Goal: Task Accomplishment & Management: Manage account settings

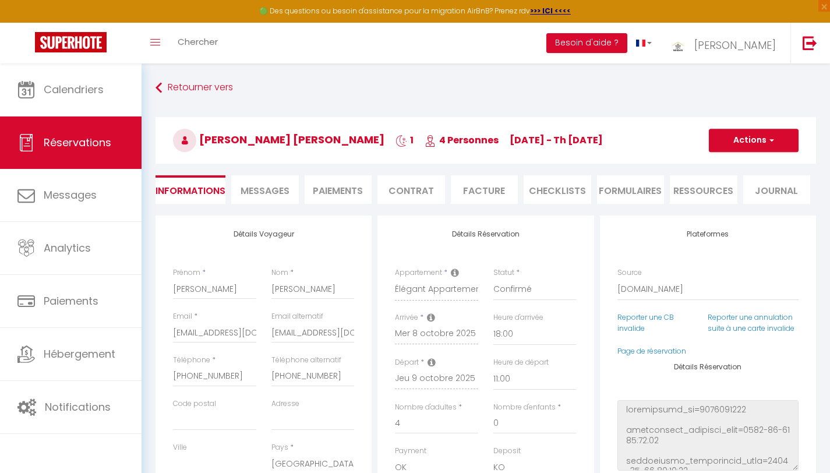
select select "MA"
select select "59836"
select select "18:00"
select select "11:00"
select select "14"
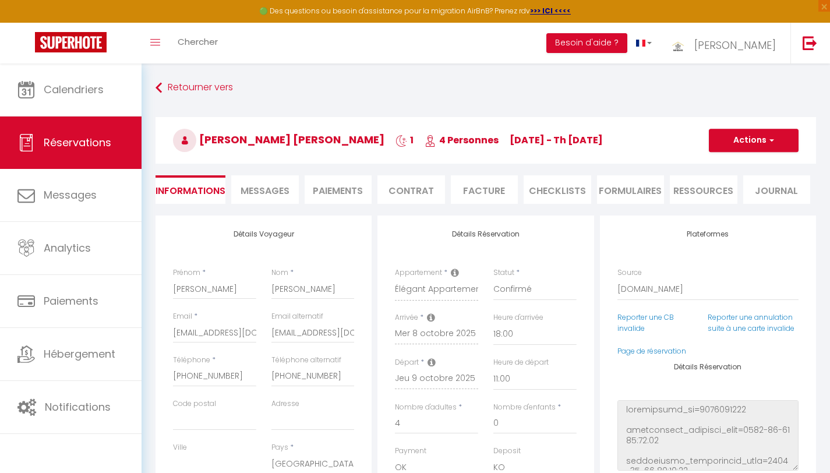
select select "2"
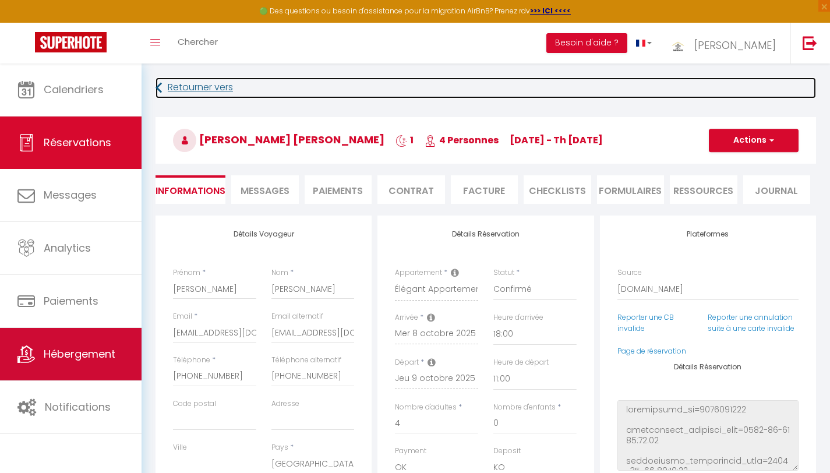
checkbox input "false"
click at [88, 363] on link "Hébergement" at bounding box center [71, 354] width 142 height 52
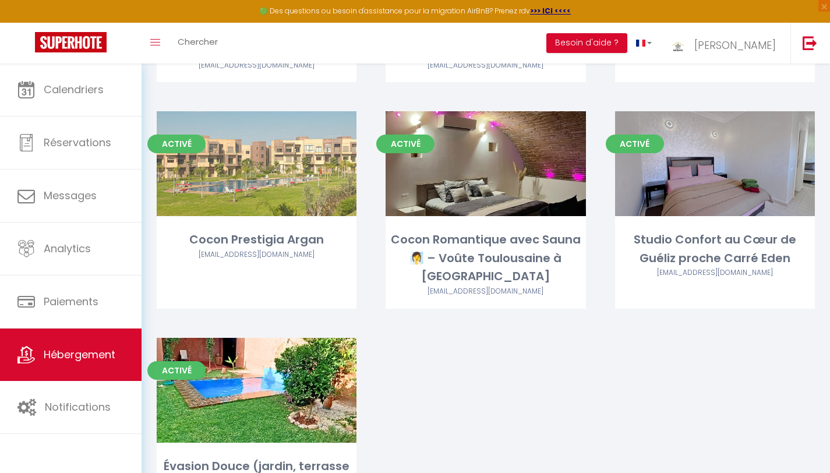
scroll to position [513, 0]
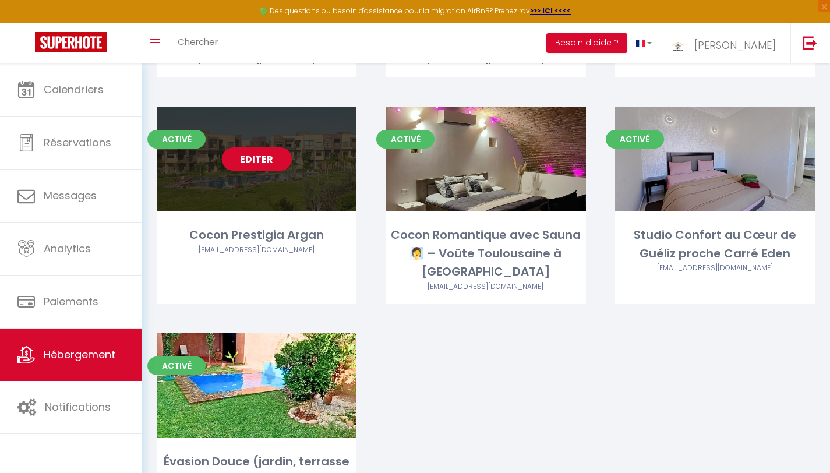
click at [260, 147] on link "Editer" at bounding box center [257, 158] width 70 height 23
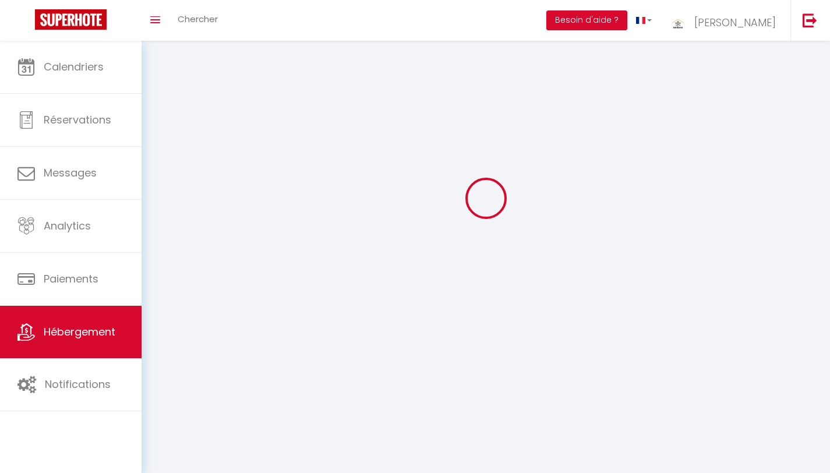
select select
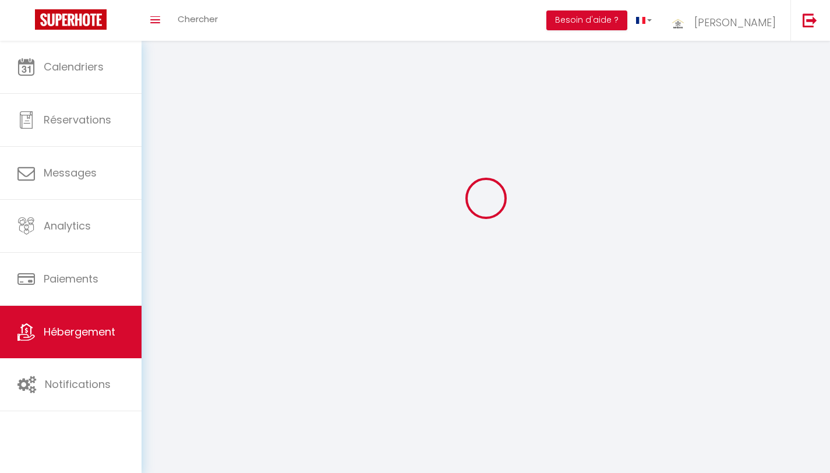
select select
checkbox input "false"
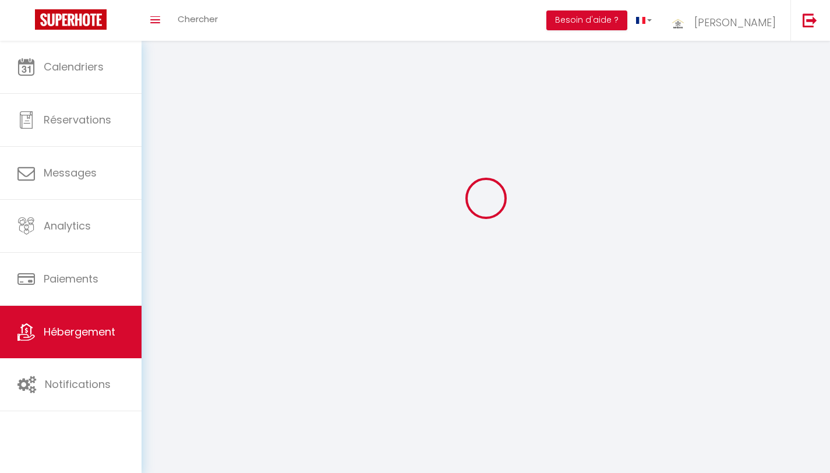
select select "28"
select select
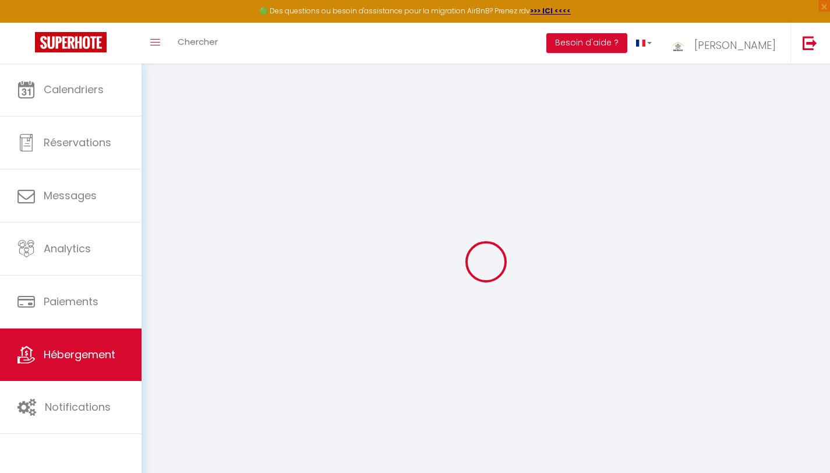
select select
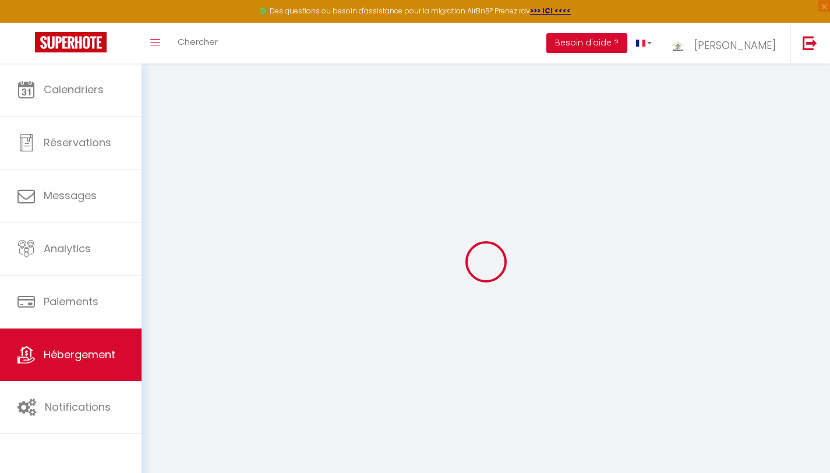
select select
checkbox input "false"
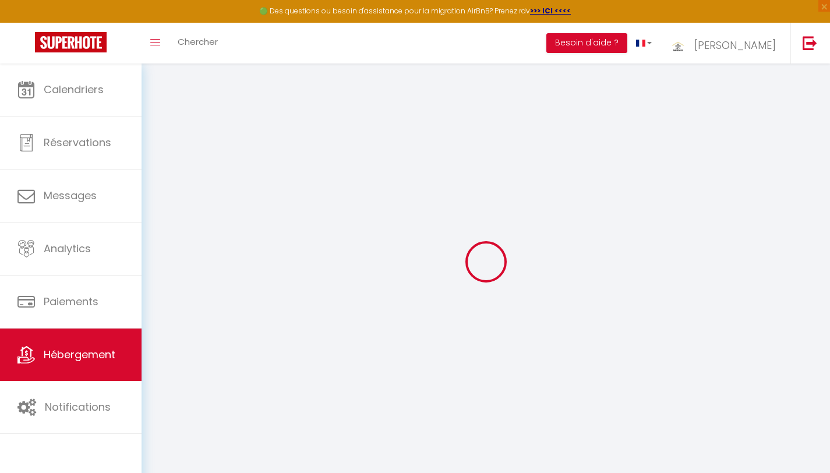
select select
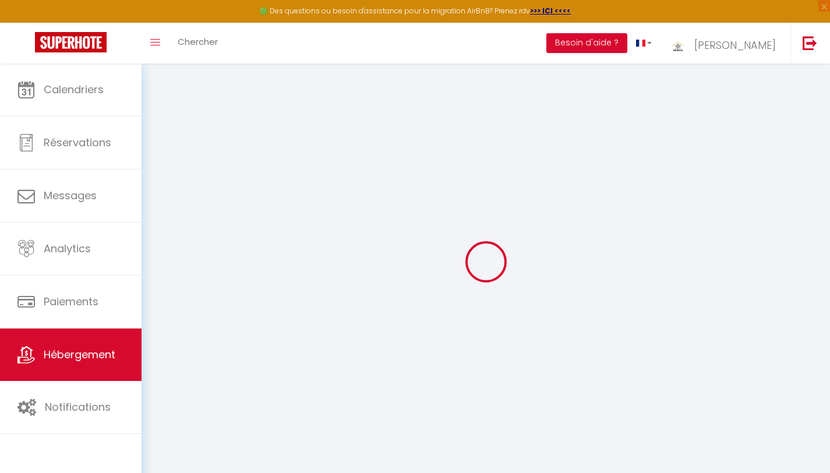
select select
checkbox input "false"
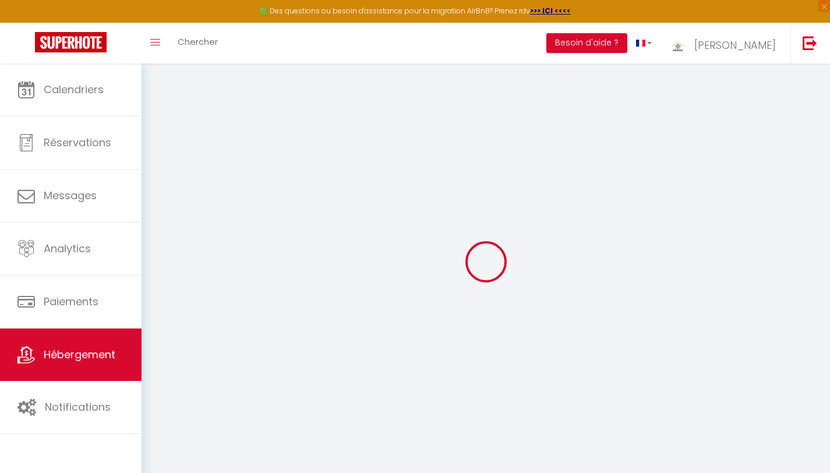
checkbox input "false"
select select
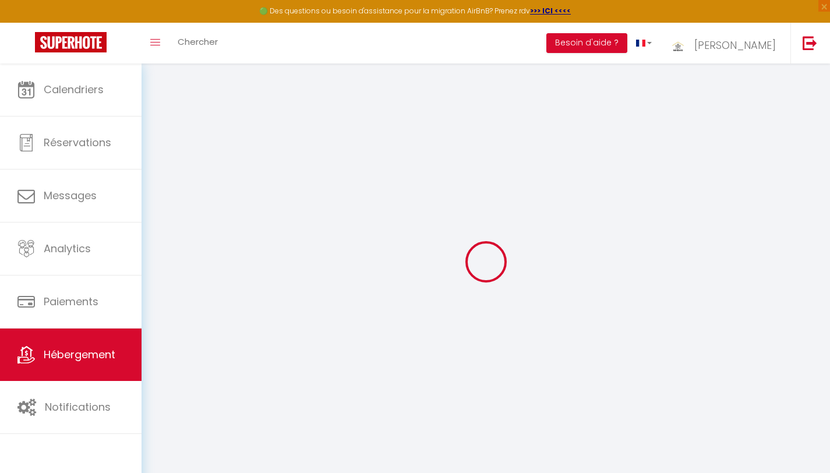
select select
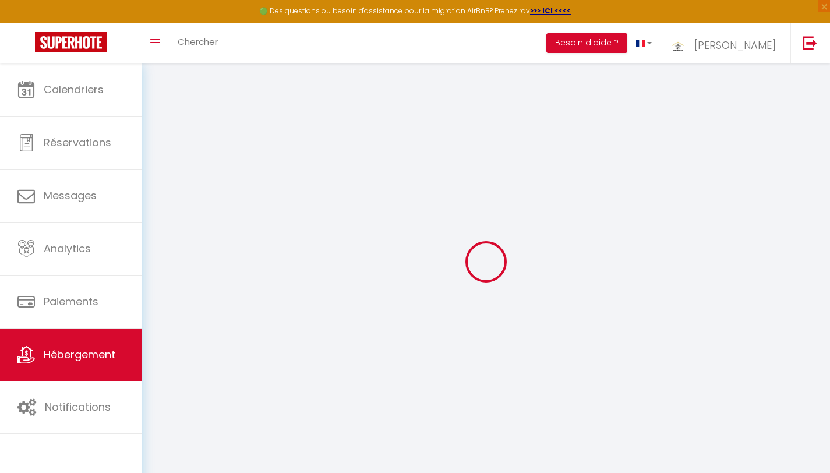
checkbox input "false"
select select
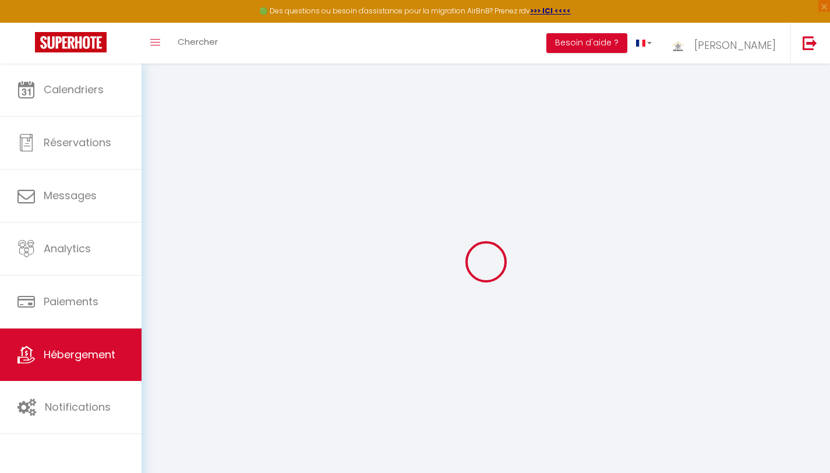
select select
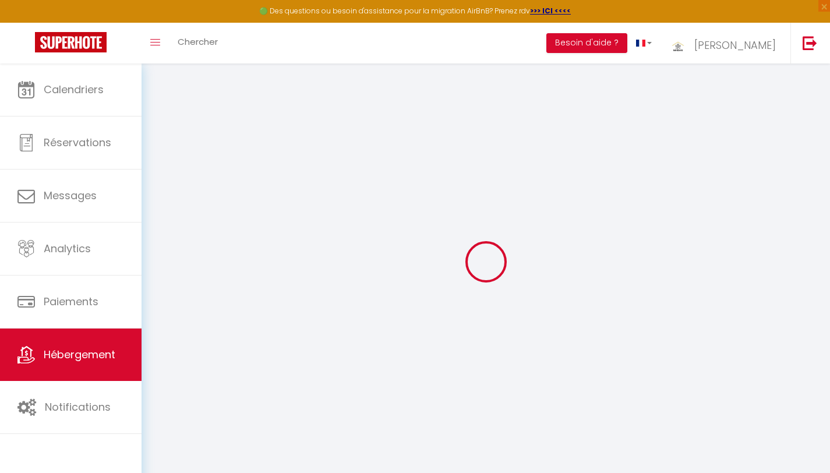
select select
checkbox input "false"
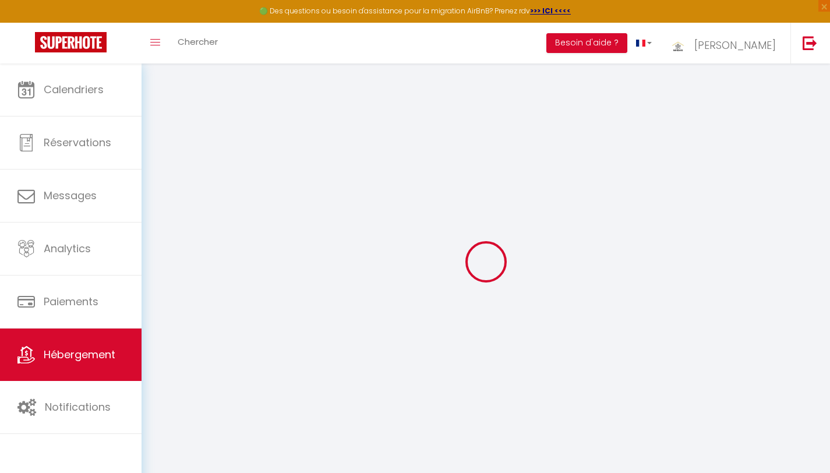
checkbox input "false"
select select
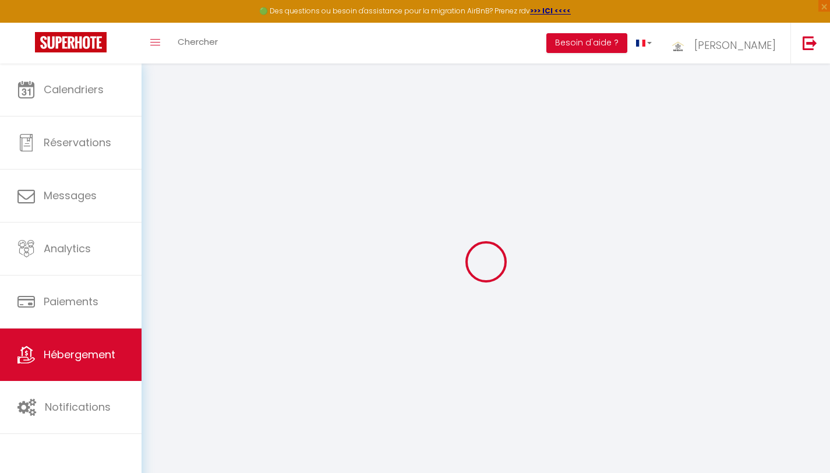
select select
checkbox input "false"
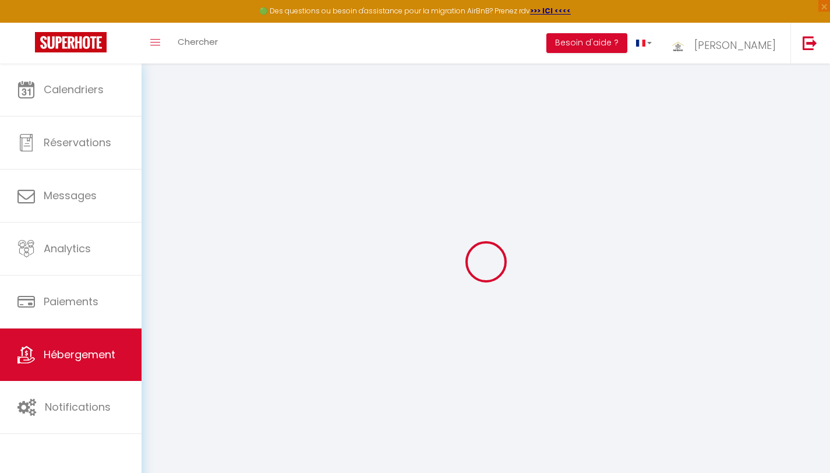
checkbox input "false"
select select
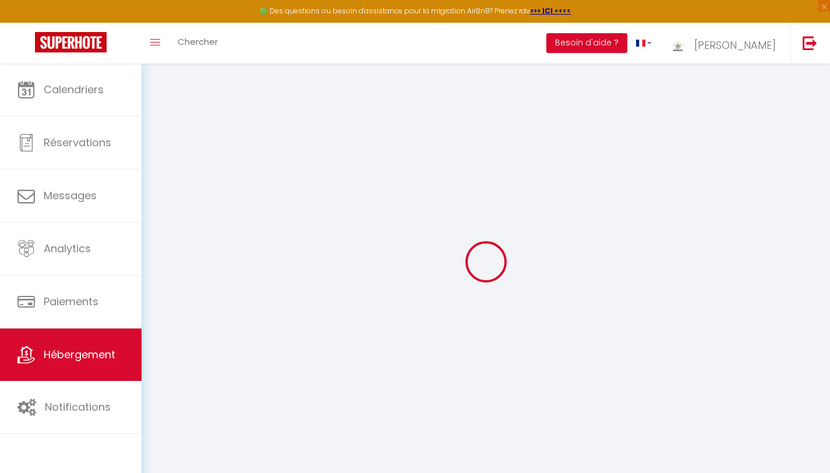
type input "Cocon Prestigia Argan"
type input "Taoufk"
type input "AYACH"
select select "8"
select select "1"
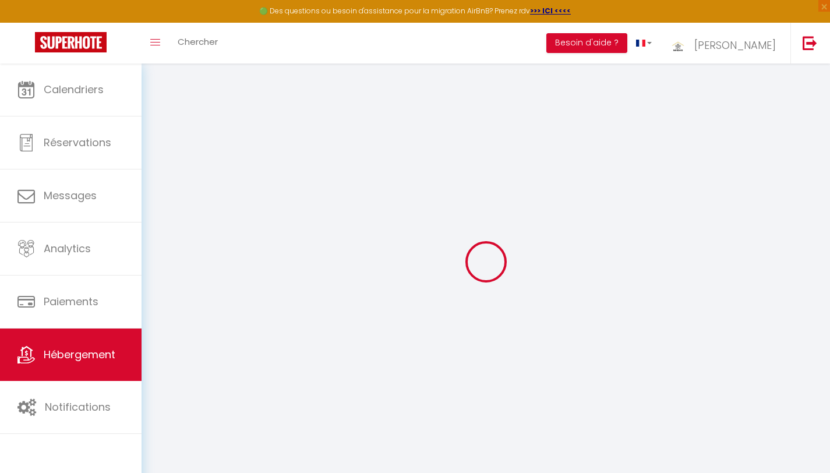
select select "3"
select select "2"
type input "100"
type input "25"
select select
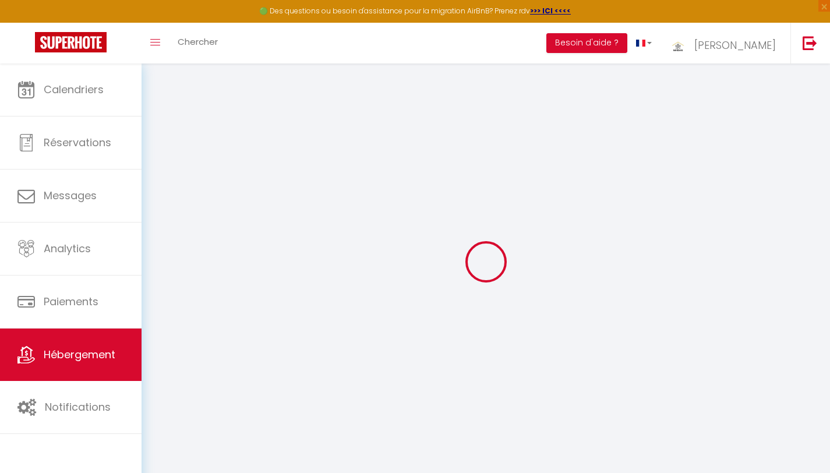
select select
type input "Villa Prestigia Argane Entree Oliverie،"
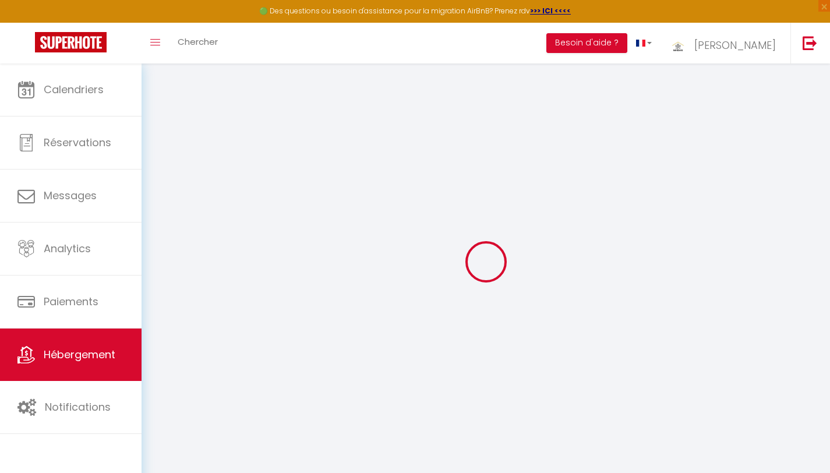
type input "40000"
type input "[GEOGRAPHIC_DATA]"
select select "146"
type input "[EMAIL_ADDRESS][DOMAIN_NAME]"
select select "10810"
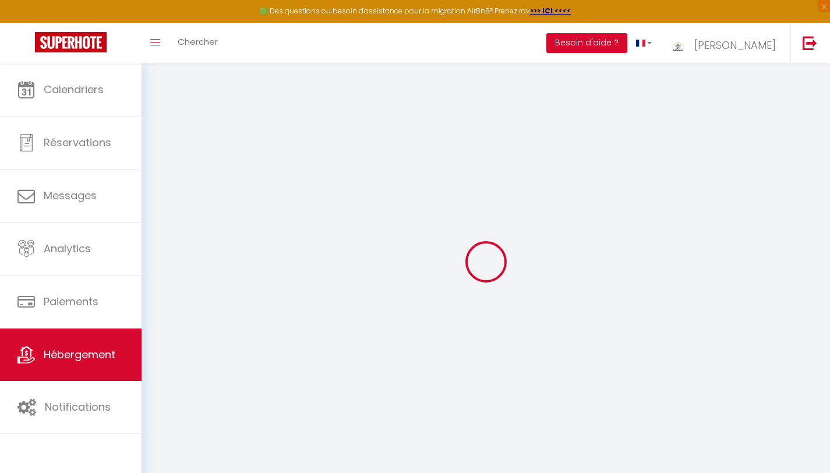
checkbox input "false"
type input "0"
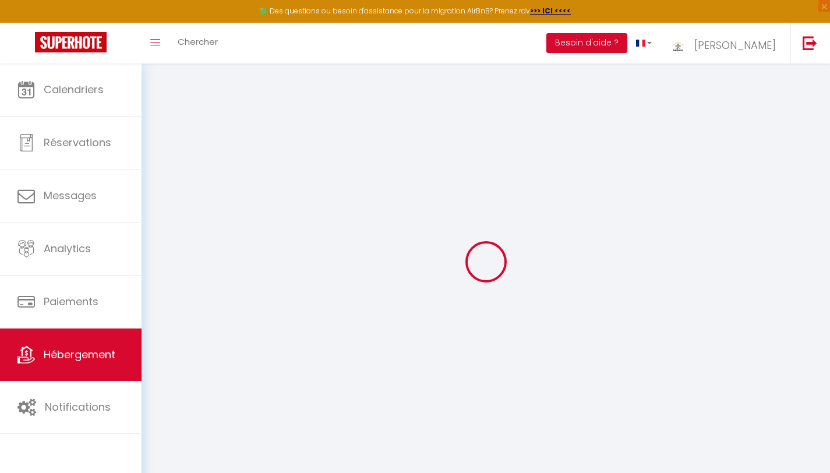
type input "0"
select select "+ 22 %"
select select "+ 5 %"
select select "+ 18 %"
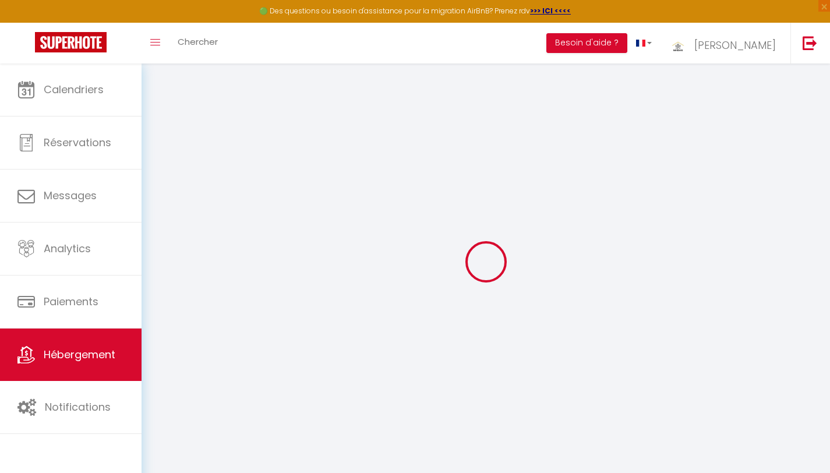
select select "22744-1526088234374081735"
checkbox input "false"
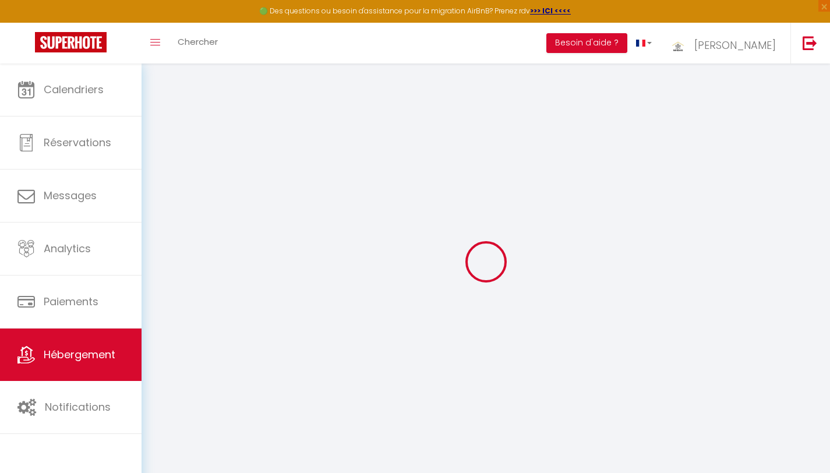
select select "EUR"
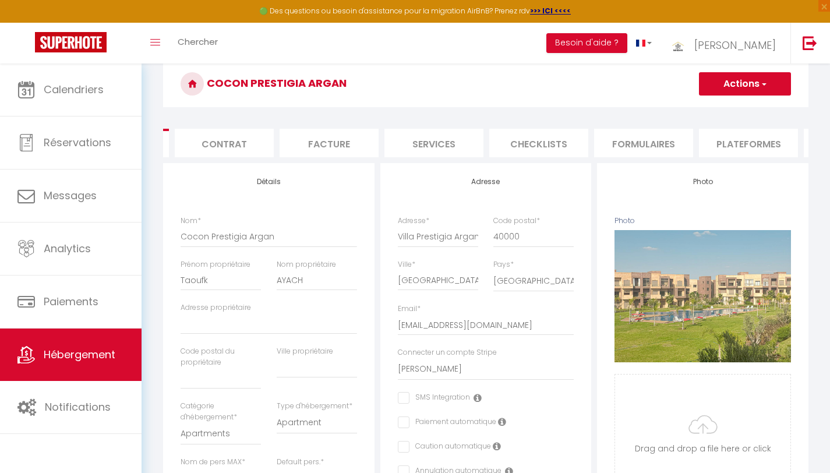
scroll to position [0, 108]
click at [720, 142] on li "Plateformes" at bounding box center [733, 143] width 99 height 29
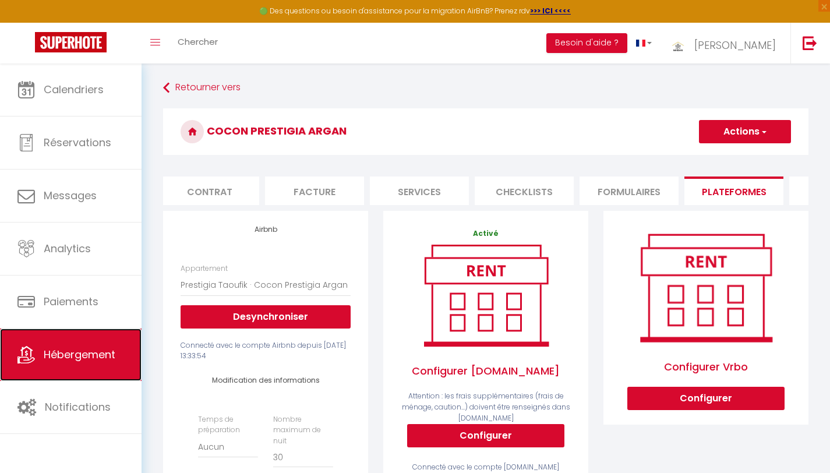
click at [55, 356] on span "Hébergement" at bounding box center [80, 354] width 72 height 15
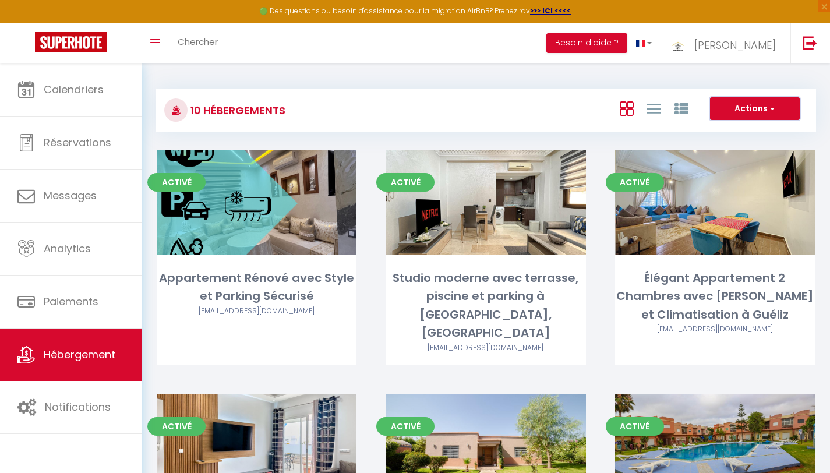
click at [756, 106] on button "Actions" at bounding box center [755, 108] width 90 height 23
click at [729, 130] on li "Créer un Hébergement" at bounding box center [745, 132] width 107 height 13
select select "3"
select select "2"
select select "1"
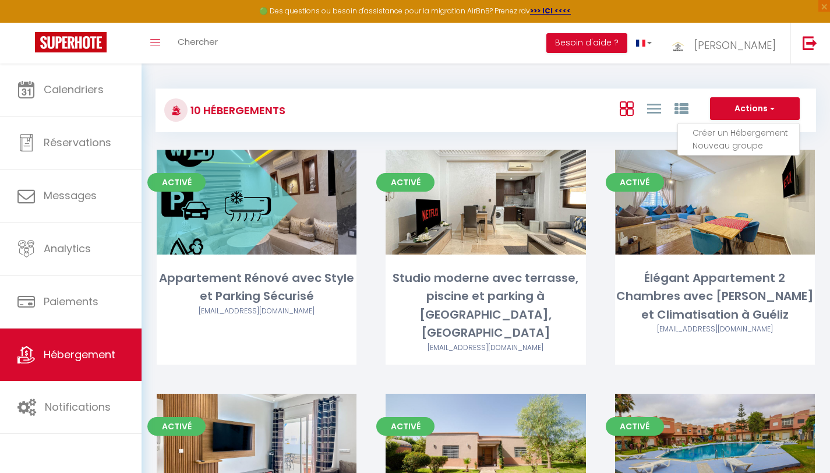
select select "1"
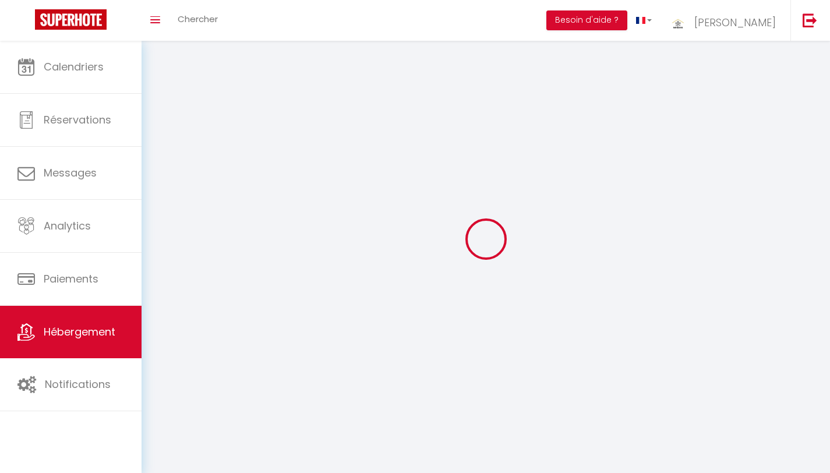
select select
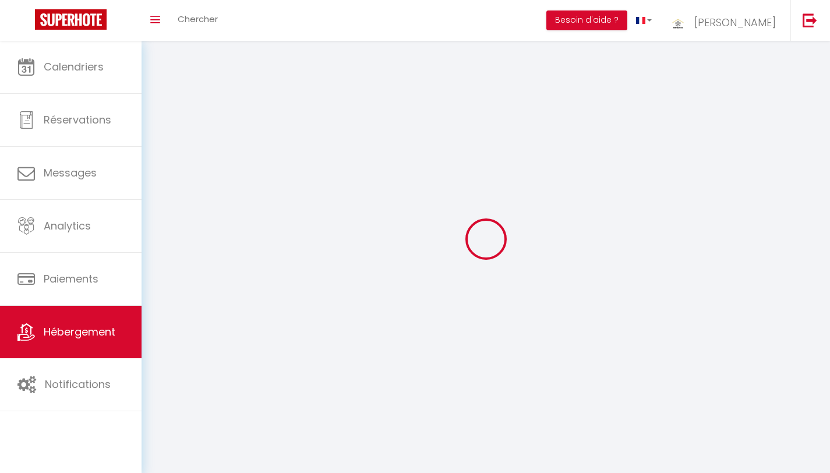
checkbox input "false"
select select
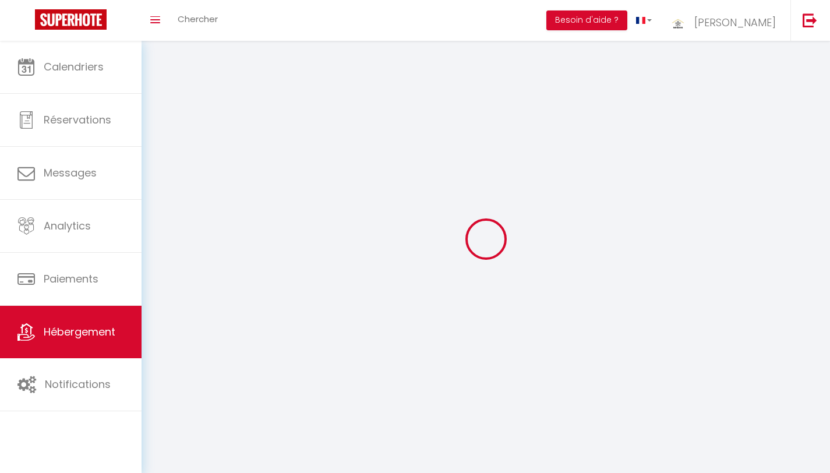
select select
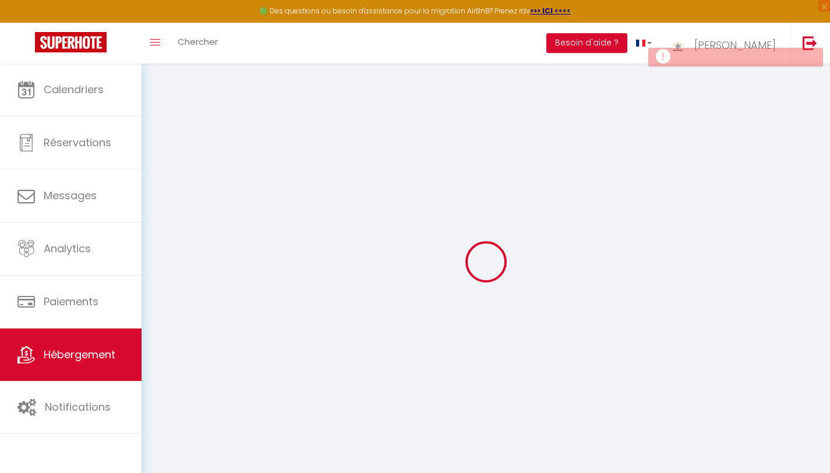
select select
checkbox input "false"
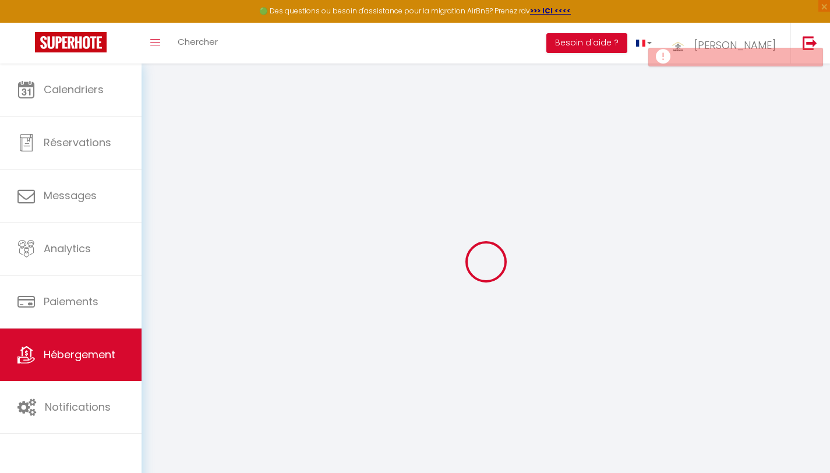
select select
select select "15:00"
select select "23:45"
select select "11:00"
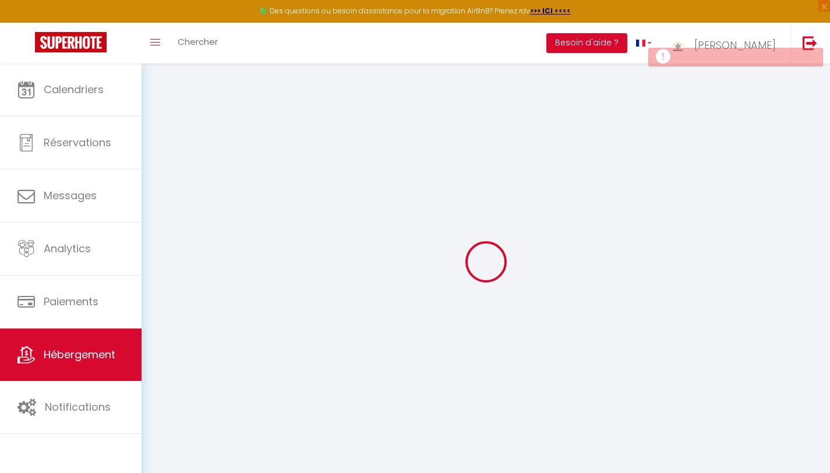
select select "30"
select select "120"
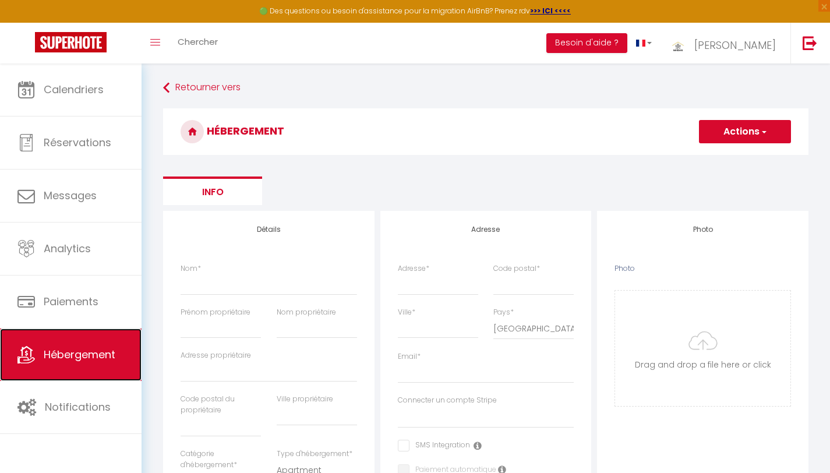
click at [80, 350] on span "Hébergement" at bounding box center [80, 354] width 72 height 15
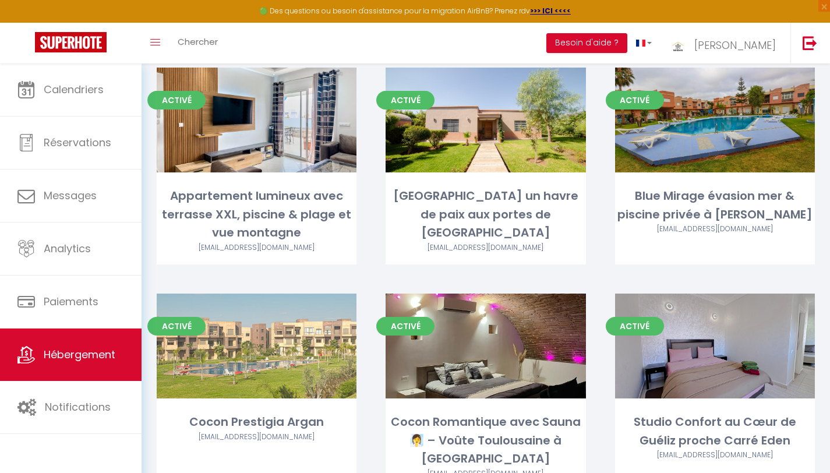
scroll to position [333, 0]
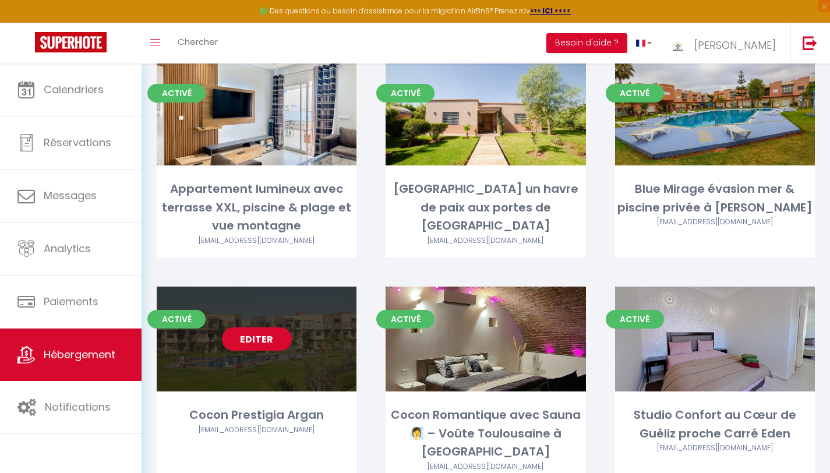
click at [260, 327] on link "Editer" at bounding box center [257, 338] width 70 height 23
select select "3"
select select "2"
select select "1"
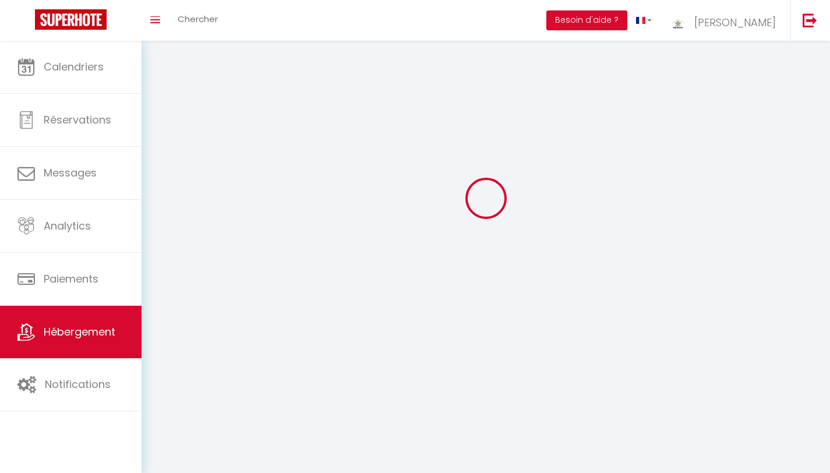
select select
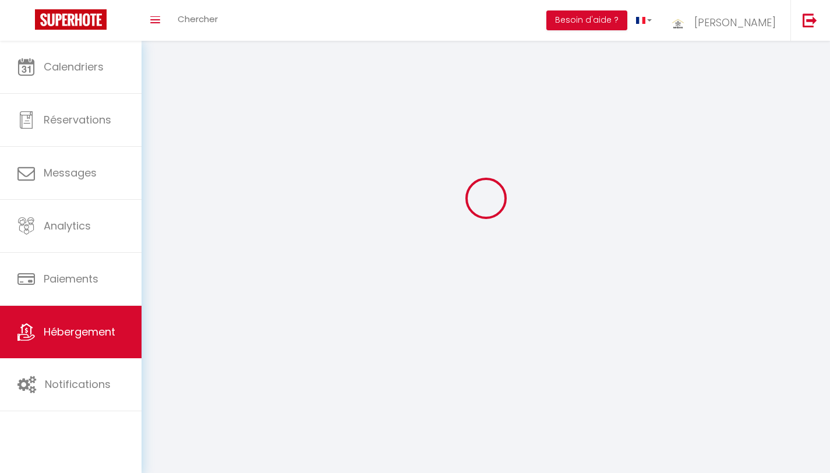
checkbox input "false"
select select
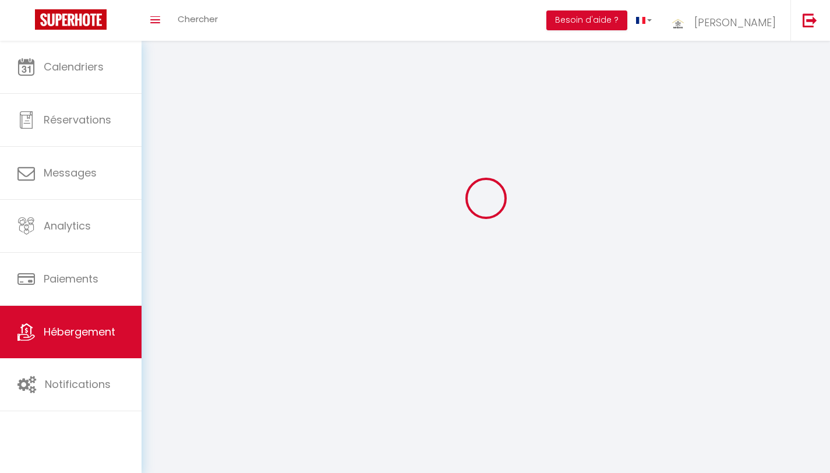
select select
select select "1"
select select
select select "28"
select select
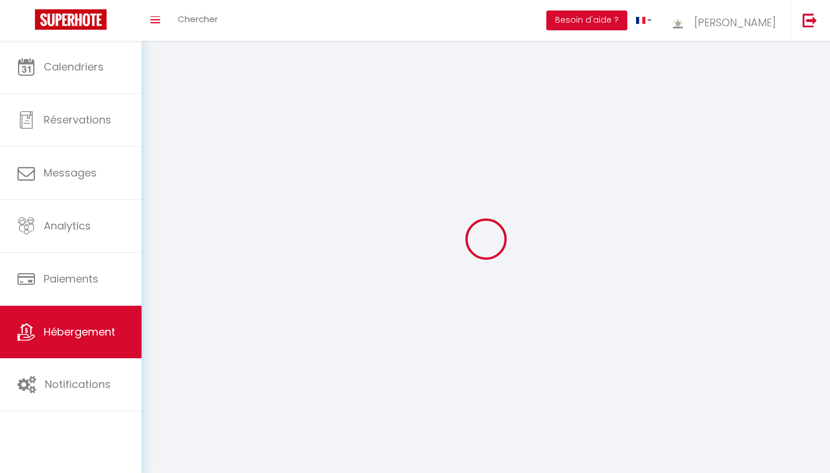
select select
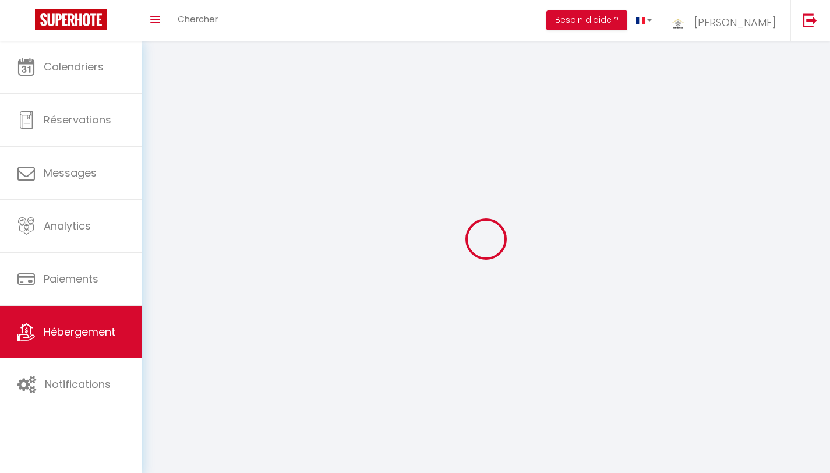
checkbox input "false"
select select
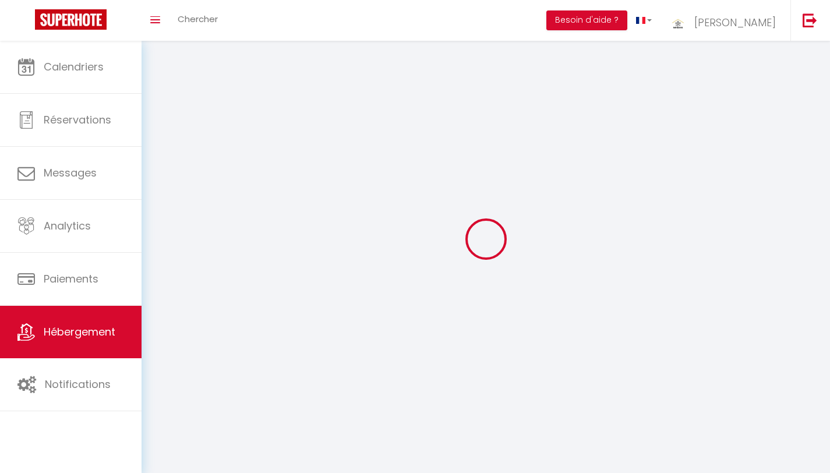
select select
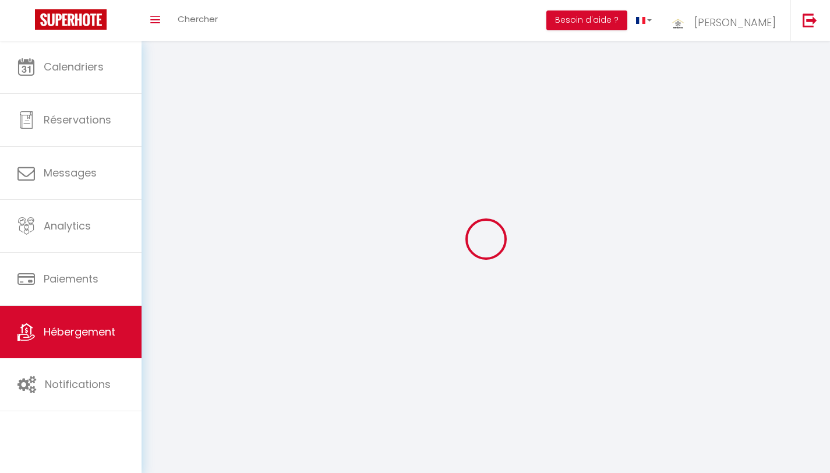
select select
checkbox input "false"
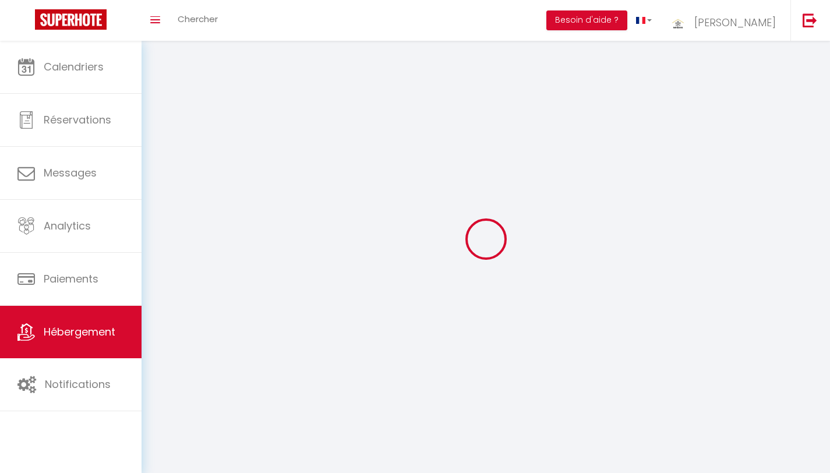
checkbox input "false"
select select
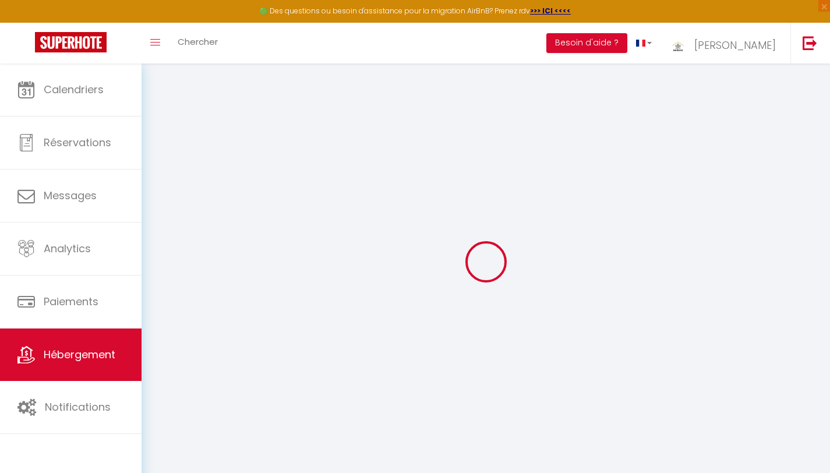
select select
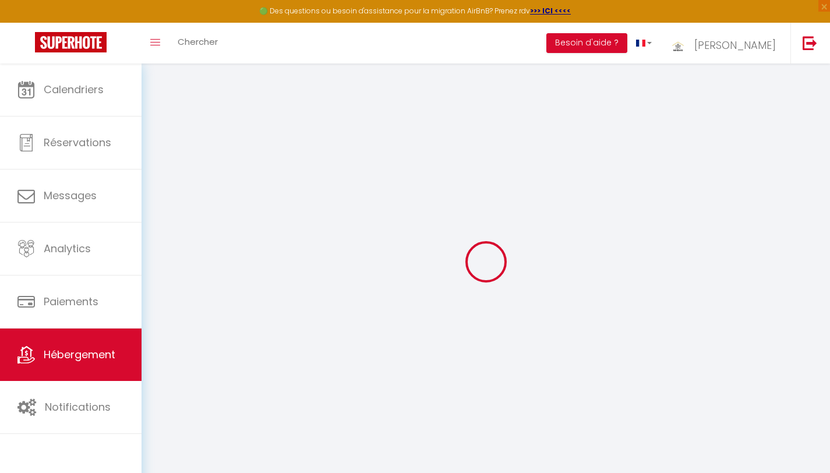
select select
checkbox input "false"
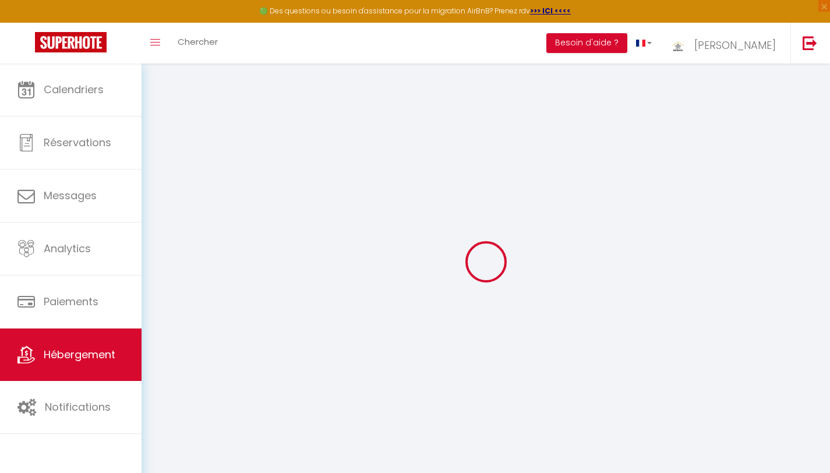
select select
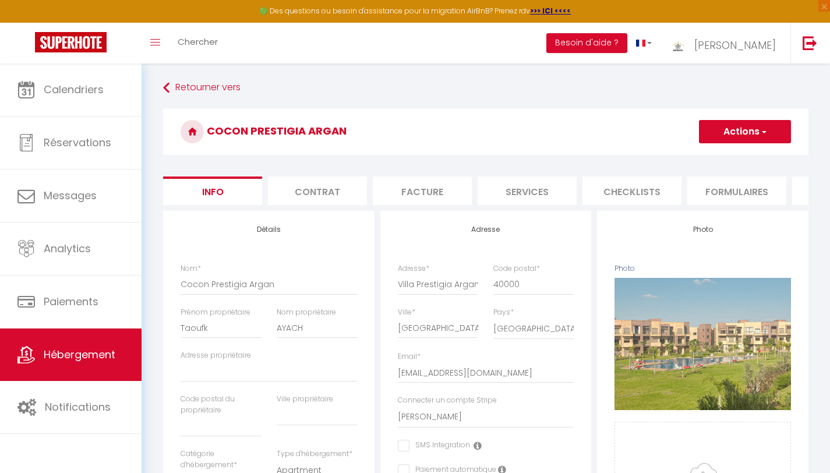
click at [734, 130] on button "Actions" at bounding box center [745, 131] width 92 height 23
click at [696, 171] on link "Dupliquer" at bounding box center [728, 172] width 125 height 15
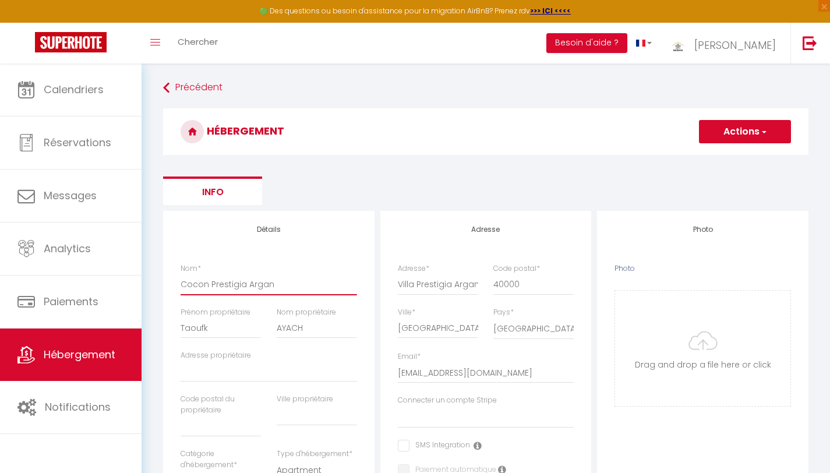
drag, startPoint x: 274, startPoint y: 288, endPoint x: 176, endPoint y: 288, distance: 97.3
click at [176, 288] on div "Nom * Cocon Prestigia Argan" at bounding box center [269, 285] width 192 height 44
click at [273, 274] on input "Nom *" at bounding box center [269, 284] width 176 height 21
paste input "1BR Chic à Izdihar Clim, Wi-Fi & Cuisine Équipée"
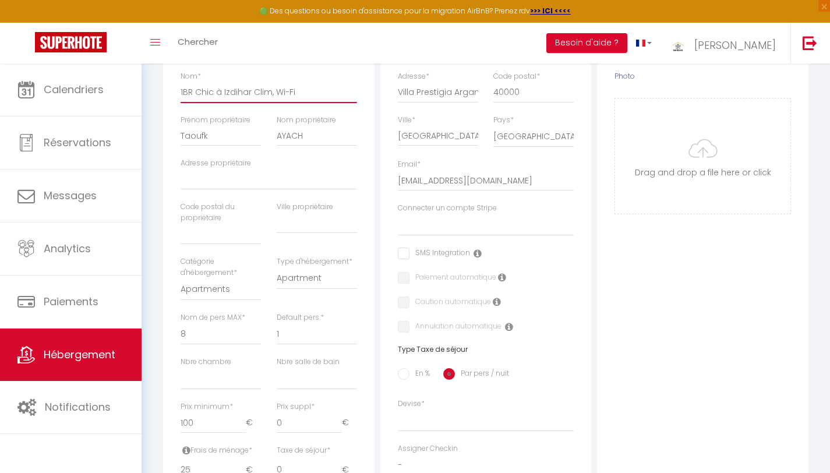
scroll to position [196, 0]
click at [228, 331] on select "1 2 3 4 5 6 7 8 9 10 11 12 13 14" at bounding box center [221, 330] width 80 height 22
click at [181, 319] on select "1 2 3 4 5 6 7 8 9 10 11 12 13 14" at bounding box center [221, 330] width 80 height 22
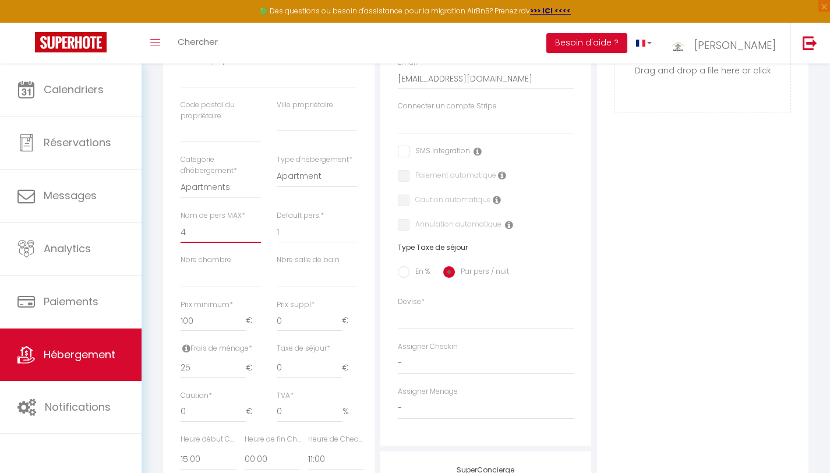
scroll to position [305, 0]
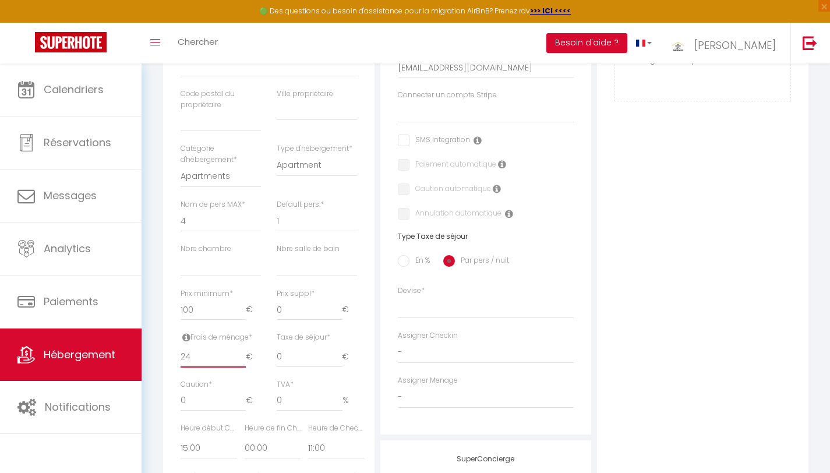
click at [243, 362] on input "24" at bounding box center [213, 356] width 65 height 21
click at [243, 362] on input "23" at bounding box center [213, 356] width 65 height 21
click at [243, 362] on input "22" at bounding box center [213, 356] width 65 height 21
click at [243, 362] on input "21" at bounding box center [213, 356] width 65 height 21
click at [243, 362] on input "20" at bounding box center [213, 356] width 65 height 21
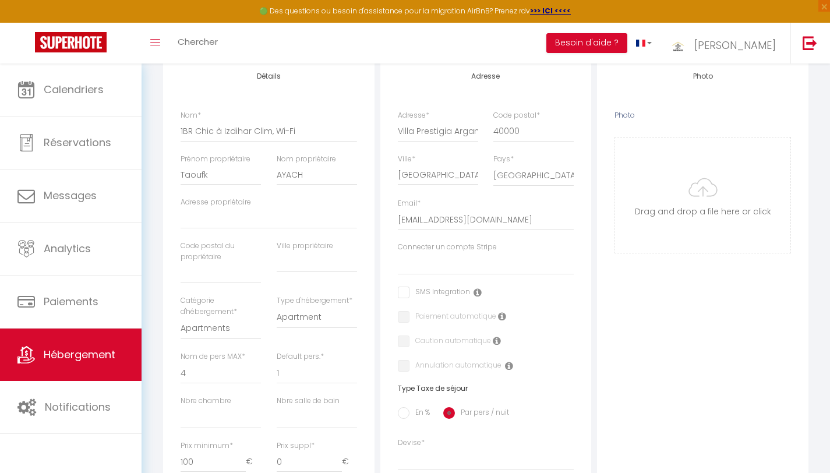
scroll to position [148, 0]
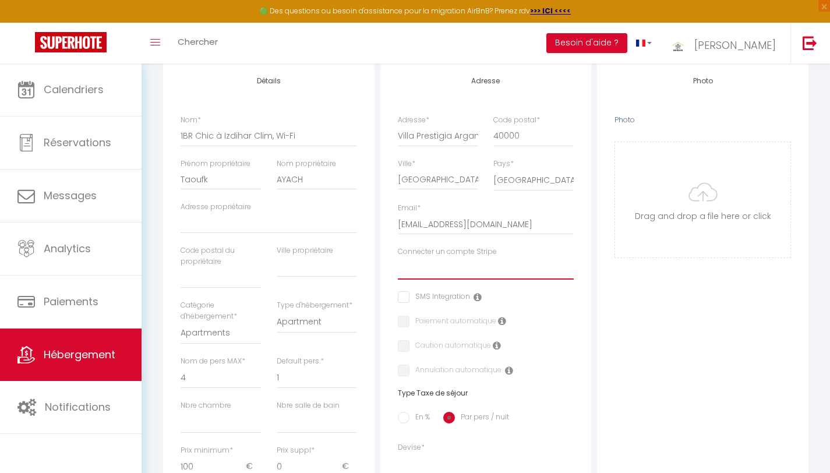
click at [423, 271] on select "[PERSON_NAME]" at bounding box center [486, 268] width 176 height 22
click at [398, 257] on select "[PERSON_NAME]" at bounding box center [486, 268] width 176 height 22
drag, startPoint x: 398, startPoint y: 135, endPoint x: 480, endPoint y: 131, distance: 81.6
click at [480, 131] on div "Adresse * Villa Prestigia Argane Entree Oliverie،" at bounding box center [438, 137] width 96 height 44
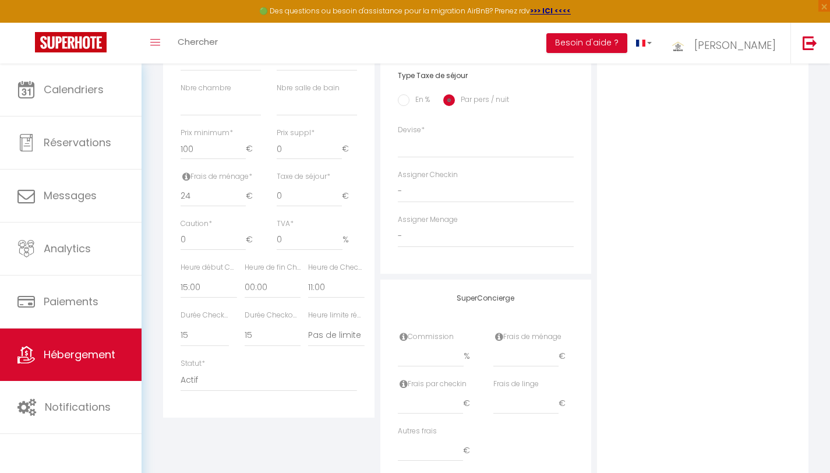
scroll to position [509, 0]
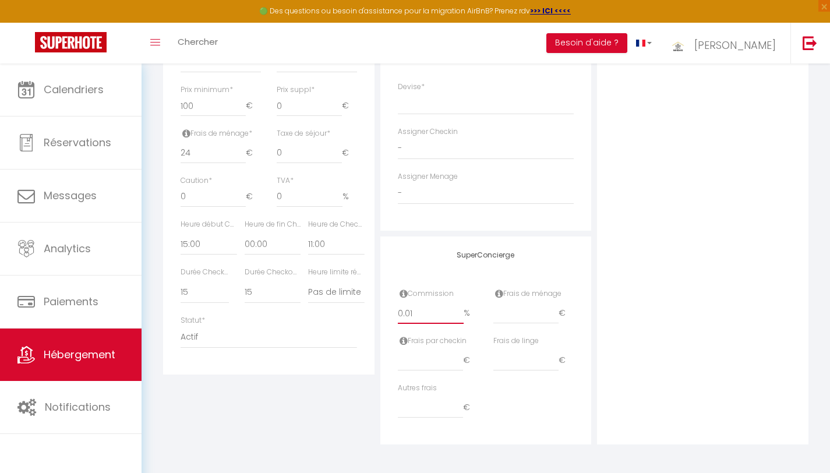
click at [460, 310] on input "0.01" at bounding box center [431, 313] width 66 height 21
click at [460, 310] on input "0.02" at bounding box center [431, 313] width 66 height 21
click at [517, 362] on input "number" at bounding box center [525, 360] width 65 height 21
click at [623, 371] on div "Photo Photo Drag and drop a file here or click Ooops, something wrong appended.…" at bounding box center [702, 73] width 211 height 742
click at [534, 357] on input "20" at bounding box center [525, 360] width 65 height 21
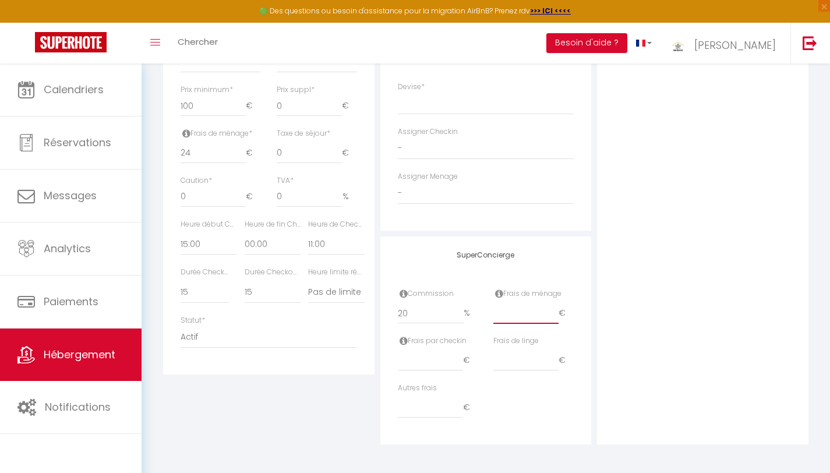
click at [518, 314] on input "number" at bounding box center [525, 313] width 65 height 21
click at [309, 399] on div "Détails Nom * 1BR Chic à Izdihar Clim, Wi-Fi Prénom propriétaire Taoufk Nom pro…" at bounding box center [268, 73] width 217 height 742
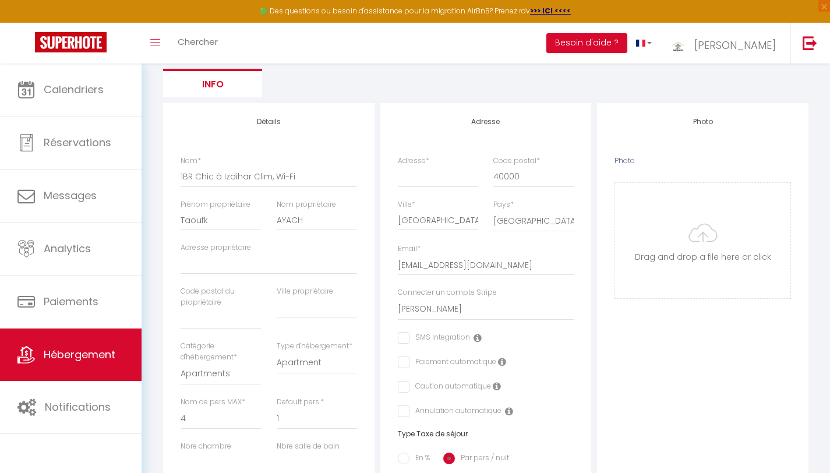
scroll to position [104, 0]
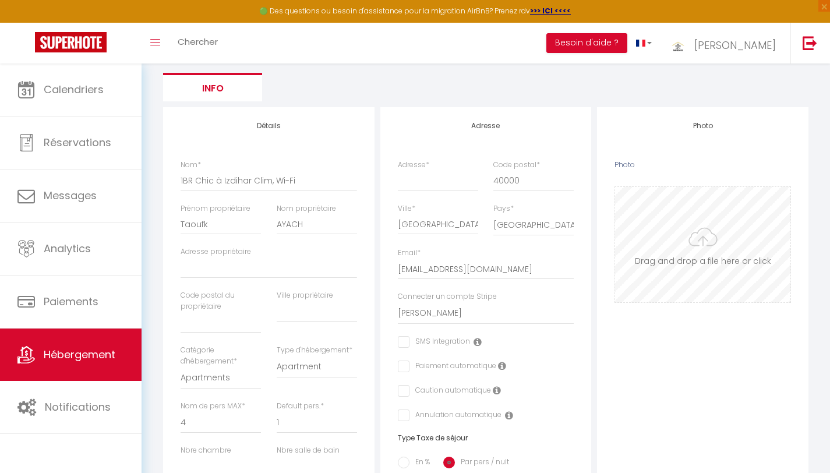
click at [706, 241] on input "Photo" at bounding box center [702, 244] width 175 height 115
click at [441, 184] on input "Adresse *" at bounding box center [438, 180] width 80 height 21
paste input "MXCC+397 Marrakech, Maroc"
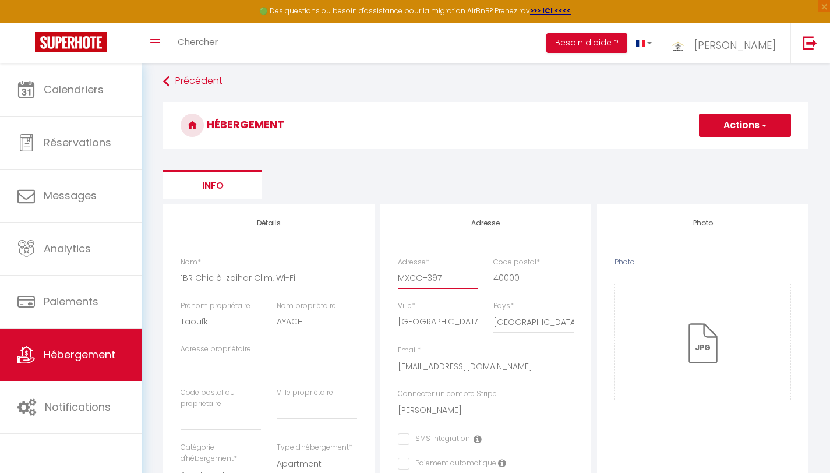
scroll to position [0, 0]
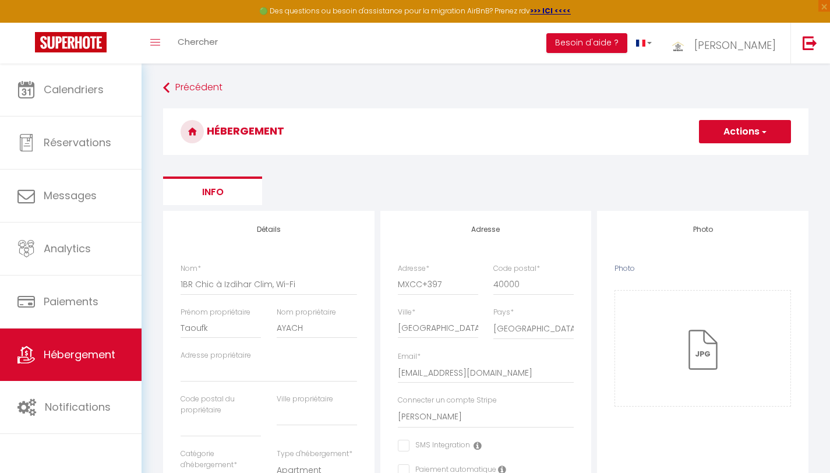
click at [738, 135] on button "Actions" at bounding box center [745, 131] width 92 height 23
click at [734, 159] on input "Enregistrer" at bounding box center [731, 157] width 43 height 12
click at [721, 155] on input "Enregistrer" at bounding box center [731, 157] width 43 height 12
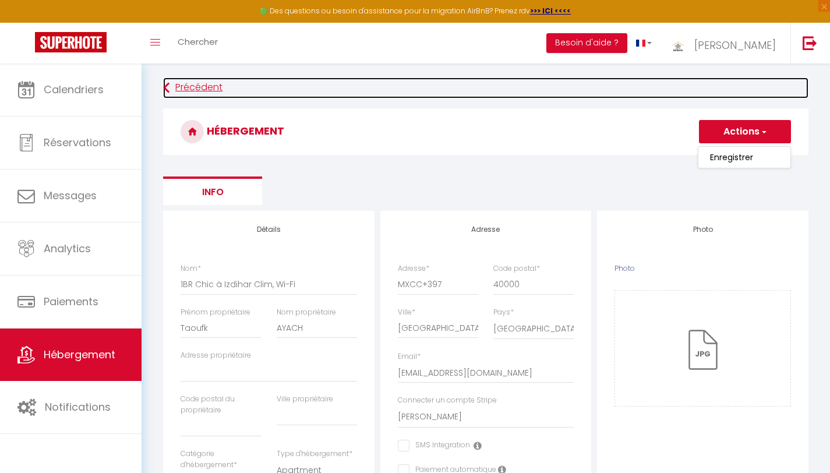
click at [194, 90] on link "Précédent" at bounding box center [485, 87] width 645 height 21
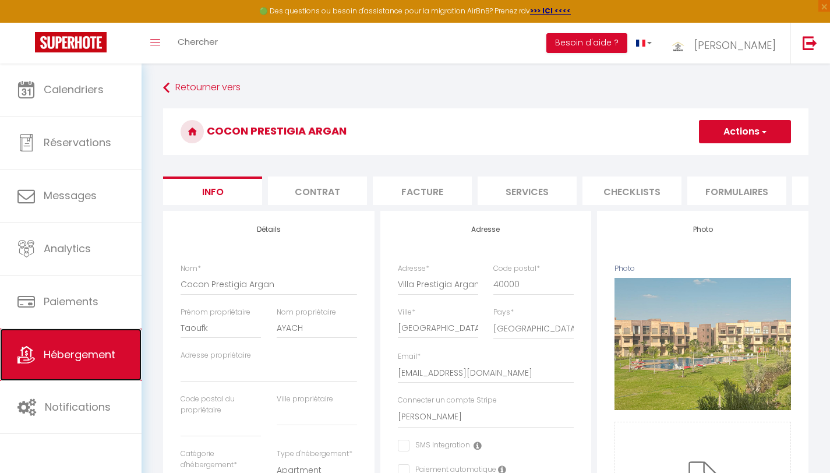
click at [102, 356] on span "Hébergement" at bounding box center [80, 354] width 72 height 15
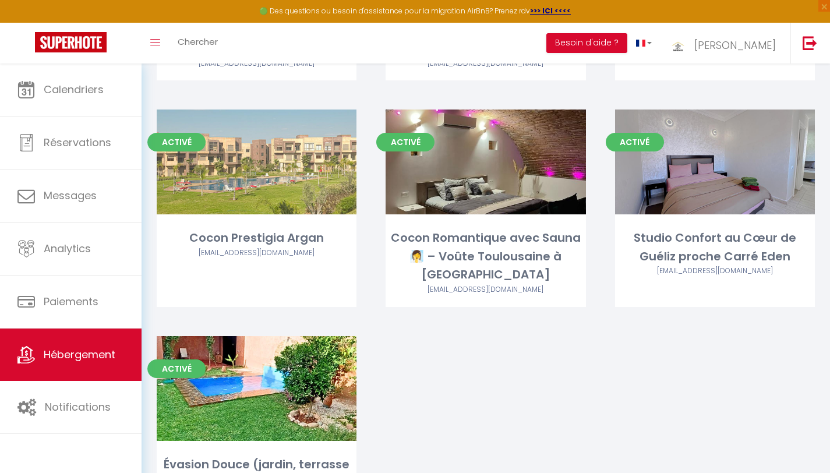
scroll to position [513, 0]
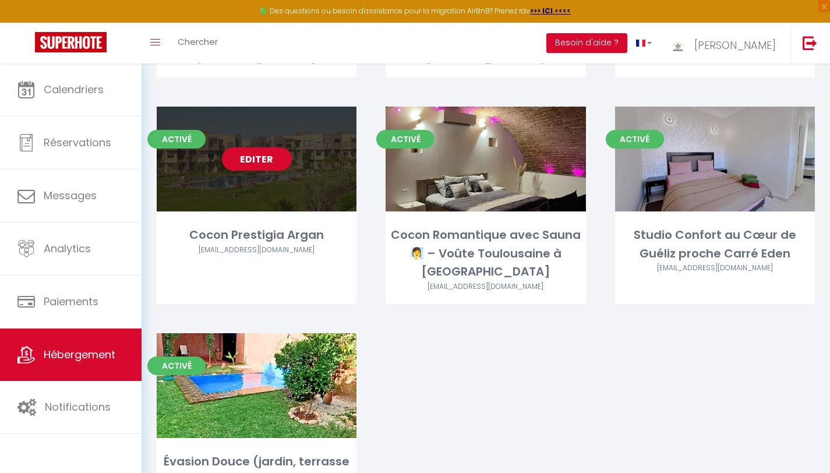
click at [274, 147] on link "Editer" at bounding box center [257, 158] width 70 height 23
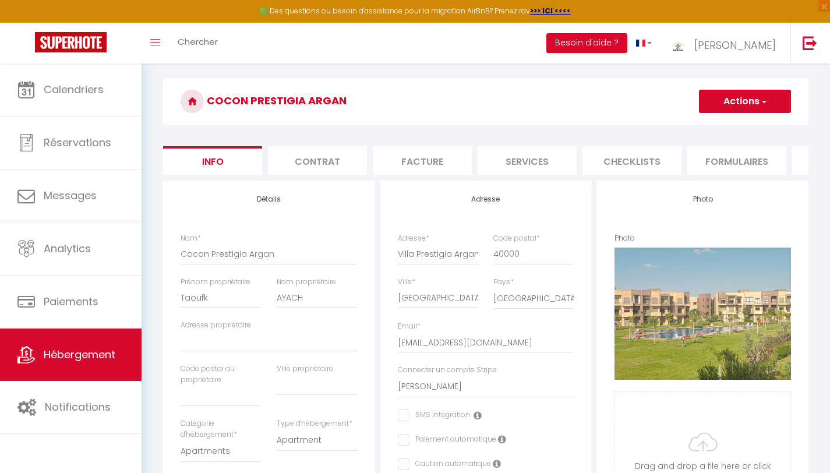
scroll to position [29, 0]
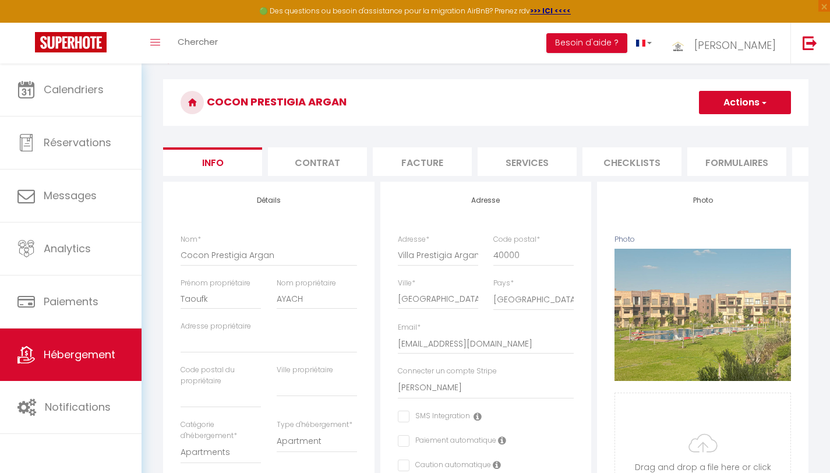
click at [725, 103] on button "Actions" at bounding box center [745, 102] width 92 height 23
click at [701, 142] on link "Dupliquer" at bounding box center [728, 143] width 125 height 15
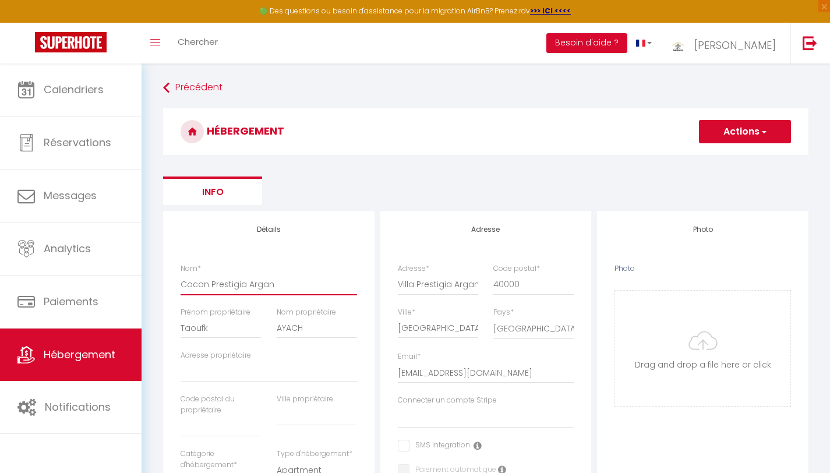
drag, startPoint x: 269, startPoint y: 281, endPoint x: 176, endPoint y: 280, distance: 93.2
click at [176, 280] on div "Nom * Cocon Prestigia Argan" at bounding box center [269, 285] width 192 height 44
click at [249, 282] on input "Nom *" at bounding box center [269, 284] width 176 height 21
paste input "1BR Chic à [GEOGRAPHIC_DATA]"
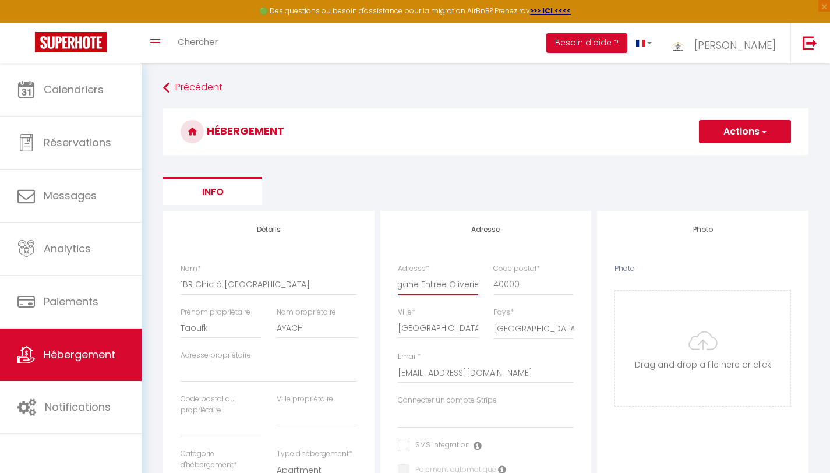
drag, startPoint x: 398, startPoint y: 283, endPoint x: 489, endPoint y: 286, distance: 91.5
click at [489, 286] on div "Adresse * Villa Prestigia Argane Entree Oliverie، Code postal * 40000" at bounding box center [486, 285] width 192 height 44
click at [427, 286] on input "Adresse *" at bounding box center [438, 284] width 80 height 21
paste input "MXCC+397 Marrakech, Maroc"
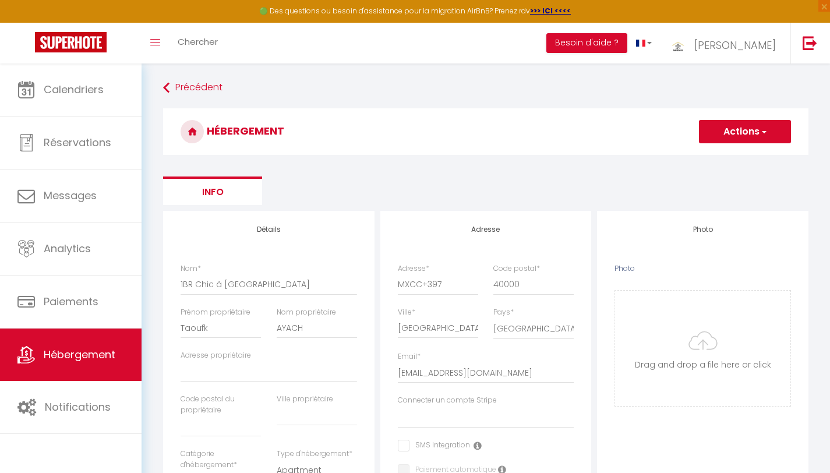
click at [481, 181] on ul "Info" at bounding box center [485, 190] width 645 height 29
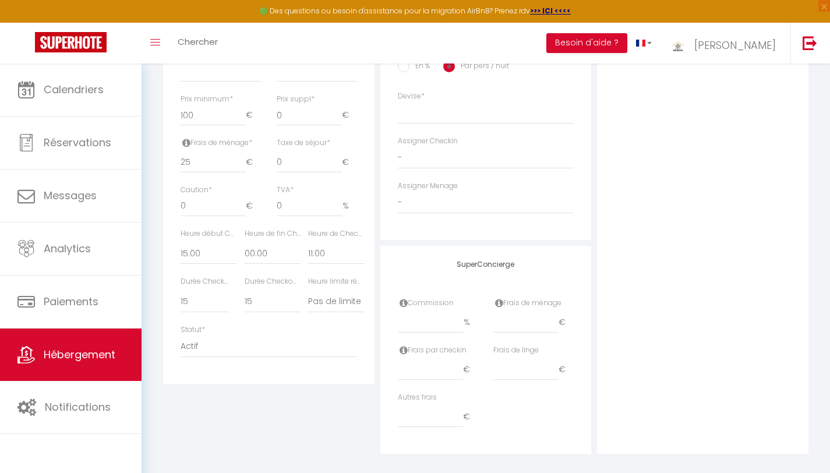
scroll to position [501, 0]
click at [428, 326] on input "number" at bounding box center [431, 320] width 66 height 21
click at [508, 324] on input "number" at bounding box center [525, 320] width 65 height 21
click at [208, 346] on select "Actif Pas actif" at bounding box center [269, 345] width 176 height 22
click at [181, 334] on select "Actif Pas actif" at bounding box center [269, 345] width 176 height 22
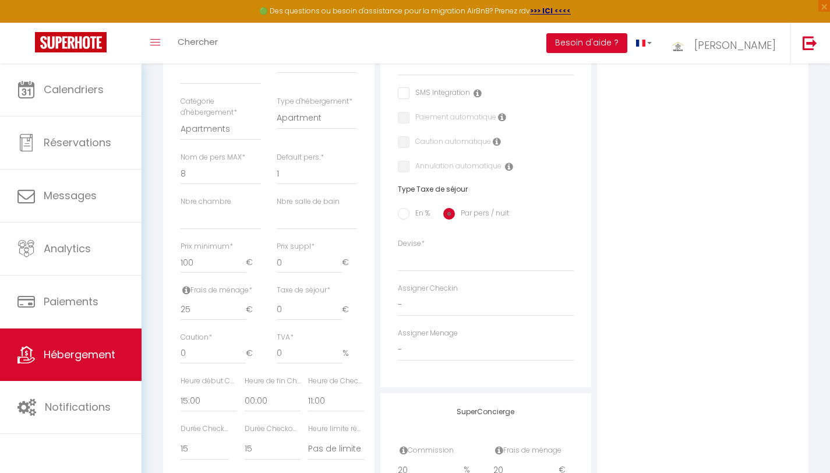
scroll to position [353, 0]
click at [187, 175] on select "1 2 3 4 5 6 7 8 9 10 11 12 13 14" at bounding box center [221, 173] width 80 height 22
click at [181, 162] on select "1 2 3 4 5 6 7 8 9 10 11 12 13 14" at bounding box center [221, 173] width 80 height 22
click at [191, 223] on select "0 1 2 3 4 5 6 7 8 9 10 11 12 13" at bounding box center [221, 218] width 80 height 22
click at [181, 207] on select "0 1 2 3 4 5 6 7 8 9 10 11 12 13" at bounding box center [221, 218] width 80 height 22
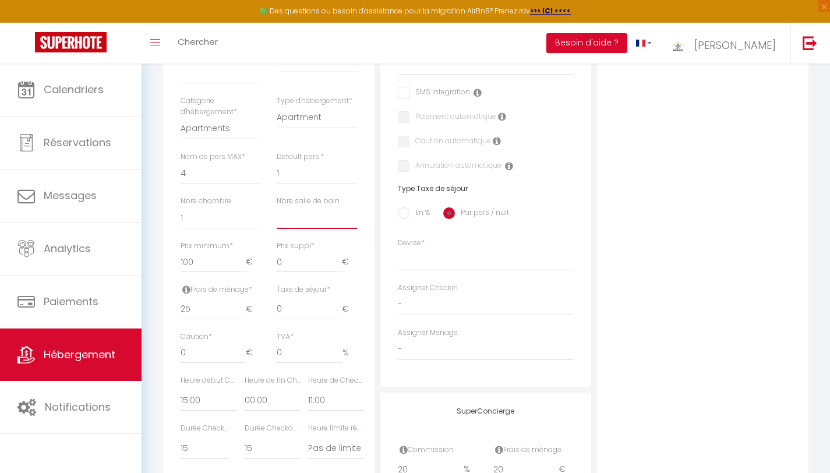
click at [292, 215] on select "0 1 2 3 4 5 6 7 8 9 10 11 12 13" at bounding box center [317, 218] width 80 height 22
click at [277, 207] on select "0 1 2 3 4 5 6 7 8 9 10 11 12 13" at bounding box center [317, 218] width 80 height 22
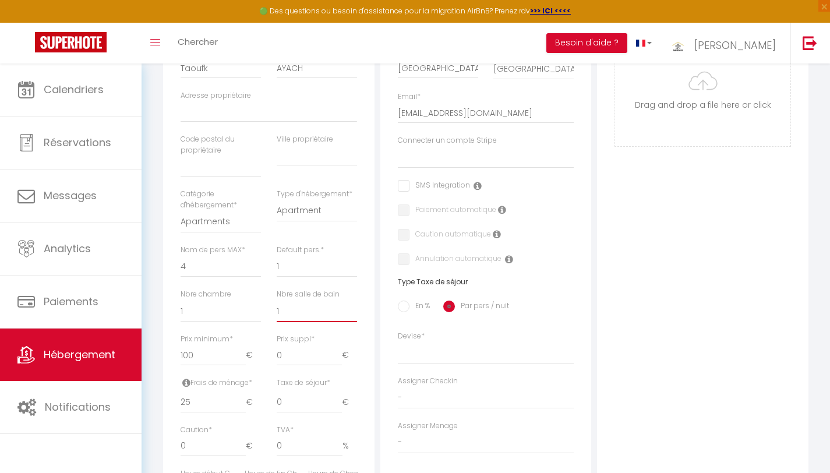
scroll to position [259, 0]
click at [331, 211] on select "Apartment Condominium Loft Serviced Apartment" at bounding box center [317, 211] width 80 height 22
click at [233, 222] on select "Apartments Houses Secondary units Unique Homes BNB Others" at bounding box center [221, 222] width 80 height 22
click at [181, 211] on select "Apartments Houses Secondary units Unique Homes BNB Others" at bounding box center [221, 222] width 80 height 22
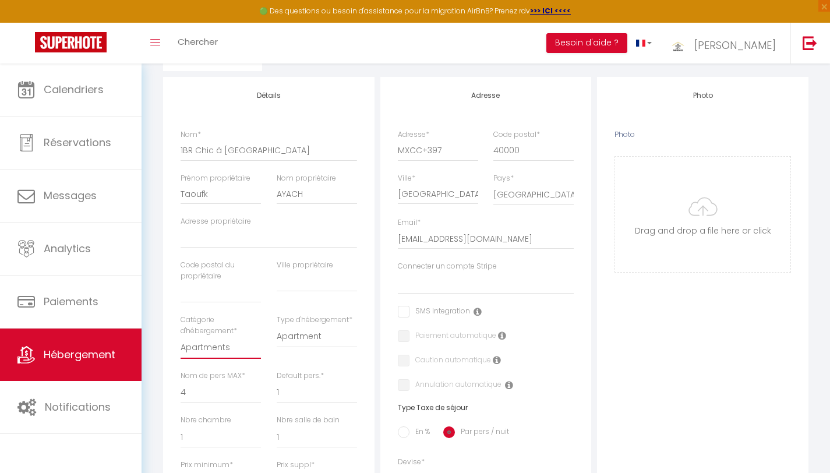
scroll to position [140, 0]
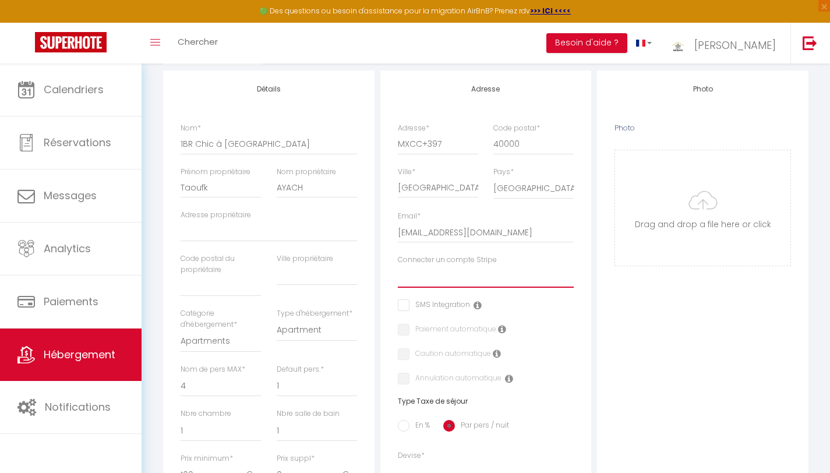
click at [429, 284] on select "[PERSON_NAME]" at bounding box center [486, 277] width 176 height 22
click at [398, 266] on select "[PERSON_NAME]" at bounding box center [486, 277] width 176 height 22
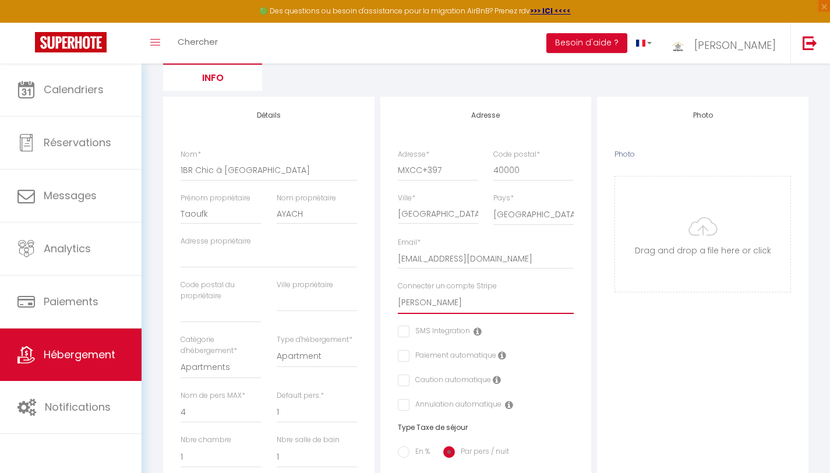
scroll to position [106, 0]
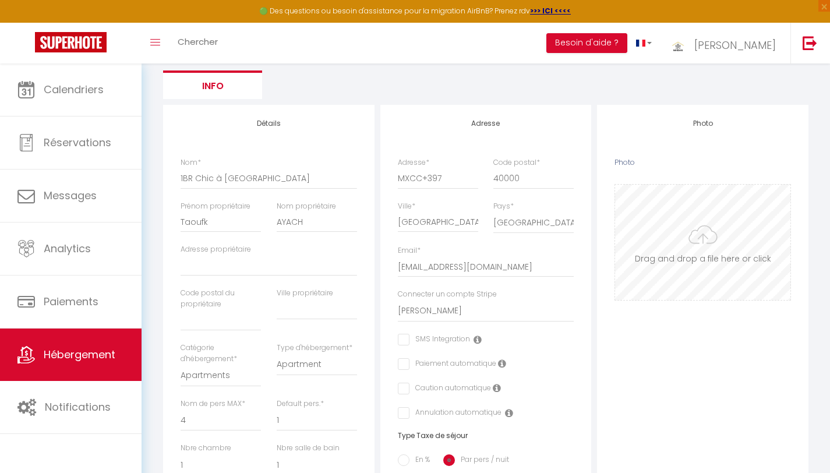
click at [712, 234] on input "Photo" at bounding box center [702, 242] width 175 height 115
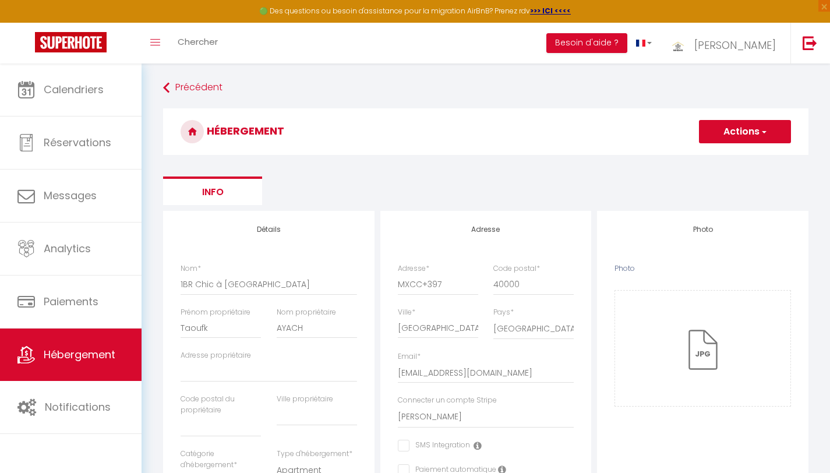
click at [744, 137] on button "Actions" at bounding box center [745, 131] width 92 height 23
click at [735, 156] on input "Enregistrer" at bounding box center [731, 157] width 43 height 12
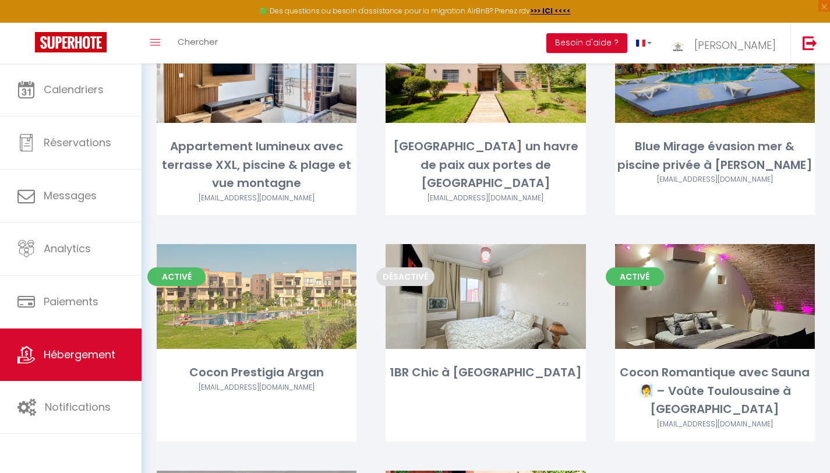
scroll to position [390, 0]
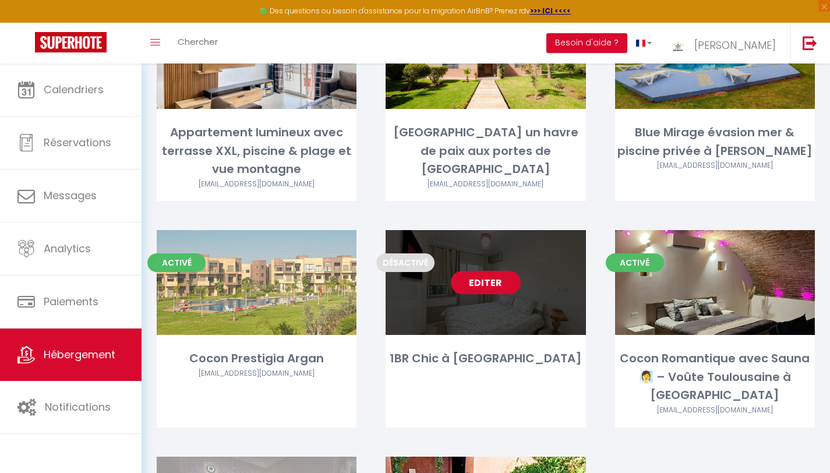
click at [490, 271] on link "Editer" at bounding box center [486, 282] width 70 height 23
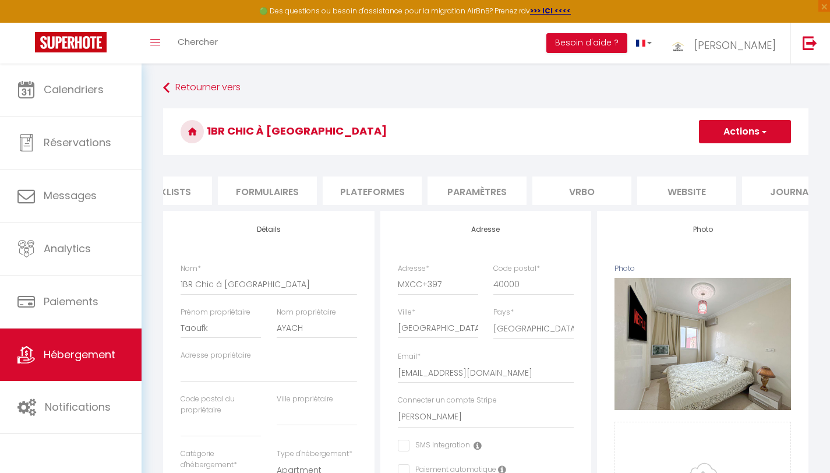
scroll to position [0, 470]
click at [706, 193] on li "website" at bounding box center [685, 190] width 99 height 29
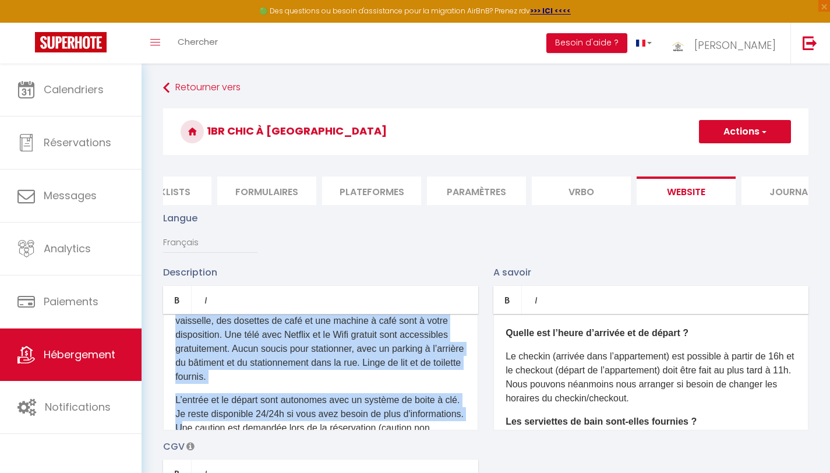
scroll to position [176, 0]
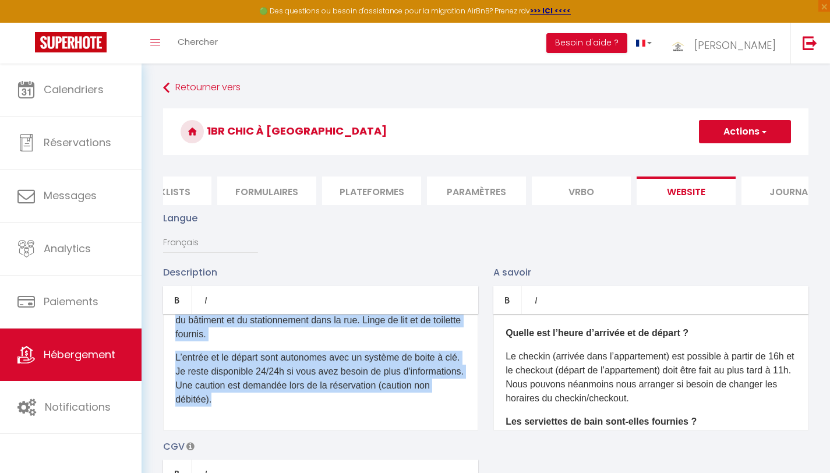
drag, startPoint x: 174, startPoint y: 338, endPoint x: 249, endPoint y: 437, distance: 123.5
click at [249, 430] on div "D'un accès aisé depuis les autoroutes, via la A2 , vous pourrez profiter de la …" at bounding box center [320, 372] width 315 height 116
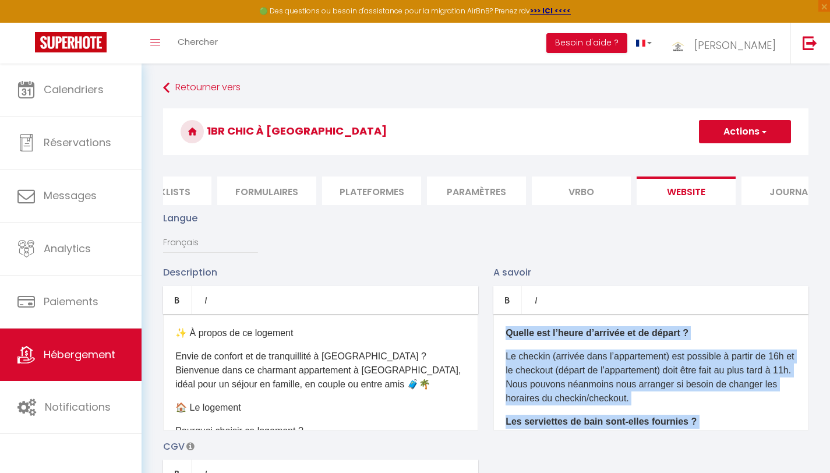
scroll to position [153, 0]
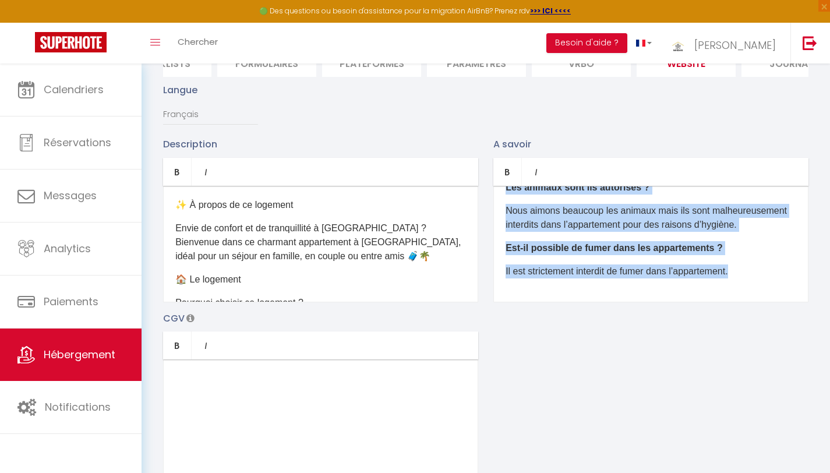
drag, startPoint x: 505, startPoint y: 341, endPoint x: 647, endPoint y: 472, distance: 193.3
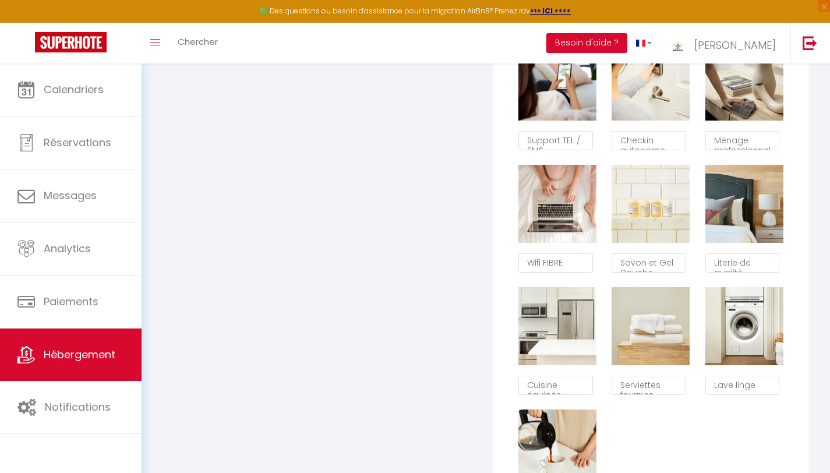
scroll to position [730, 0]
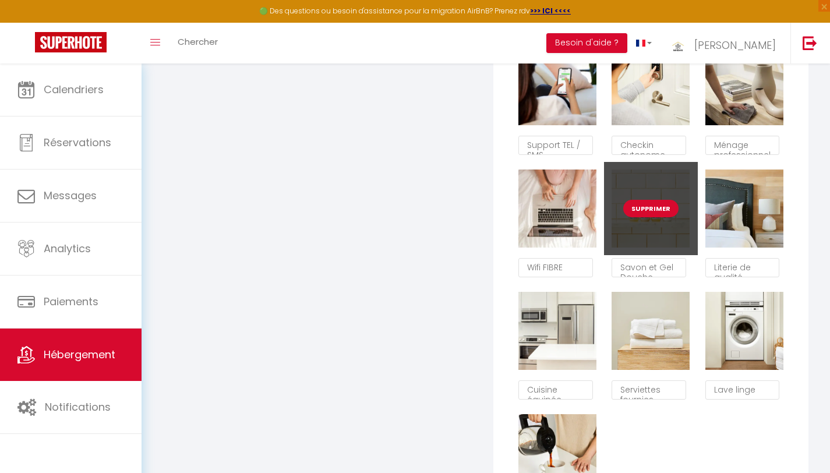
click at [649, 213] on button "Supprimer" at bounding box center [650, 208] width 55 height 17
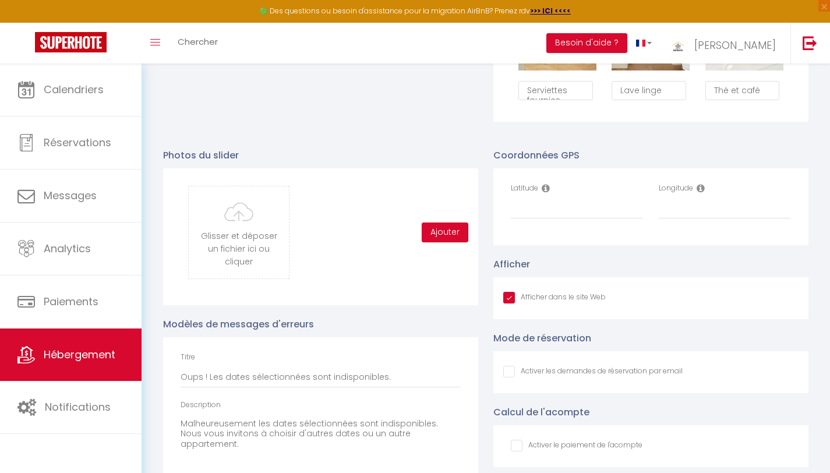
scroll to position [1030, 0]
click at [242, 245] on input "file" at bounding box center [239, 232] width 100 height 92
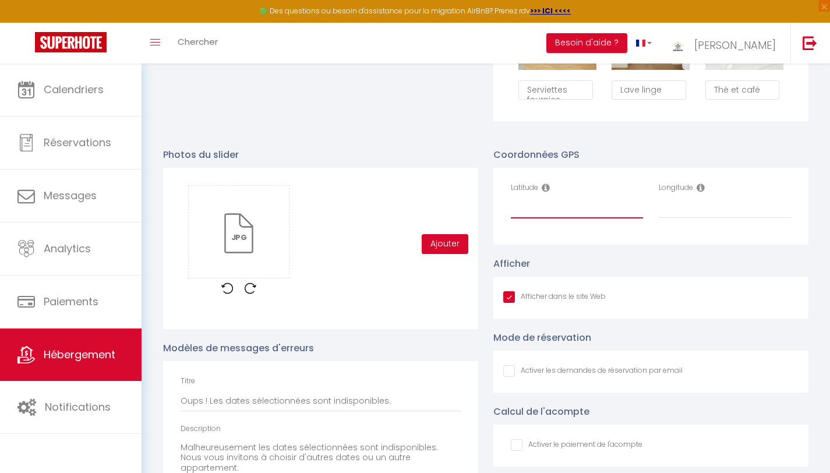
click at [539, 213] on input "Latitude" at bounding box center [577, 207] width 132 height 21
paste input "31.6705427,-8.0303439"
click at [695, 218] on input "Longitude" at bounding box center [725, 207] width 132 height 21
paste input "31.6705427,-8.0303439"
click at [442, 254] on button "Ajouter" at bounding box center [445, 244] width 47 height 20
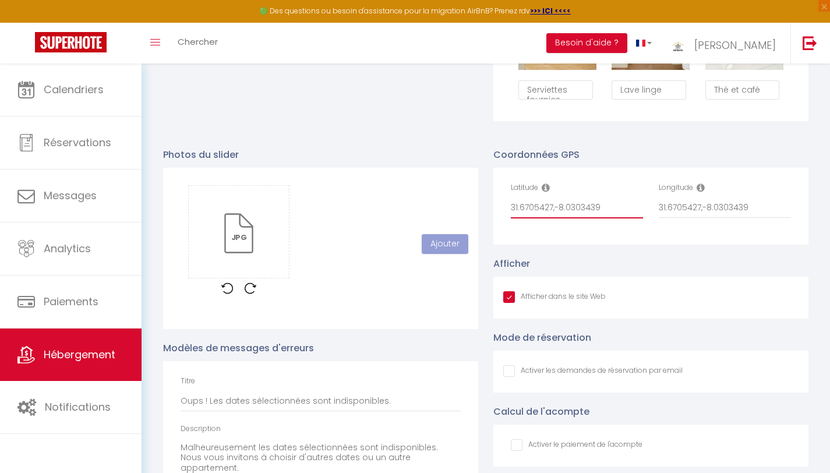
click at [600, 217] on input "31.6705427,-8.0303439" at bounding box center [577, 207] width 132 height 21
drag, startPoint x: 701, startPoint y: 216, endPoint x: 646, endPoint y: 215, distance: 55.3
click at [646, 215] on div "Latitude 31.6705427 Longitude 31.6705427,-8.0303439" at bounding box center [650, 206] width 295 height 48
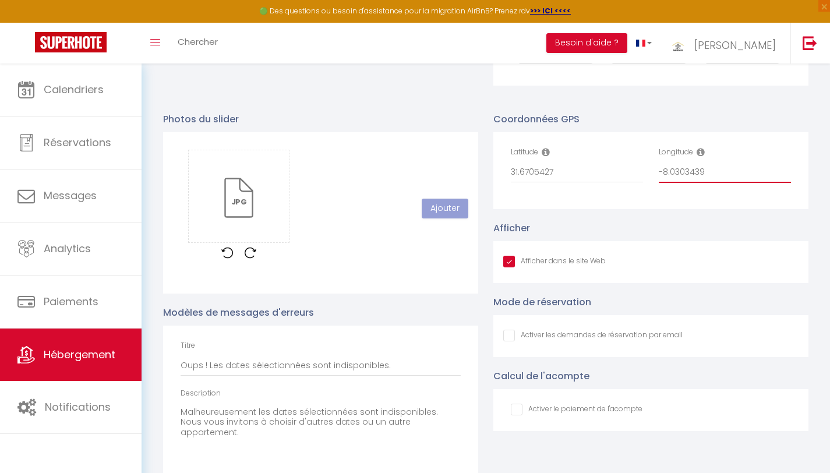
scroll to position [1064, 0]
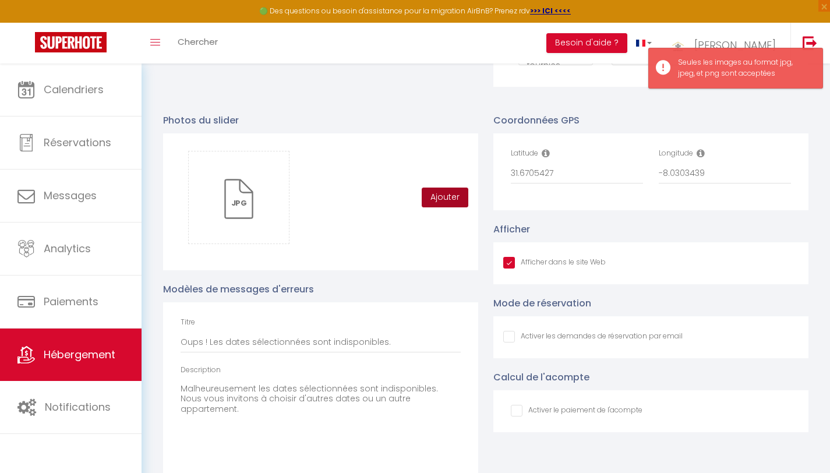
click at [430, 203] on button "Ajouter" at bounding box center [445, 198] width 47 height 20
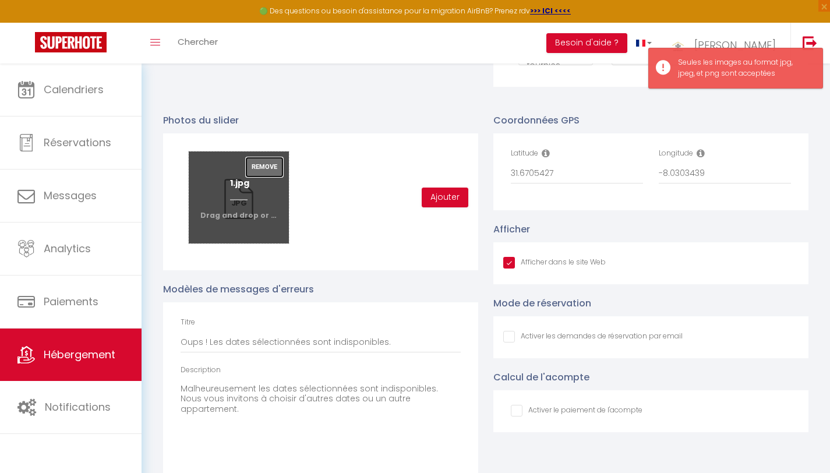
click at [266, 175] on button "Remove" at bounding box center [264, 167] width 37 height 20
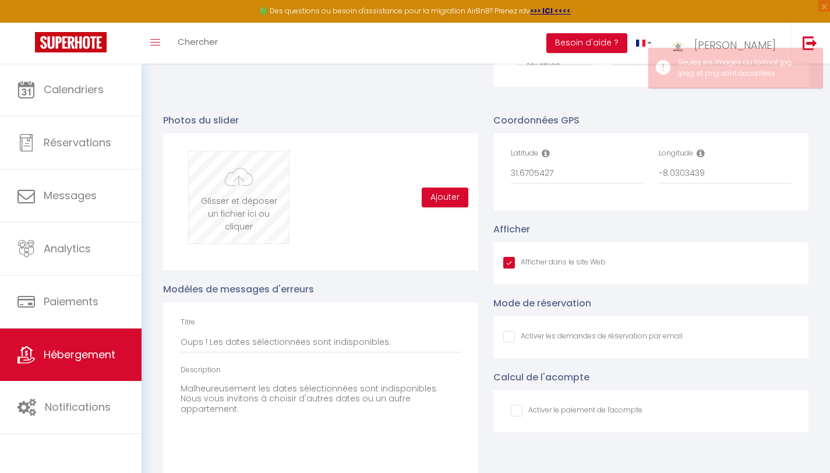
click at [243, 205] on input "file" at bounding box center [239, 197] width 100 height 92
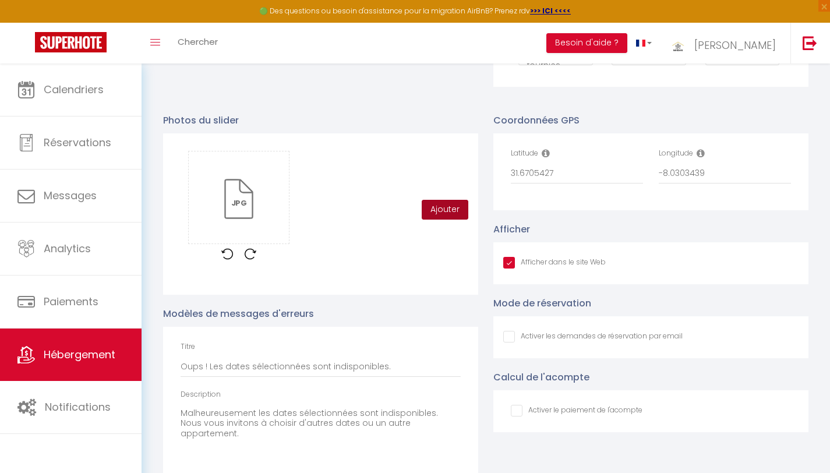
click at [450, 220] on button "Ajouter" at bounding box center [445, 210] width 47 height 20
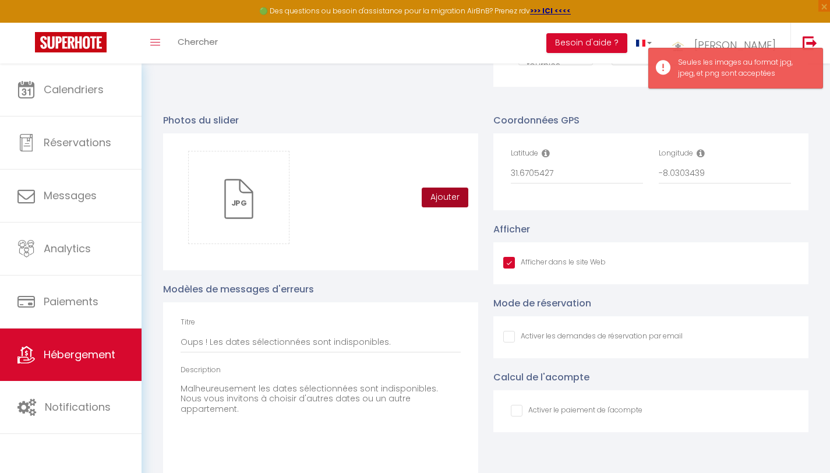
click at [444, 204] on button "Ajouter" at bounding box center [445, 198] width 47 height 20
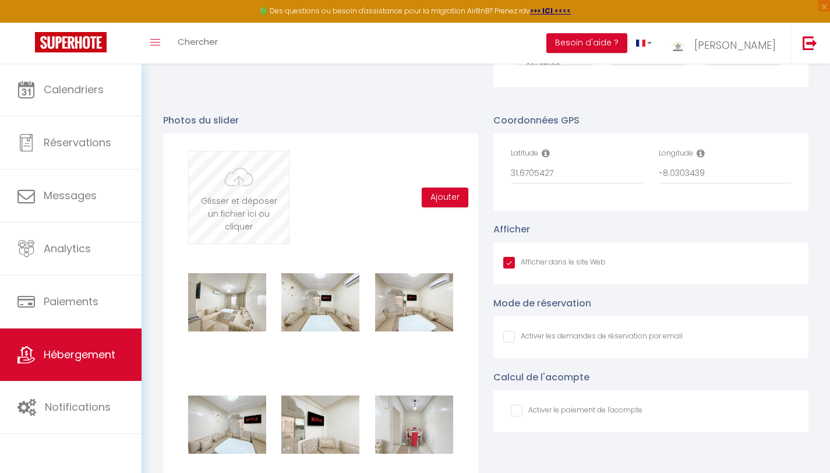
click at [250, 203] on input "file" at bounding box center [239, 197] width 100 height 92
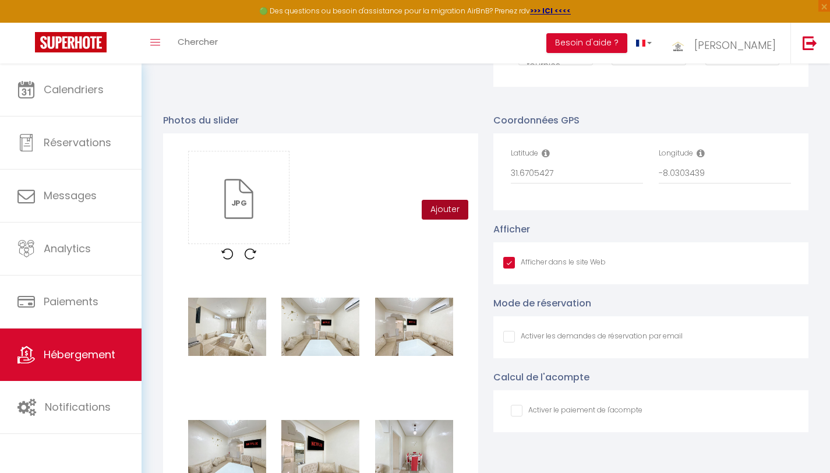
click at [441, 220] on button "Ajouter" at bounding box center [445, 210] width 47 height 20
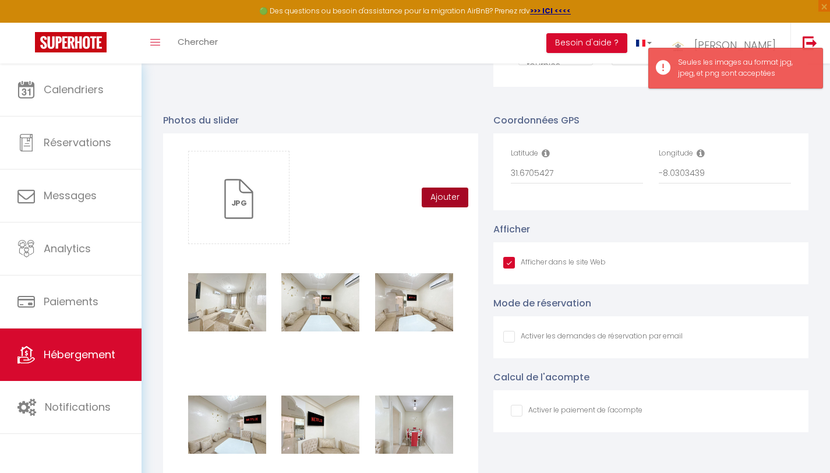
click at [440, 205] on button "Ajouter" at bounding box center [445, 198] width 47 height 20
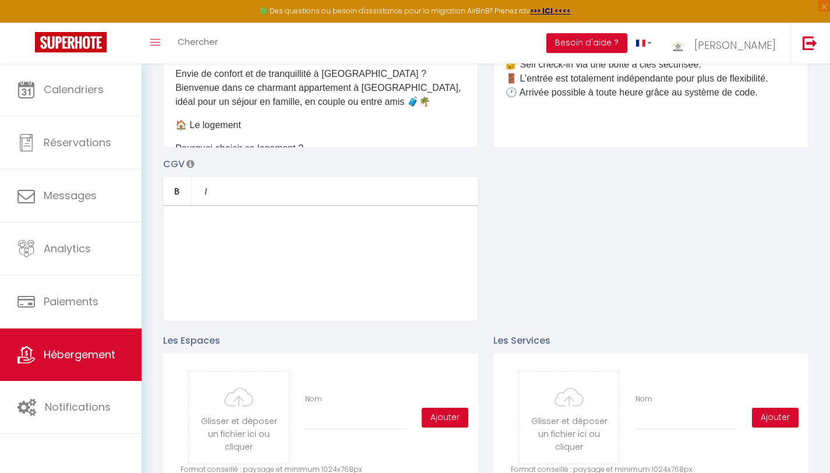
scroll to position [268, 0]
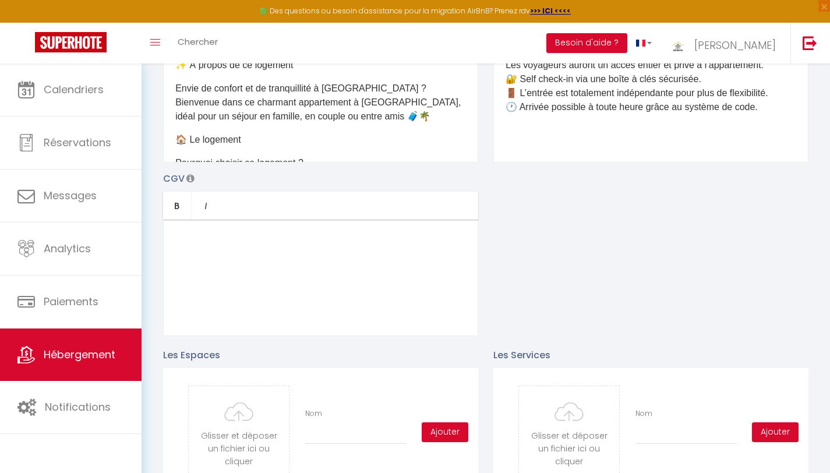
click at [220, 239] on div at bounding box center [320, 278] width 315 height 116
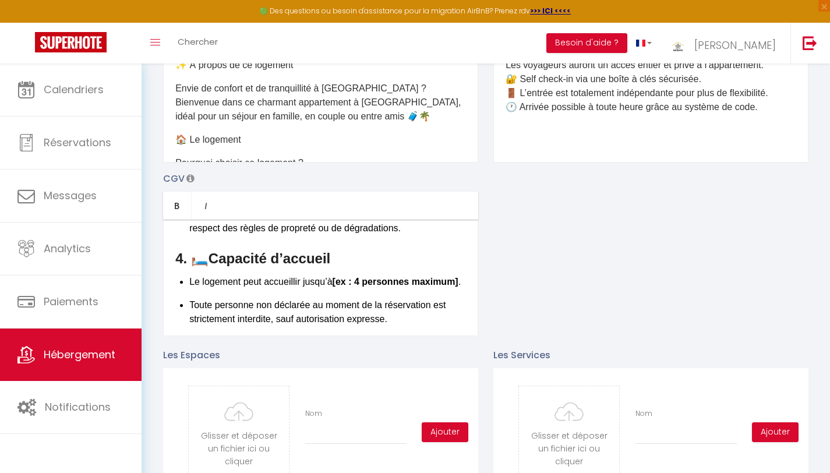
scroll to position [355, 0]
click at [362, 285] on strong "[ex : 4 personnes maximum]" at bounding box center [396, 280] width 126 height 10
click at [437, 285] on strong "4 personnes maximum]" at bounding box center [385, 280] width 104 height 10
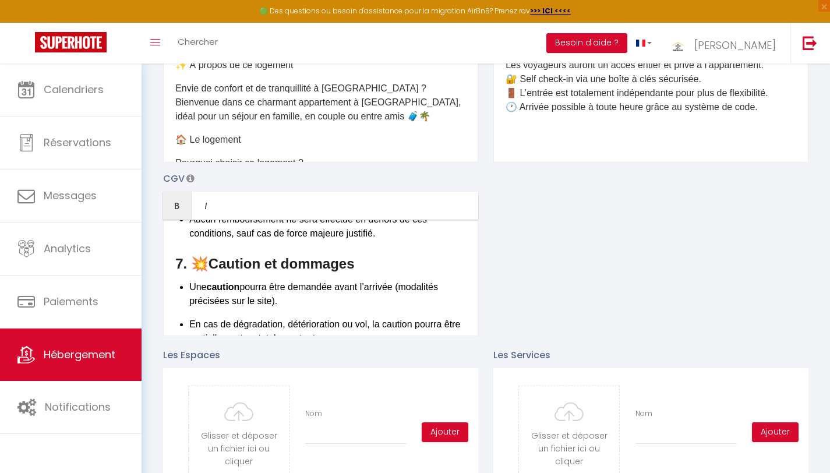
scroll to position [677, 0]
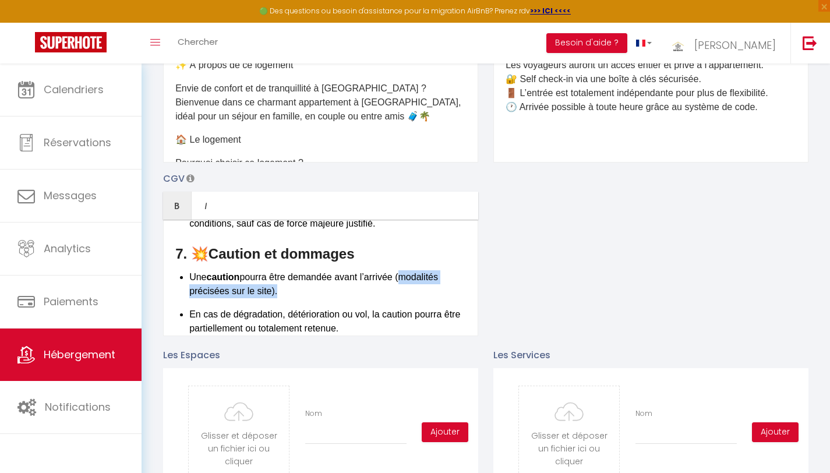
drag, startPoint x: 276, startPoint y: 299, endPoint x: 406, endPoint y: 288, distance: 130.3
click at [406, 288] on p "Une caution pourra être demandée avant l’arrivée (modalités précisées sur le si…" at bounding box center [327, 284] width 277 height 28
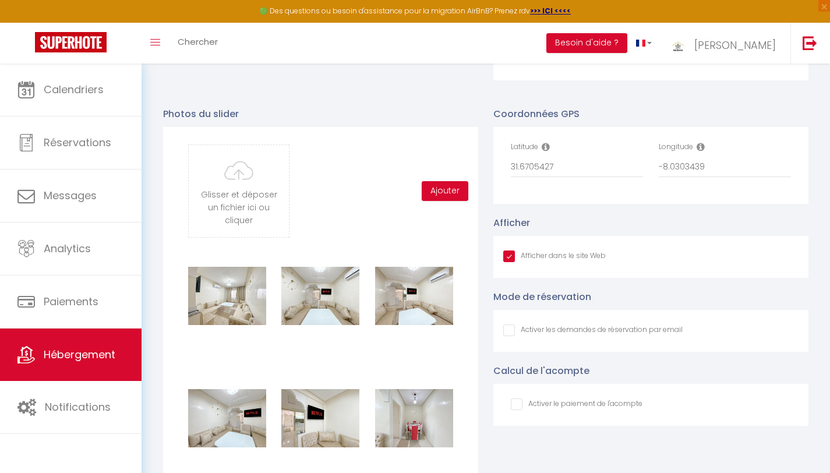
scroll to position [1052, 0]
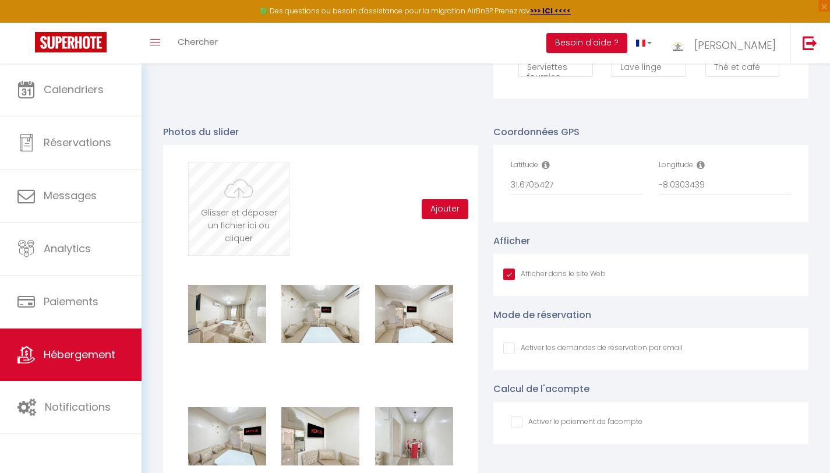
click at [224, 217] on input "file" at bounding box center [239, 209] width 100 height 92
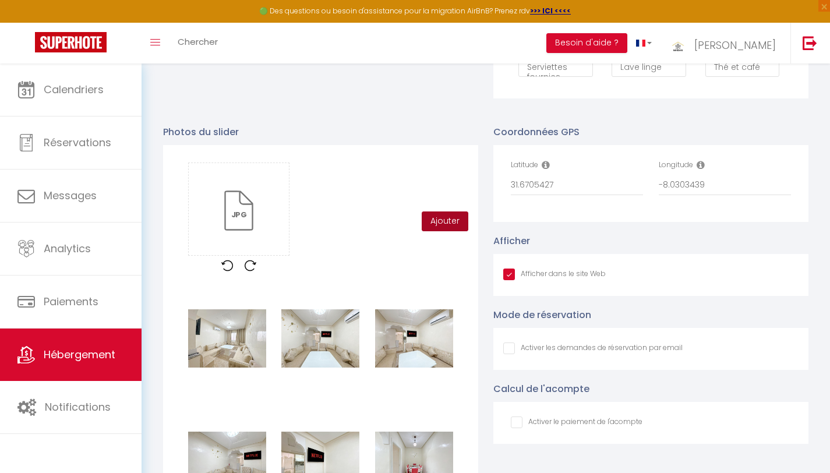
click at [437, 229] on button "Ajouter" at bounding box center [445, 221] width 47 height 20
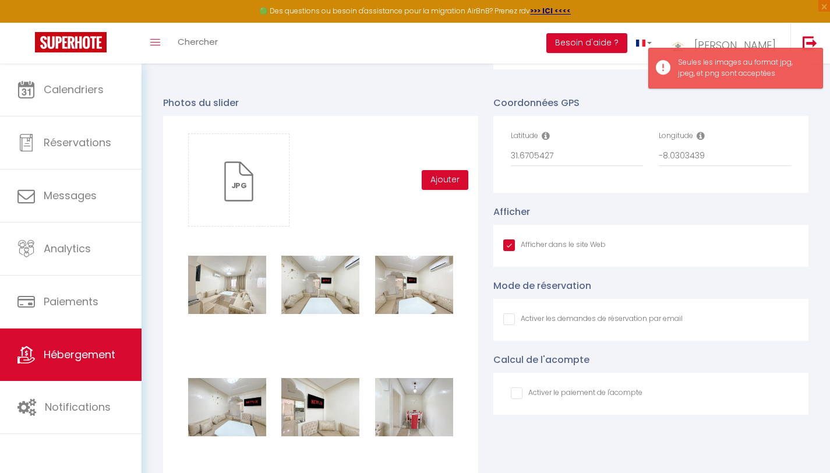
scroll to position [1082, 0]
click at [439, 189] on button "Ajouter" at bounding box center [445, 179] width 47 height 20
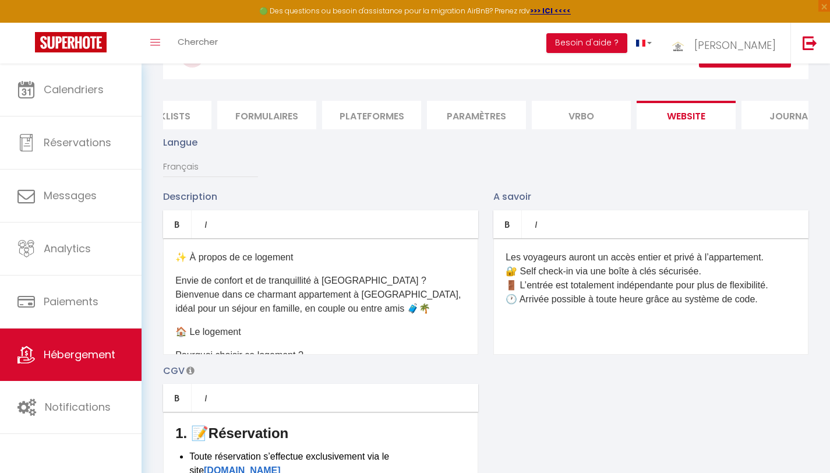
scroll to position [68, 0]
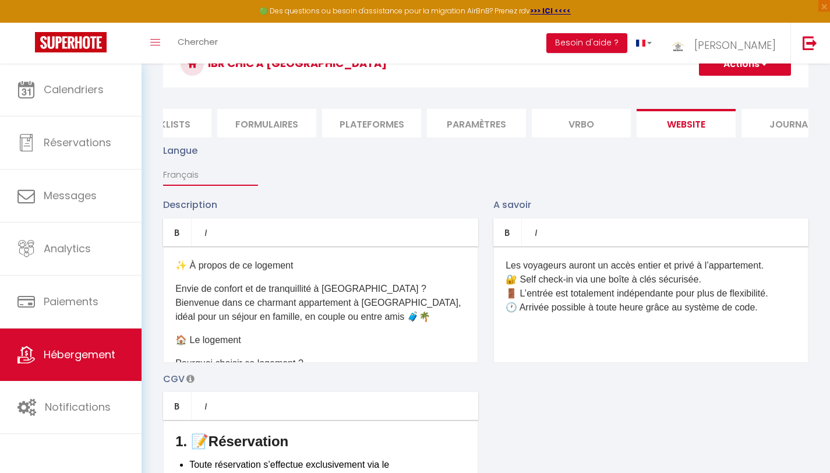
click at [201, 186] on select "Français Anglais Portugais Espagnol Italien" at bounding box center [210, 175] width 95 height 22
click at [163, 172] on select "Français Anglais Portugais Espagnol Italien" at bounding box center [210, 175] width 95 height 22
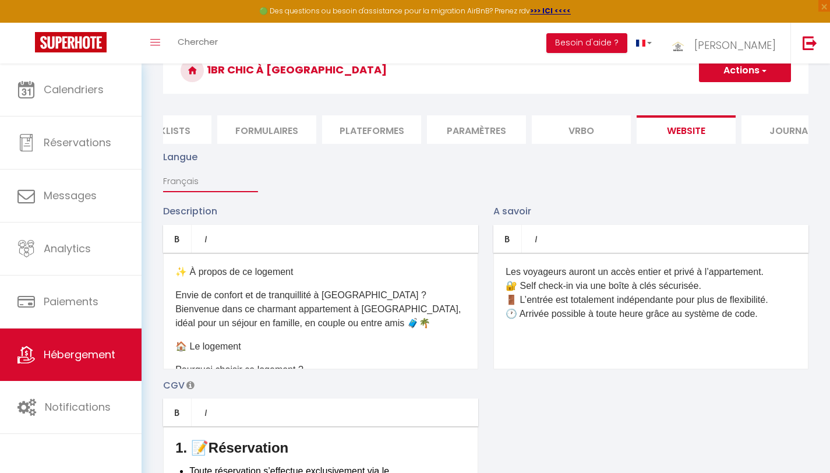
scroll to position [0, 0]
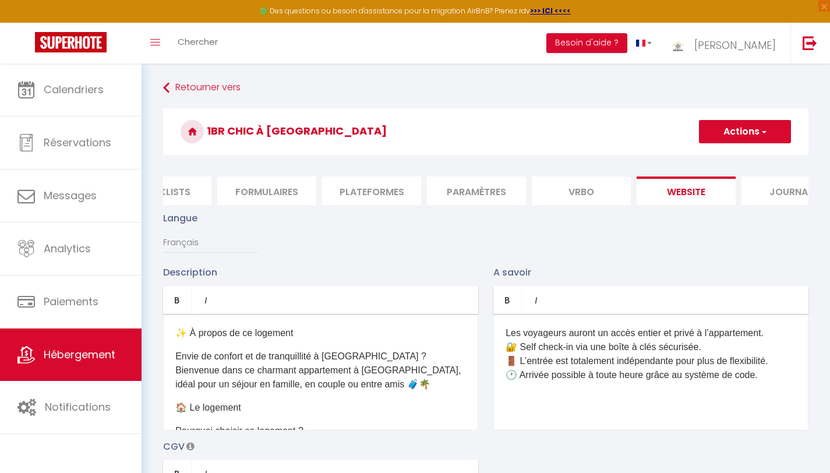
click at [745, 132] on button "Actions" at bounding box center [745, 131] width 92 height 23
click at [732, 154] on input "Enregistrer" at bounding box center [731, 157] width 43 height 12
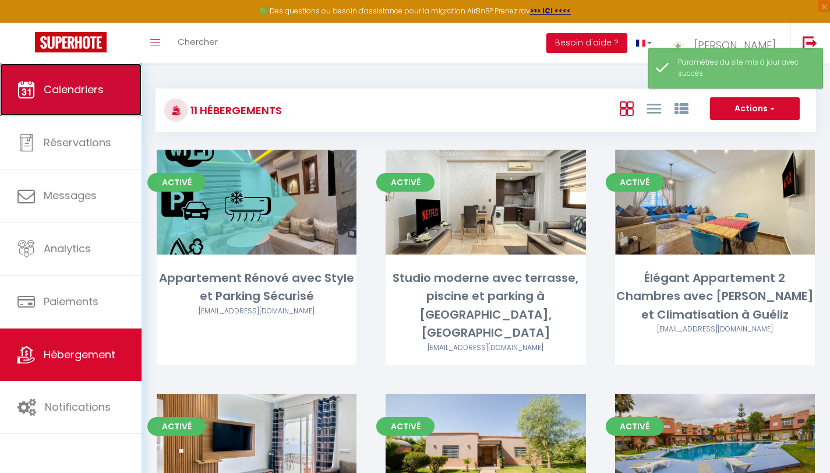
click at [54, 86] on span "Calendriers" at bounding box center [74, 89] width 60 height 15
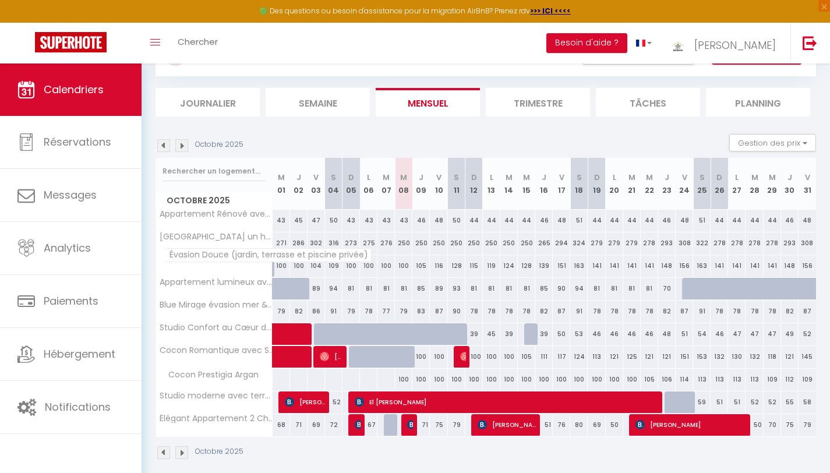
scroll to position [68, 0]
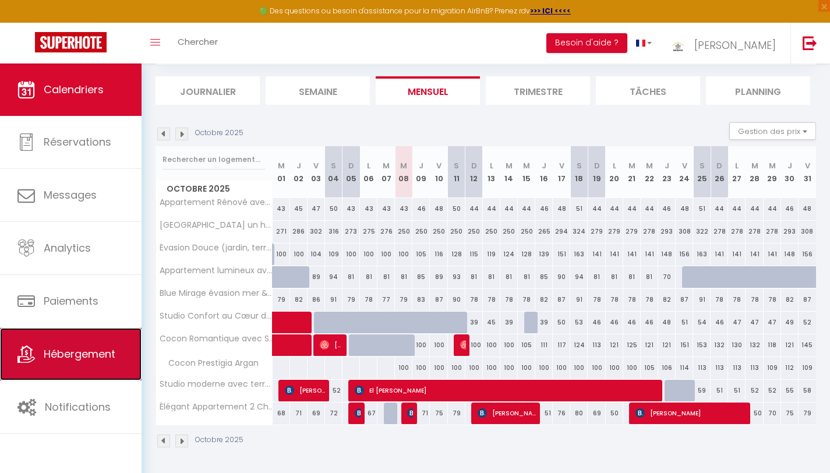
click at [61, 354] on span "Hébergement" at bounding box center [80, 353] width 72 height 15
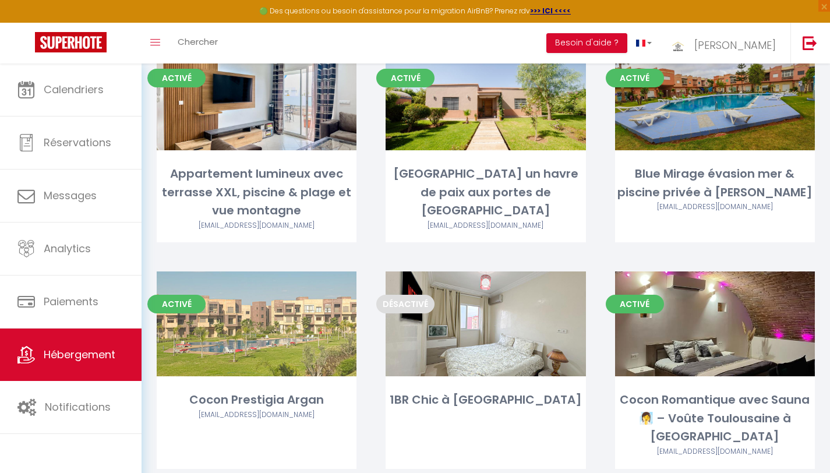
scroll to position [359, 0]
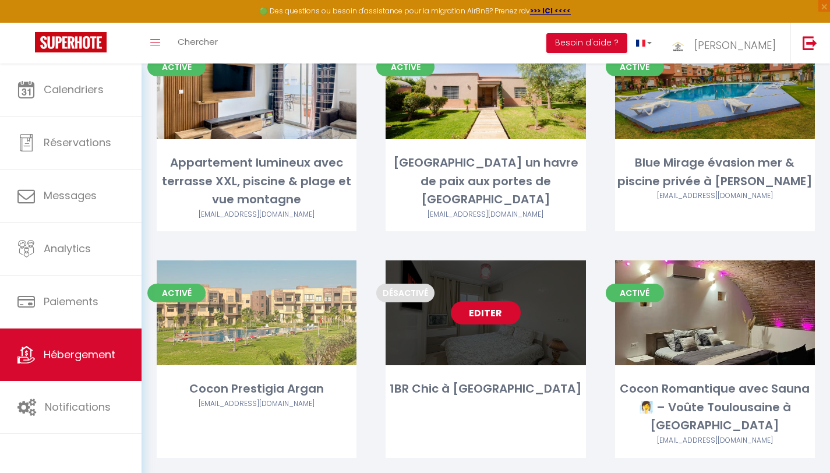
click at [476, 301] on link "Editer" at bounding box center [486, 312] width 70 height 23
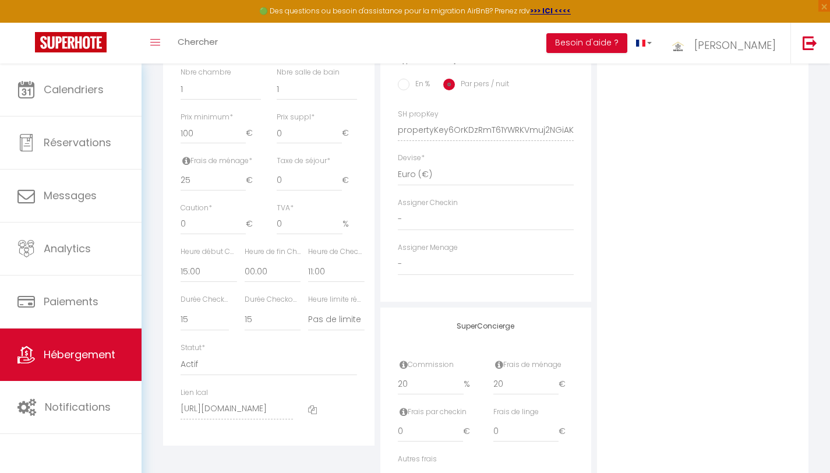
scroll to position [482, 0]
click at [214, 375] on select "Actif Pas actif" at bounding box center [269, 364] width 176 height 22
click at [181, 361] on select "Actif Pas actif" at bounding box center [269, 364] width 176 height 22
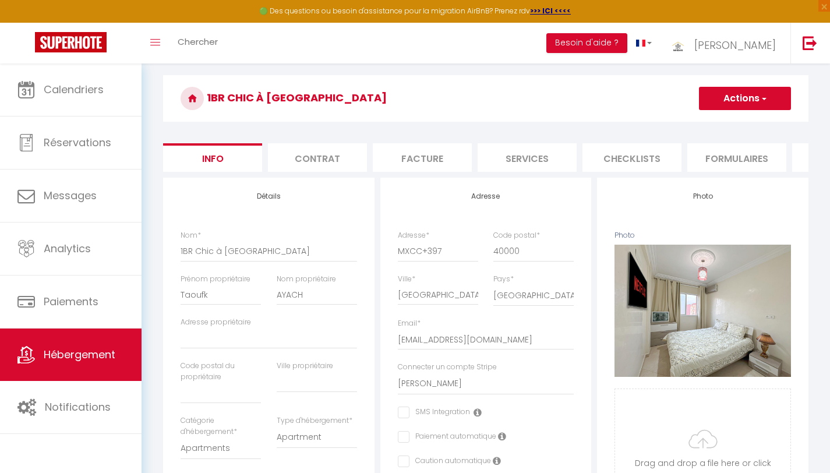
scroll to position [29, 0]
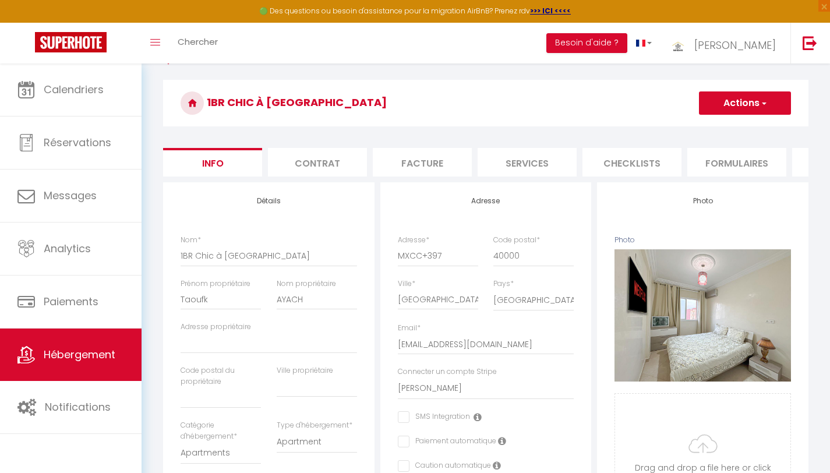
click at [713, 105] on button "Actions" at bounding box center [745, 102] width 92 height 23
click at [703, 125] on input "Enregistrer" at bounding box center [698, 129] width 43 height 12
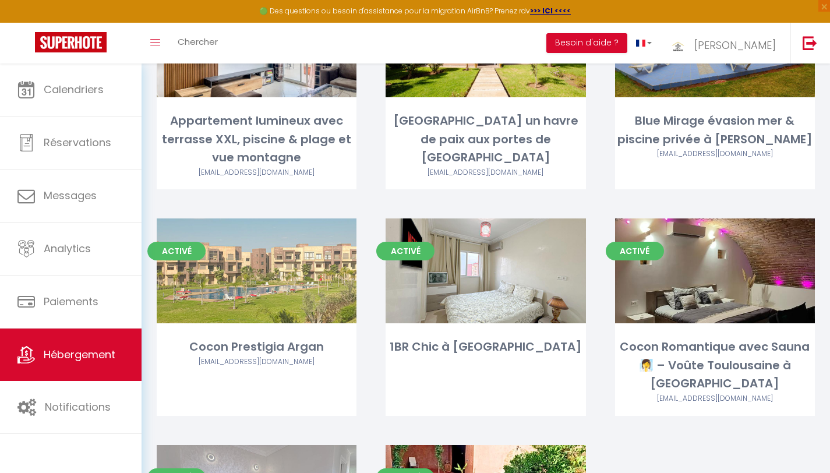
scroll to position [405, 0]
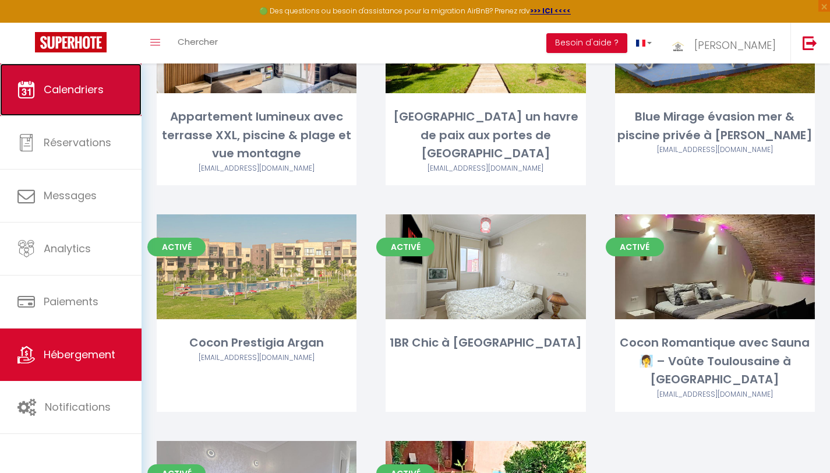
click at [100, 100] on link "Calendriers" at bounding box center [71, 89] width 142 height 52
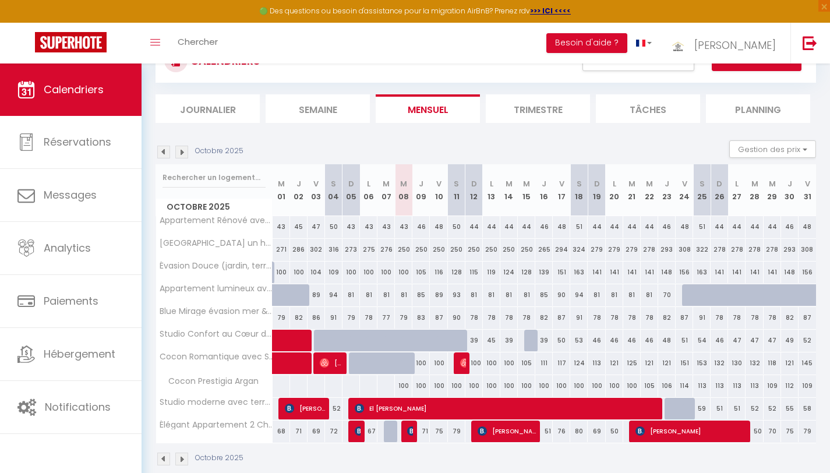
scroll to position [68, 0]
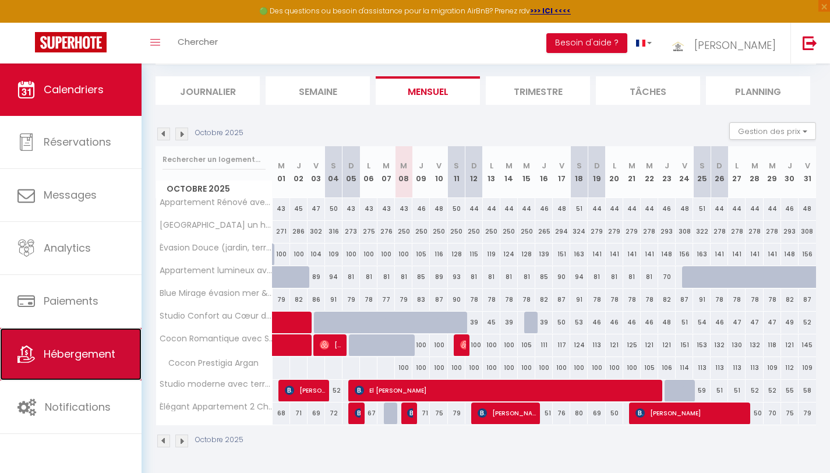
click at [101, 355] on span "Hébergement" at bounding box center [80, 353] width 72 height 15
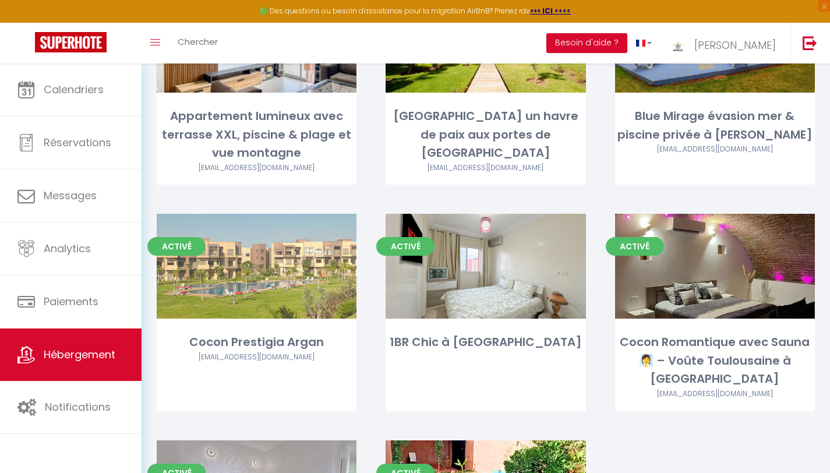
scroll to position [406, 0]
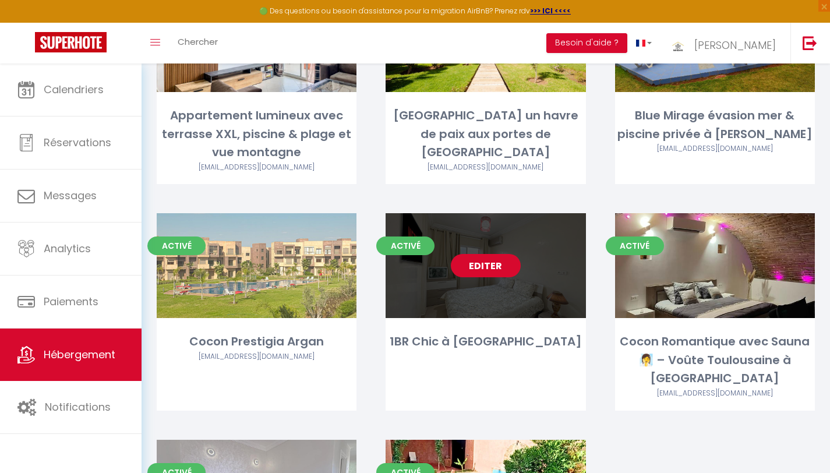
click at [479, 254] on link "Editer" at bounding box center [486, 265] width 70 height 23
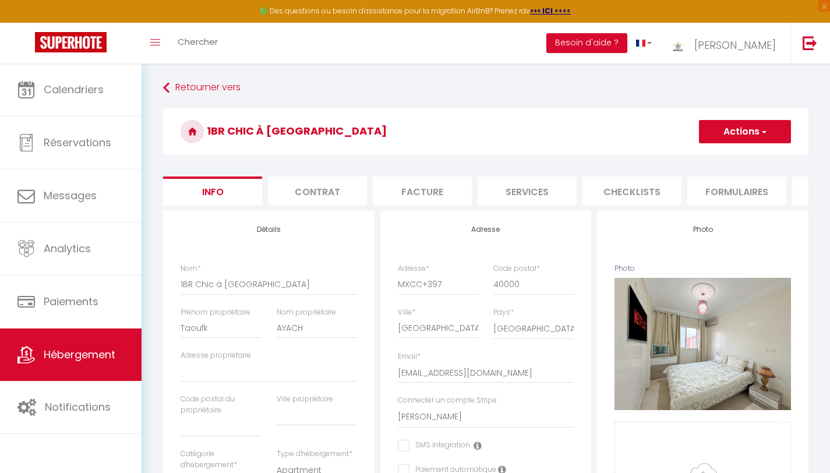
click at [524, 191] on li "Services" at bounding box center [527, 190] width 99 height 29
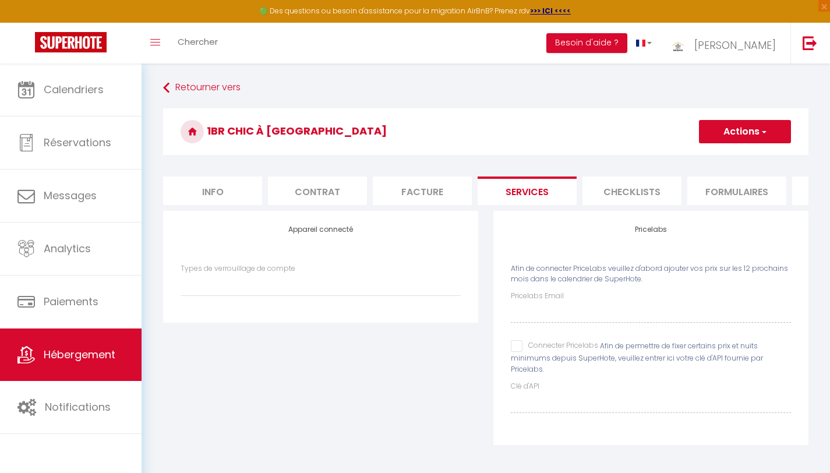
click at [517, 352] on input "Connecter Pricelabs" at bounding box center [554, 346] width 87 height 12
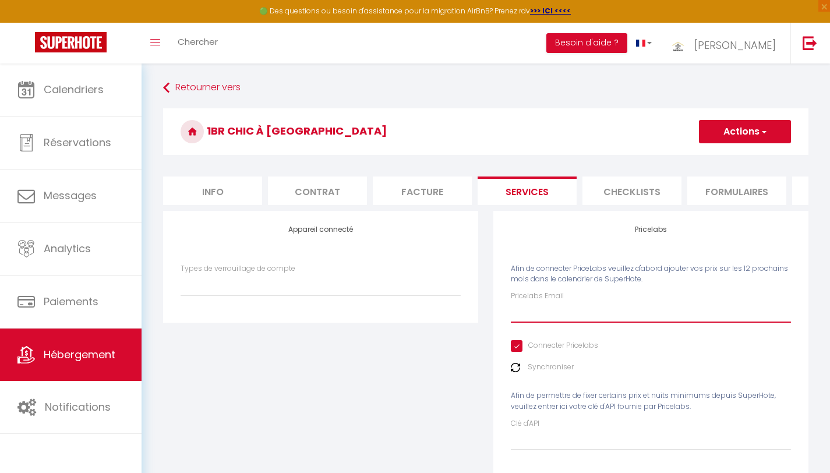
click at [523, 320] on input "Pricelabs Email" at bounding box center [651, 312] width 280 height 21
click at [514, 372] on img at bounding box center [515, 367] width 9 height 9
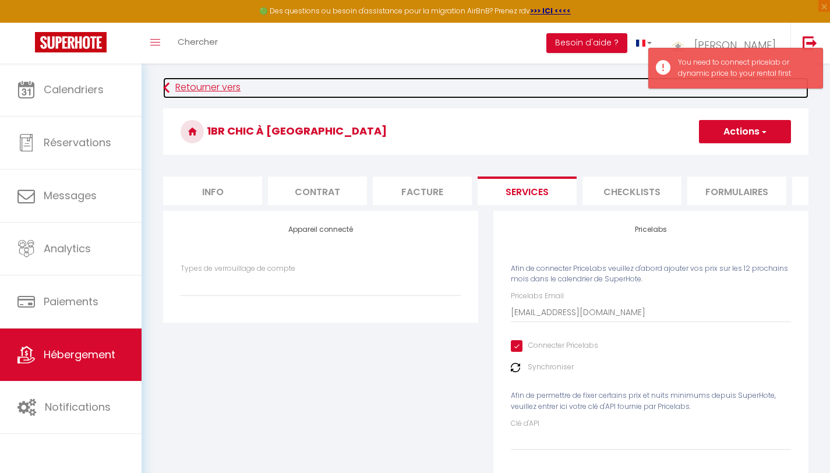
click at [449, 92] on link "Retourner vers" at bounding box center [485, 87] width 645 height 21
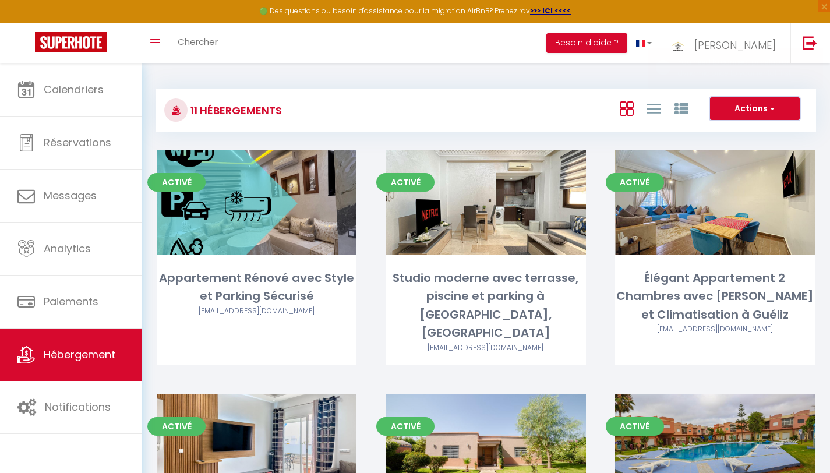
click at [734, 110] on button "Actions" at bounding box center [755, 108] width 90 height 23
click at [511, 113] on div "Actions Créer un Hébergement Nouveau groupe" at bounding box center [595, 110] width 439 height 26
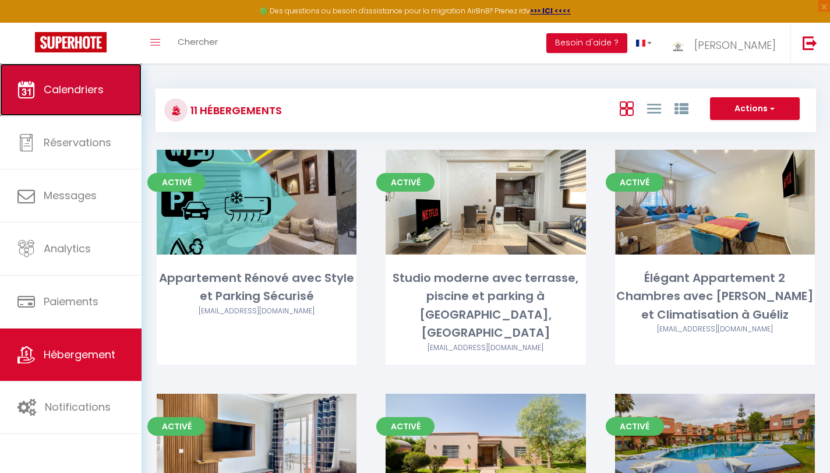
click at [82, 105] on link "Calendriers" at bounding box center [71, 89] width 142 height 52
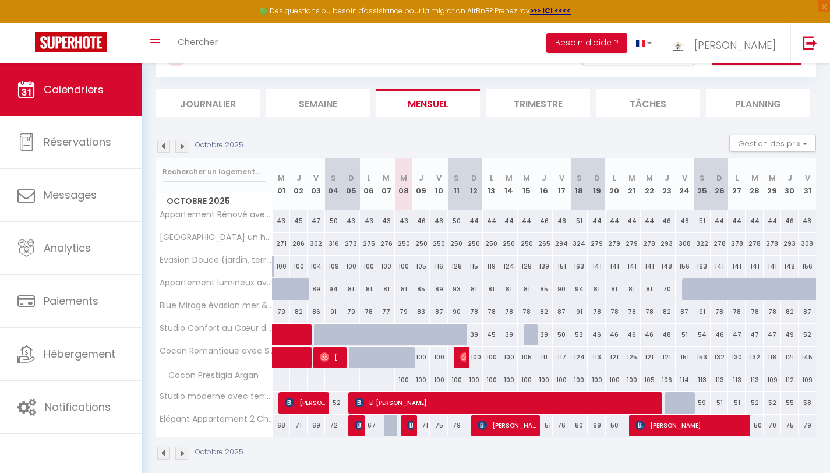
scroll to position [68, 0]
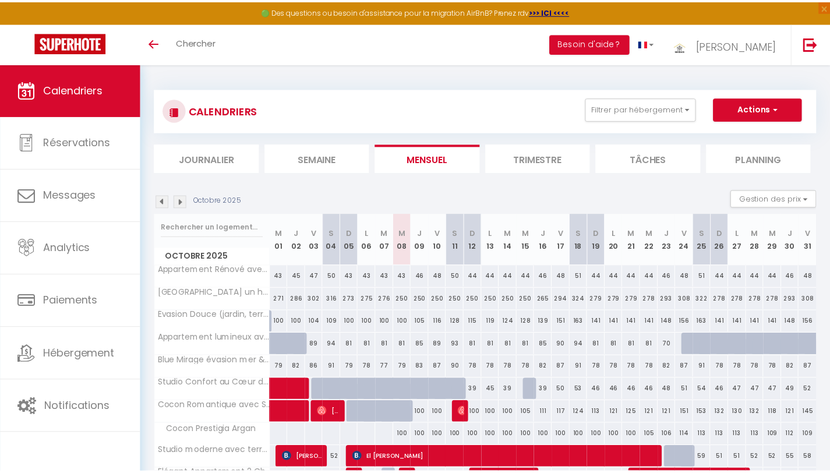
scroll to position [68, 0]
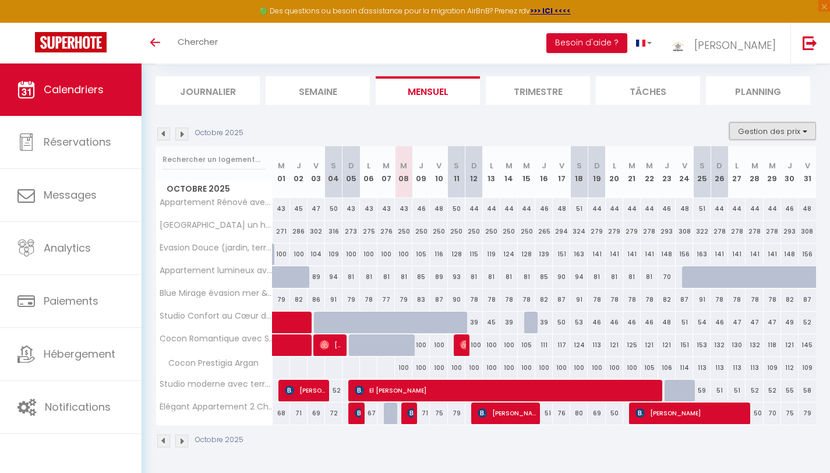
click at [763, 129] on button "Gestion des prix" at bounding box center [772, 130] width 87 height 17
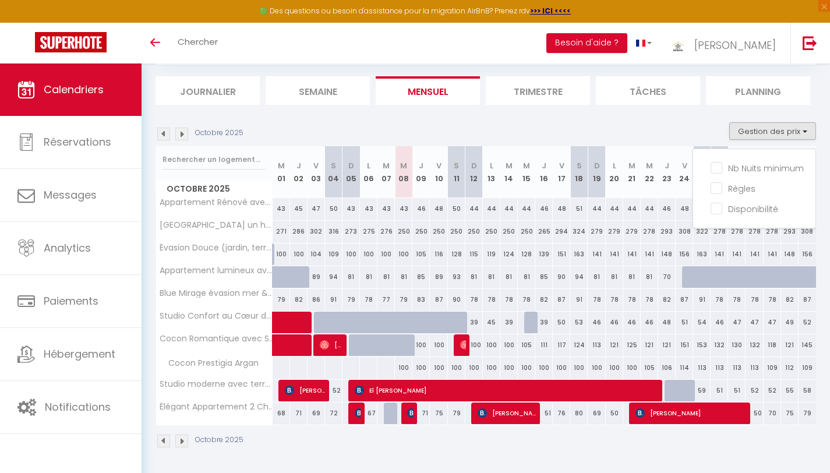
click at [702, 136] on div "Octobre 2025 Gestion des prix Nb Nuits minimum Règles Disponibilité" at bounding box center [485, 134] width 660 height 24
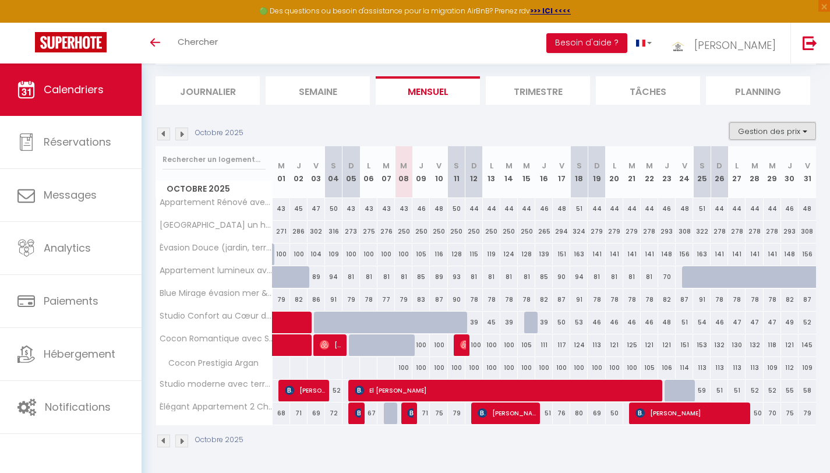
click at [748, 131] on button "Gestion des prix" at bounding box center [772, 130] width 87 height 17
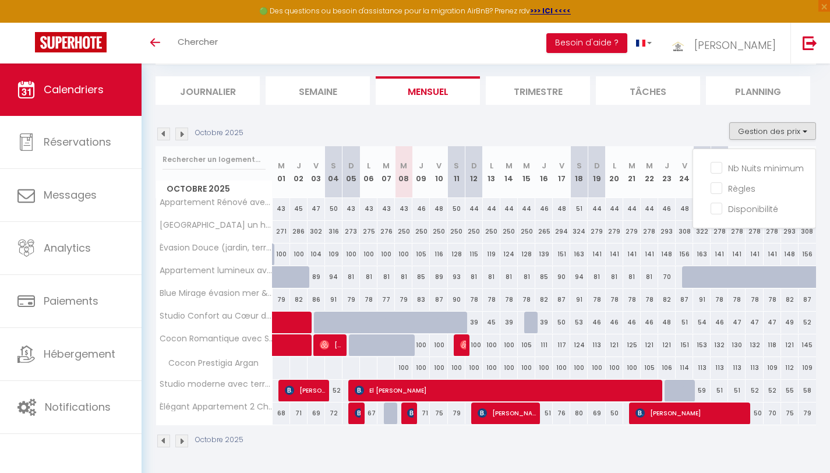
click at [685, 125] on div "Octobre 2025 Gestion des prix Nb Nuits minimum Règles Disponibilité" at bounding box center [485, 134] width 660 height 24
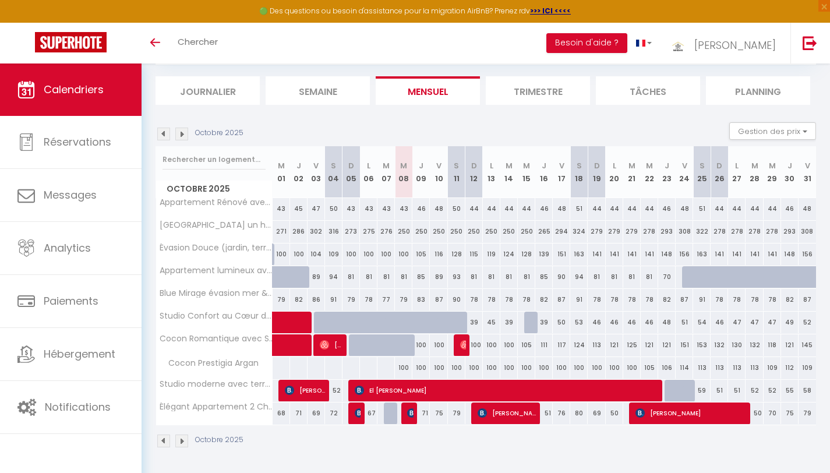
scroll to position [0, 0]
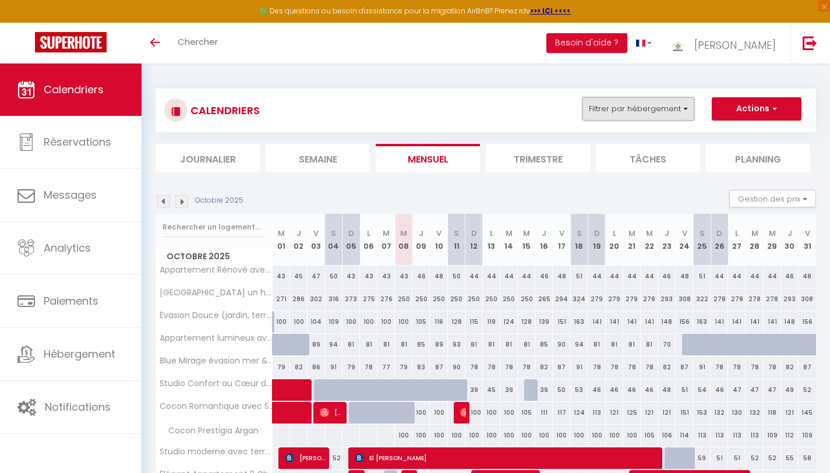
click at [606, 109] on button "Filtrer par hébergement" at bounding box center [638, 108] width 112 height 23
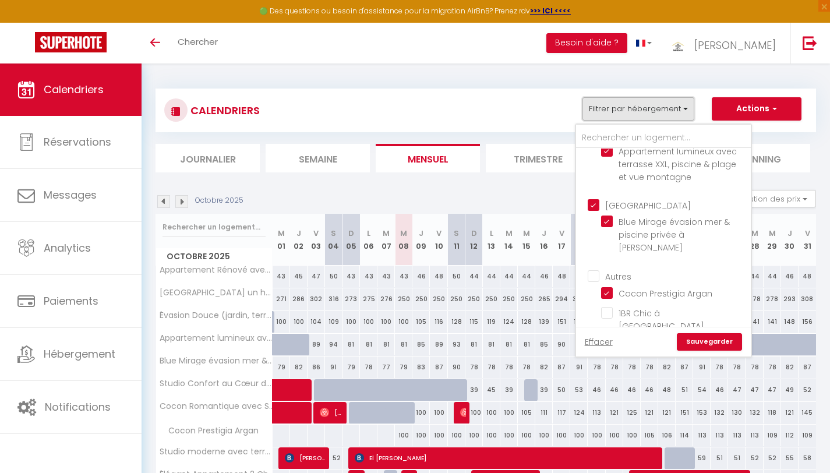
scroll to position [319, 0]
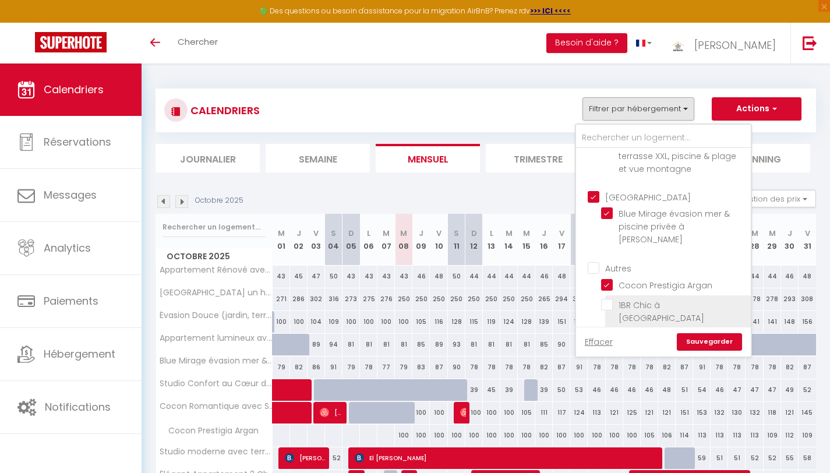
click at [608, 299] on input "1BR Chic à [GEOGRAPHIC_DATA]" at bounding box center [674, 305] width 146 height 12
checkbox input "true"
click at [706, 339] on link "Sauvegarder" at bounding box center [709, 341] width 65 height 17
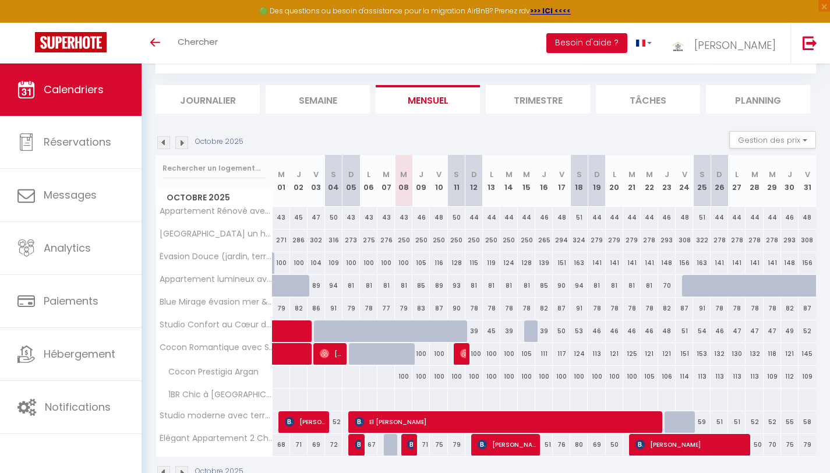
scroll to position [66, 0]
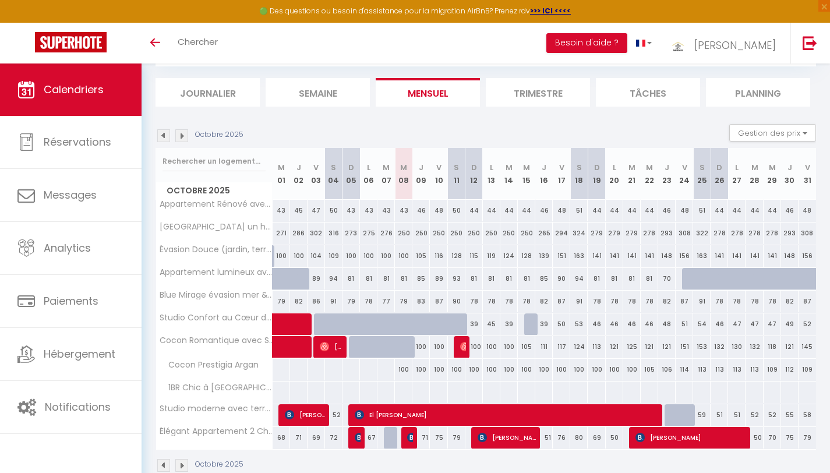
click at [403, 388] on div at bounding box center [403, 392] width 18 height 22
type input "Mer 08 Octobre 2025"
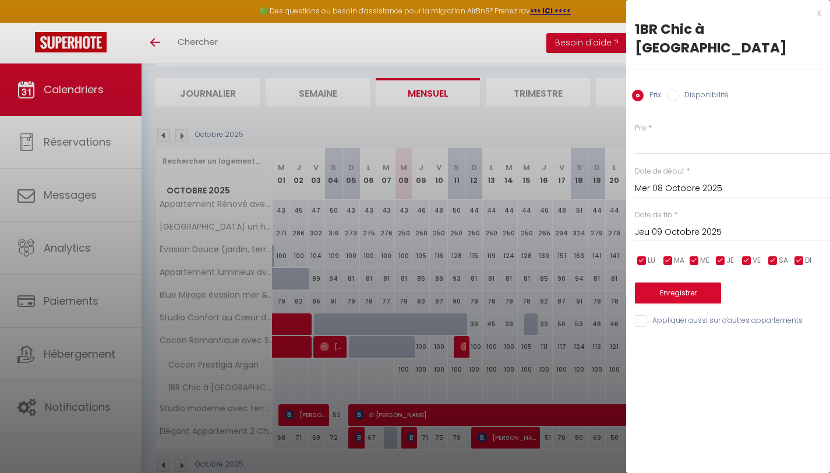
click at [662, 225] on input "Jeu 09 Octobre 2025" at bounding box center [732, 232] width 195 height 15
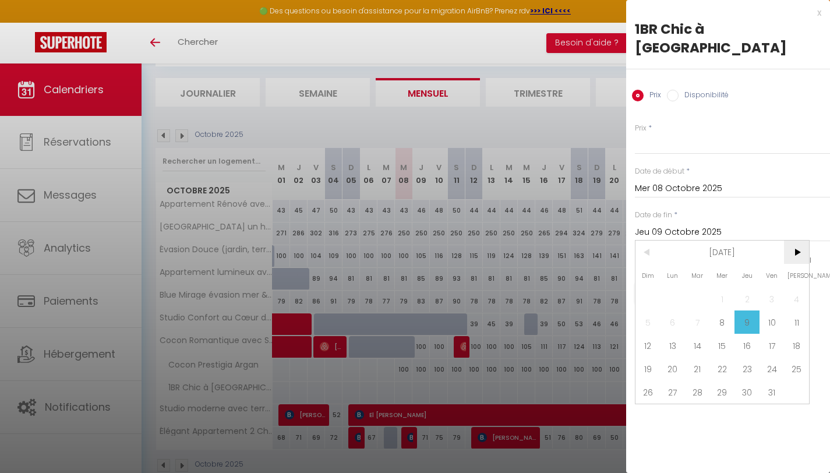
click at [795, 241] on span ">" at bounding box center [796, 252] width 25 height 23
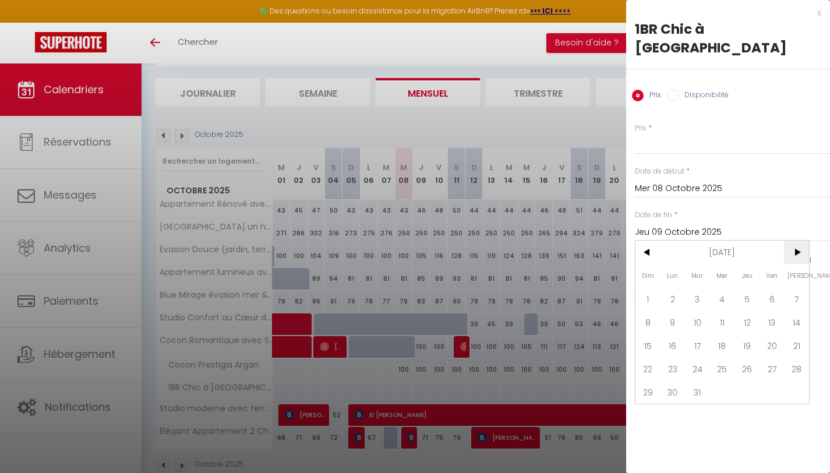
click at [795, 241] on span ">" at bounding box center [796, 252] width 25 height 23
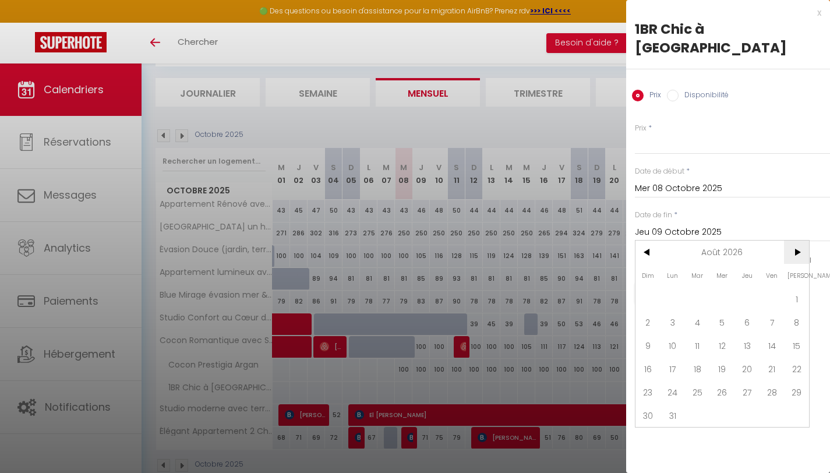
click at [795, 241] on span ">" at bounding box center [796, 252] width 25 height 23
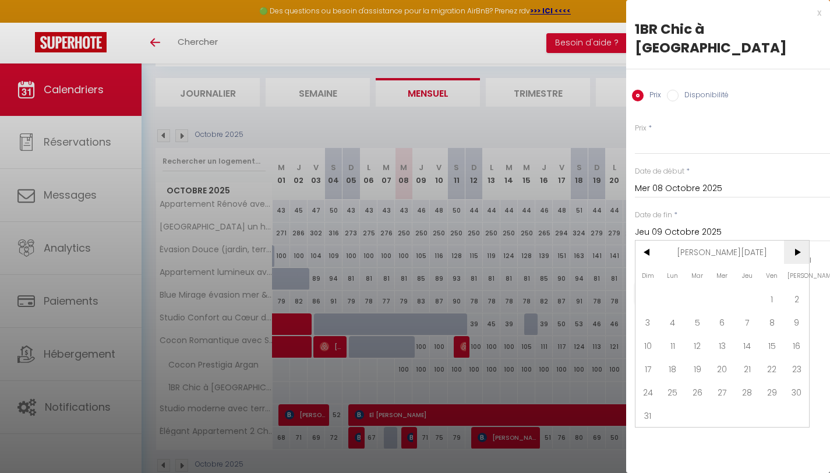
click at [795, 241] on span ">" at bounding box center [796, 252] width 25 height 23
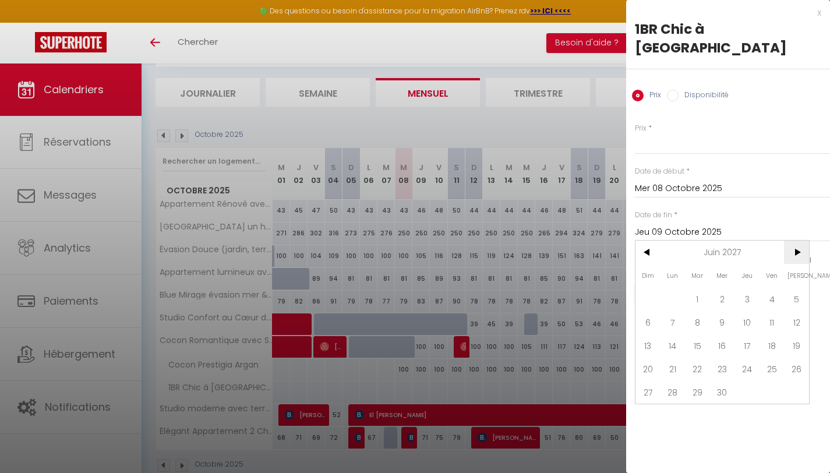
click at [795, 241] on span ">" at bounding box center [796, 252] width 25 height 23
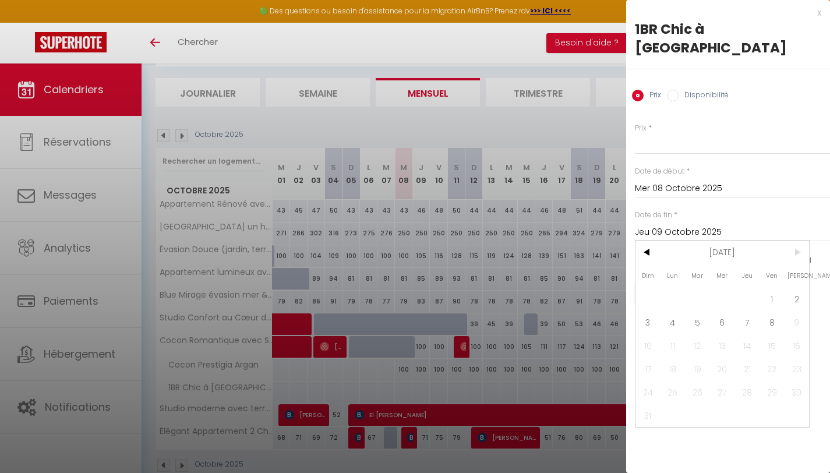
click at [795, 241] on span ">" at bounding box center [796, 252] width 25 height 23
click at [771, 310] on span "8" at bounding box center [771, 321] width 25 height 23
type input "Ven 08 Octobre 2027"
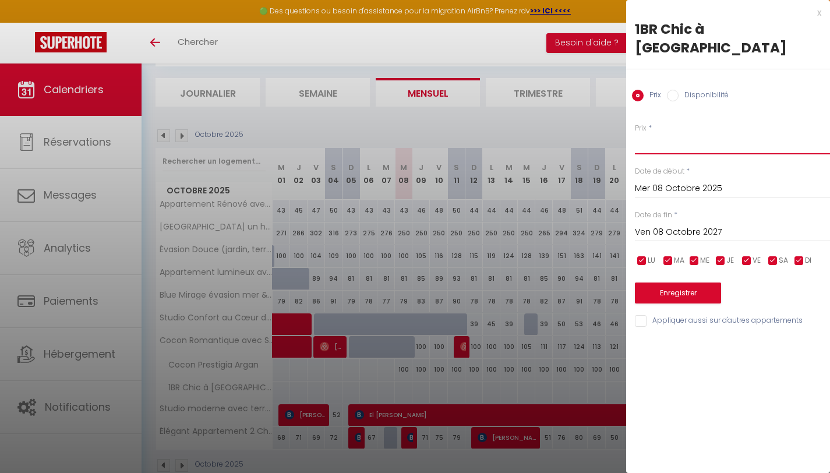
click at [655, 133] on input "Prix" at bounding box center [732, 143] width 195 height 21
type input "90"
click at [677, 282] on button "Enregistrer" at bounding box center [678, 292] width 86 height 21
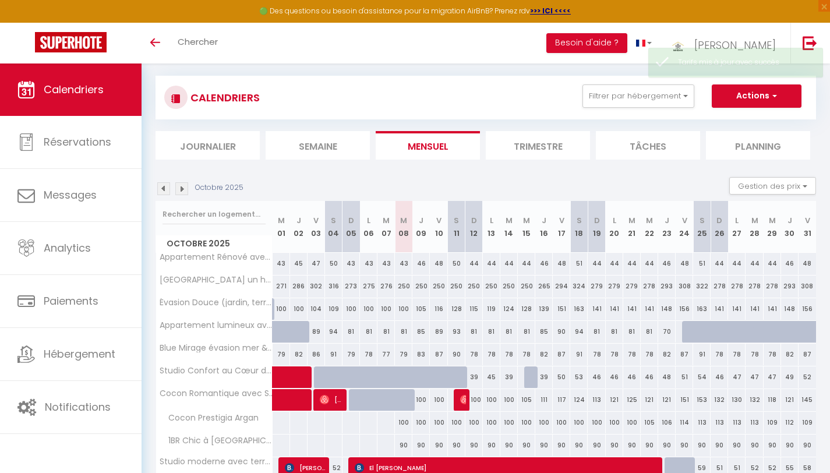
scroll to position [0, 0]
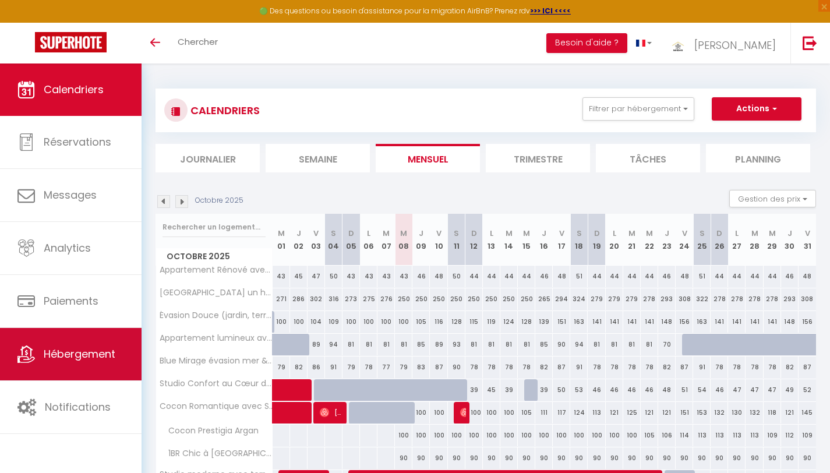
click at [82, 359] on span "Hébergement" at bounding box center [80, 353] width 72 height 15
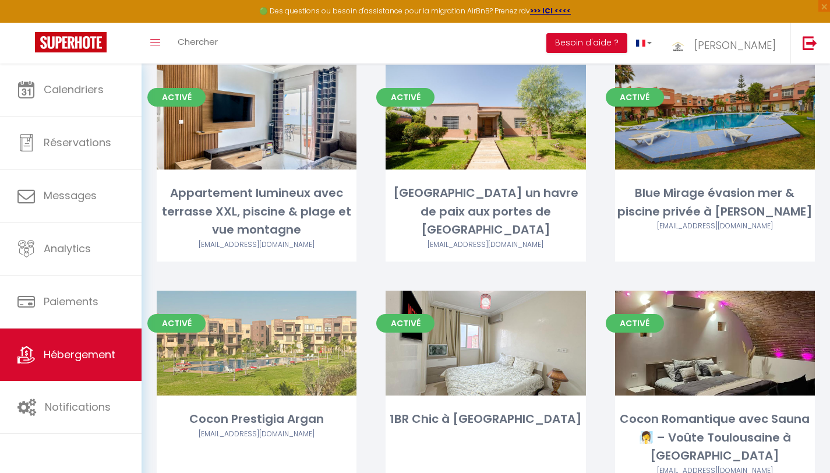
scroll to position [330, 0]
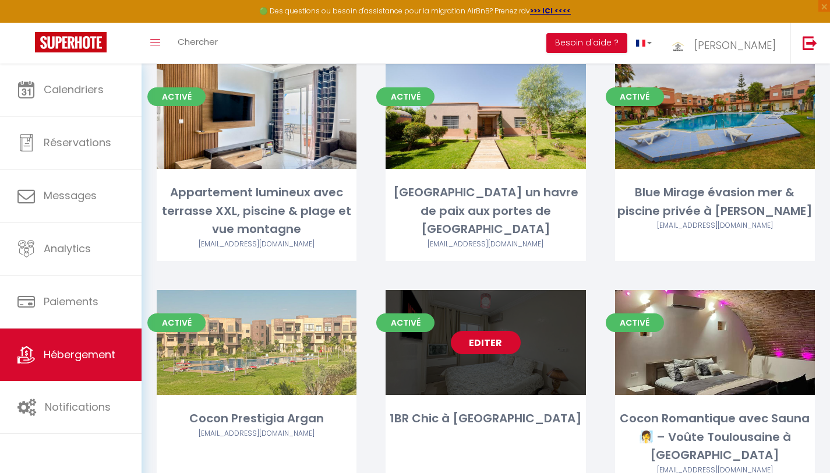
click at [486, 331] on link "Editer" at bounding box center [486, 342] width 70 height 23
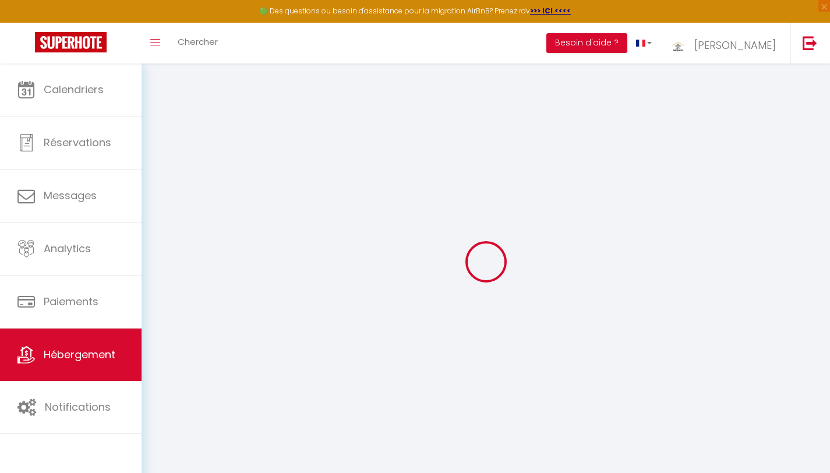
select select
checkbox input "false"
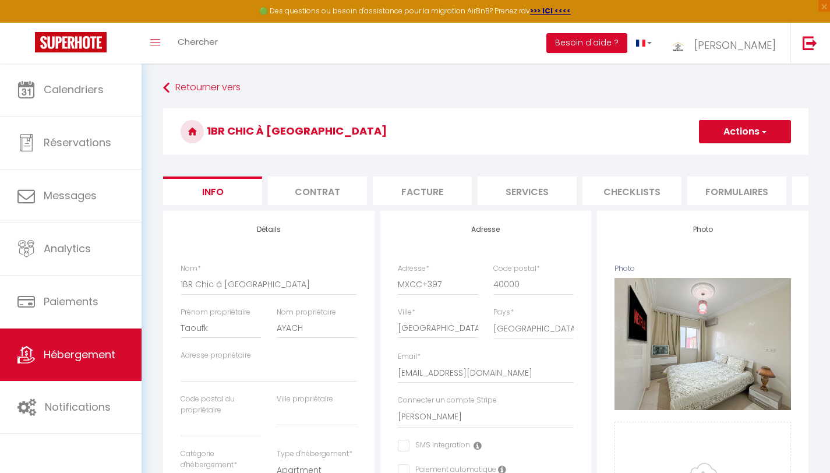
click at [532, 193] on li "Services" at bounding box center [527, 190] width 99 height 29
select select
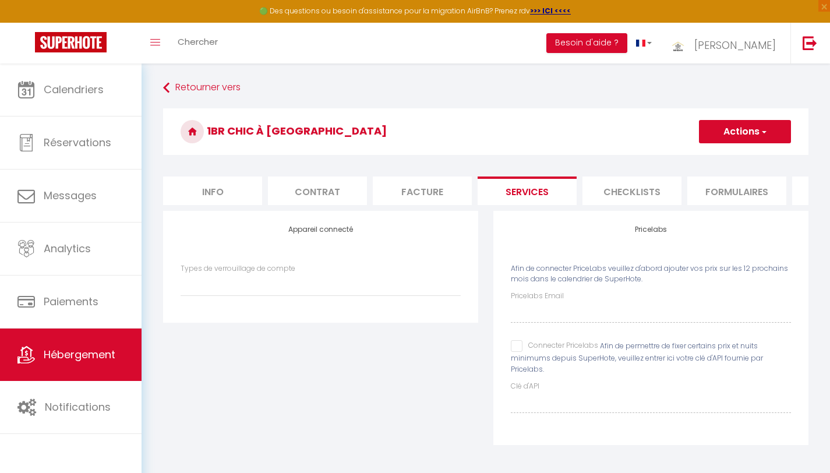
click at [514, 352] on input "Connecter Pricelabs" at bounding box center [554, 346] width 87 height 12
checkbox input "true"
select select
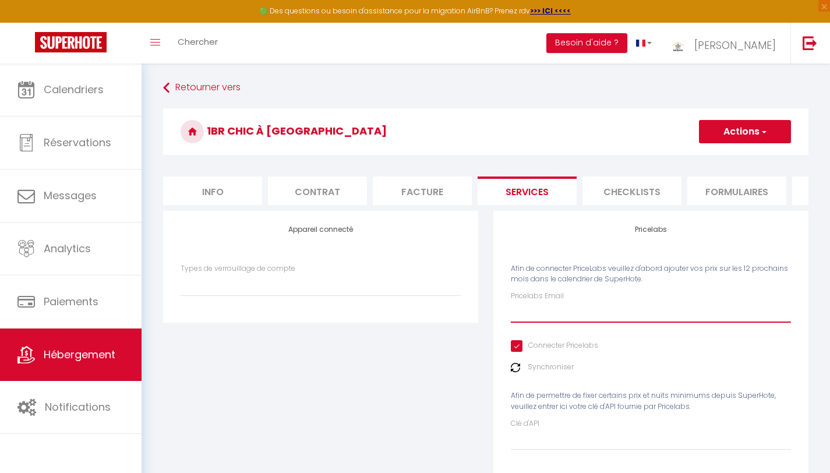
click at [525, 319] on input "Pricelabs Email" at bounding box center [651, 312] width 280 height 21
type input "[EMAIL_ADDRESS][DOMAIN_NAME]"
select select
click at [516, 372] on img at bounding box center [515, 367] width 9 height 9
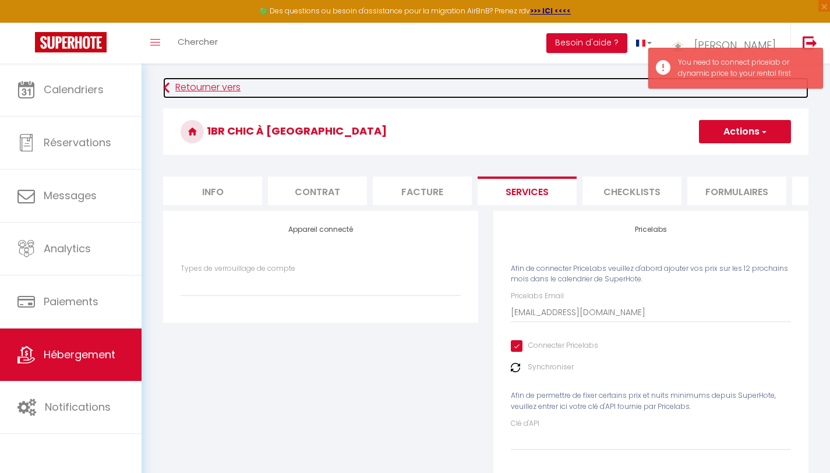
click at [476, 93] on link "Retourner vers" at bounding box center [485, 87] width 645 height 21
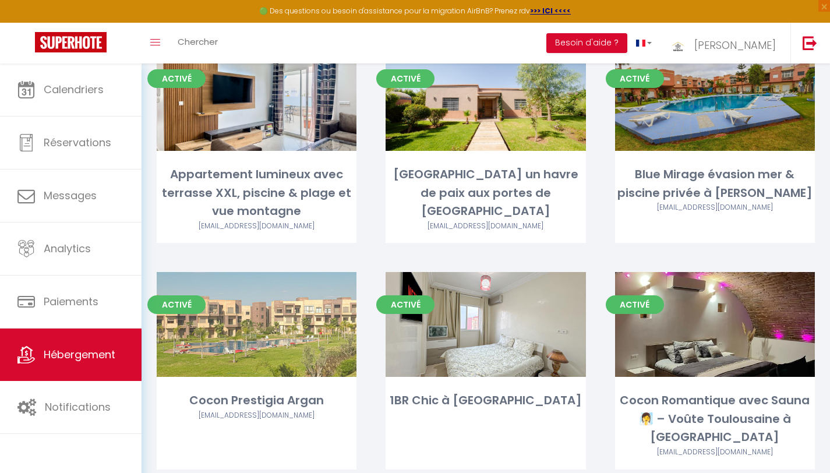
scroll to position [348, 0]
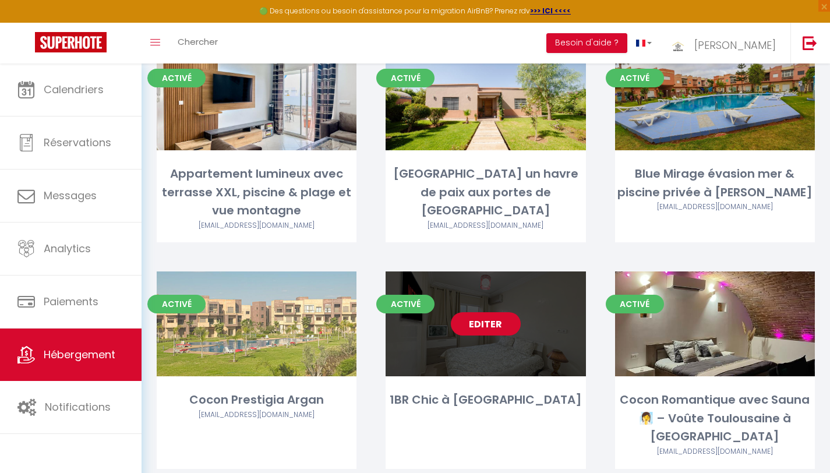
click at [470, 312] on link "Editer" at bounding box center [486, 323] width 70 height 23
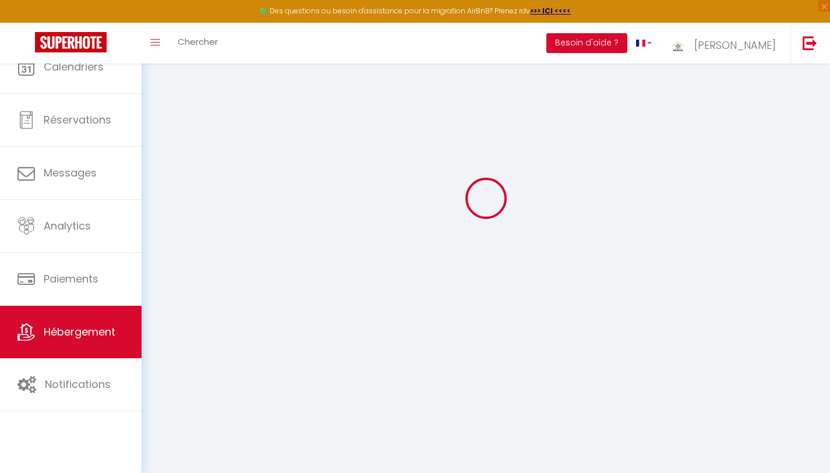
select select
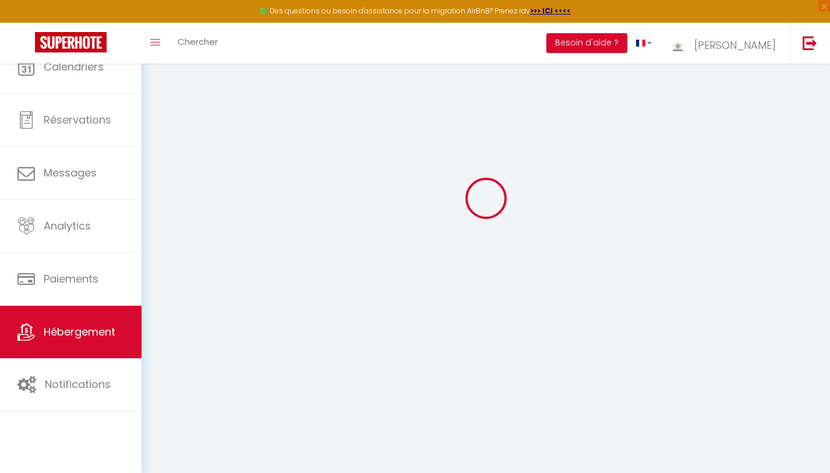
select select "1"
select select
checkbox input "false"
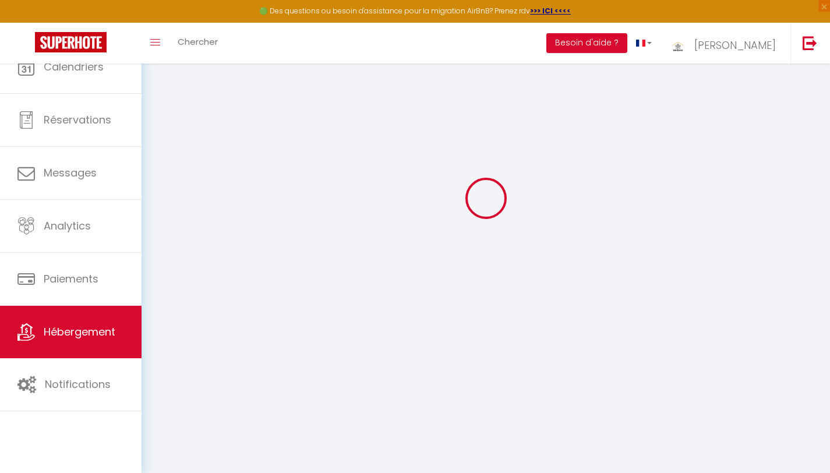
checkbox input "false"
select select "28"
select select
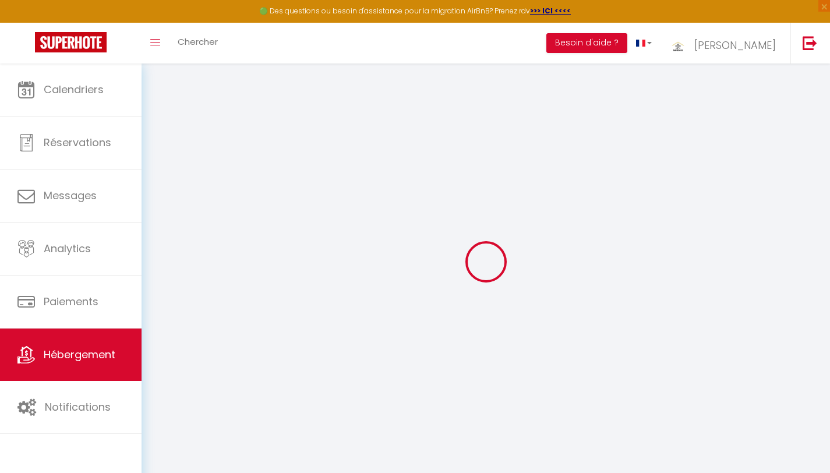
select select
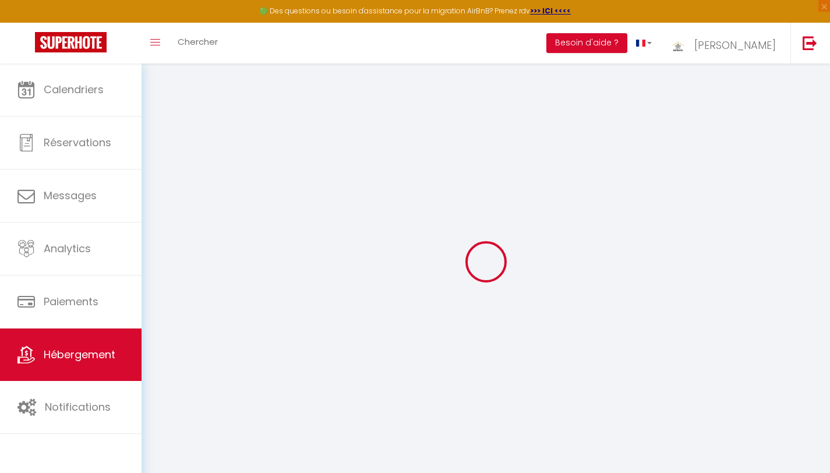
select select
checkbox input "false"
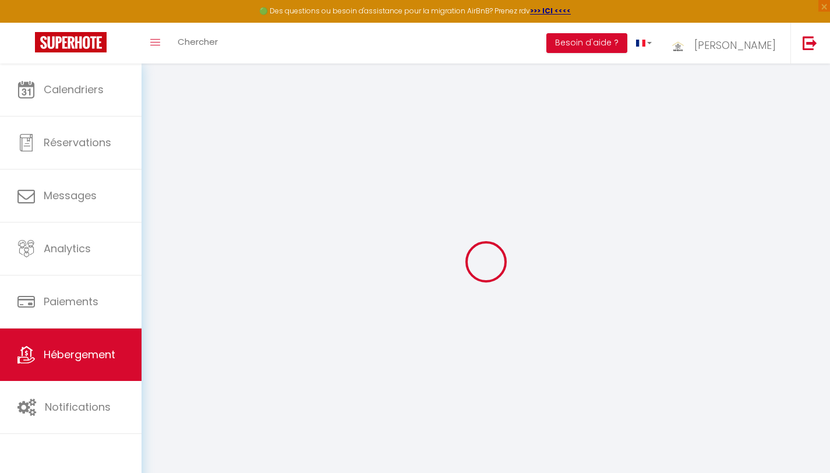
select select
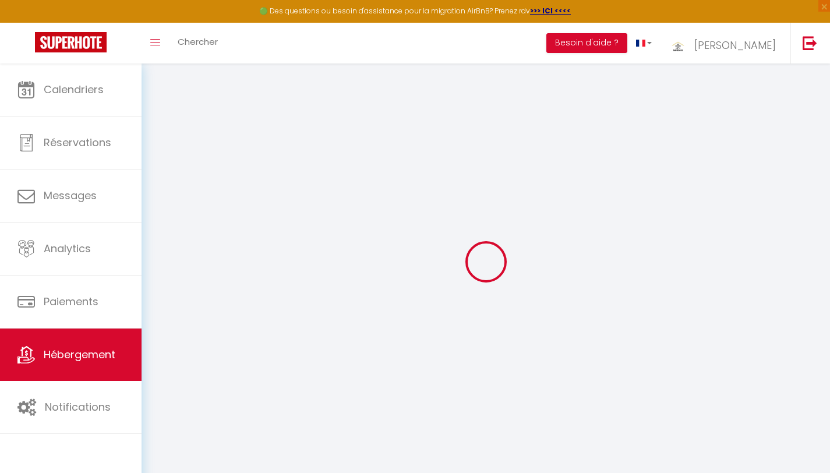
select select
checkbox input "false"
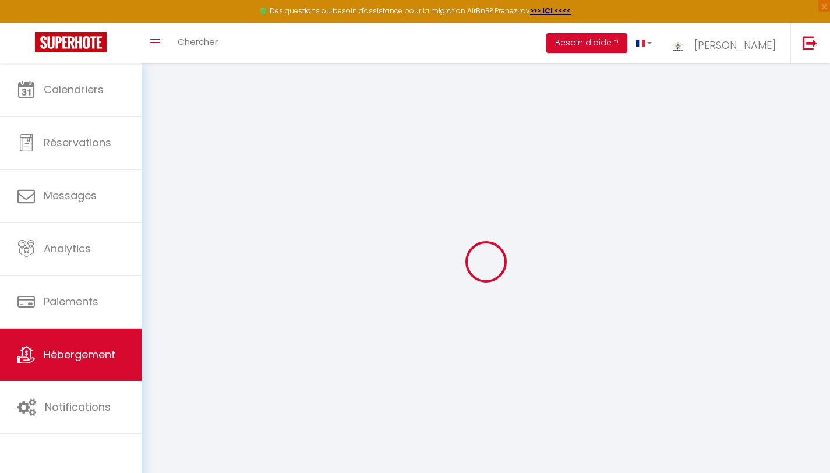
checkbox input "false"
select select
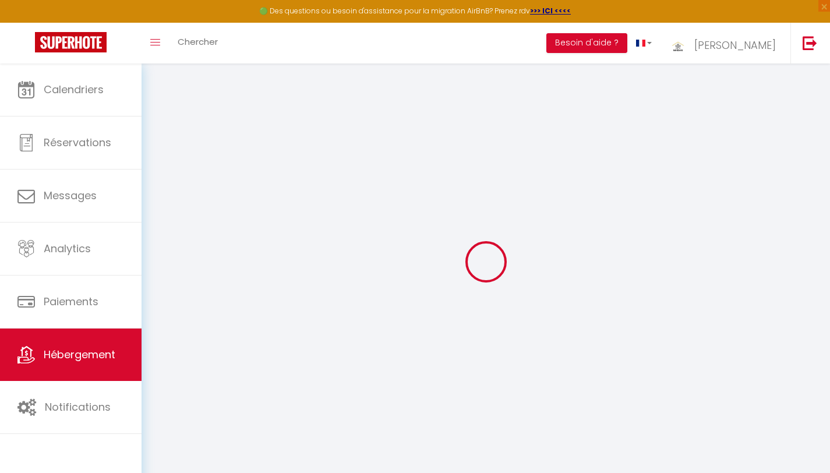
select select
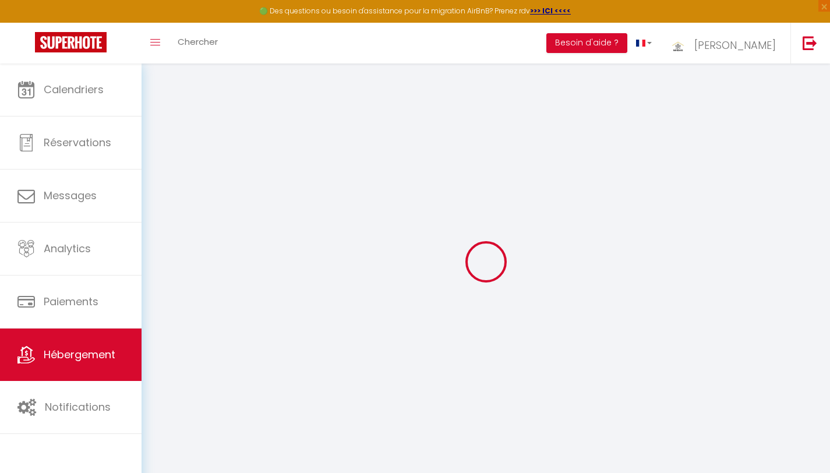
checkbox input "false"
select select
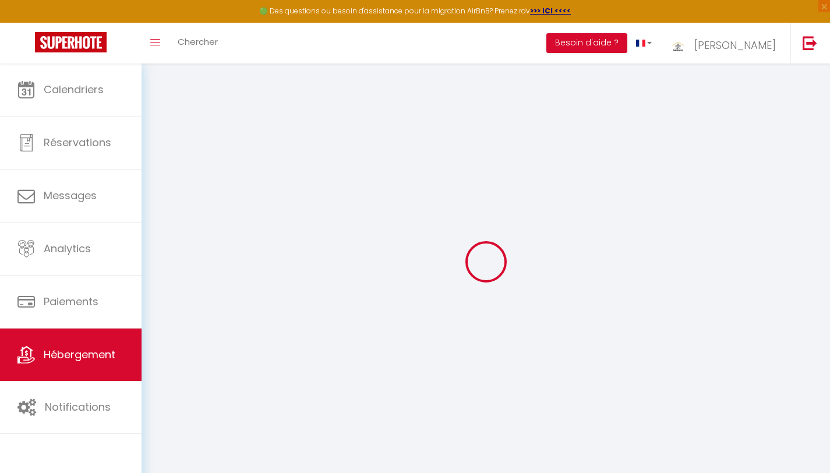
select select
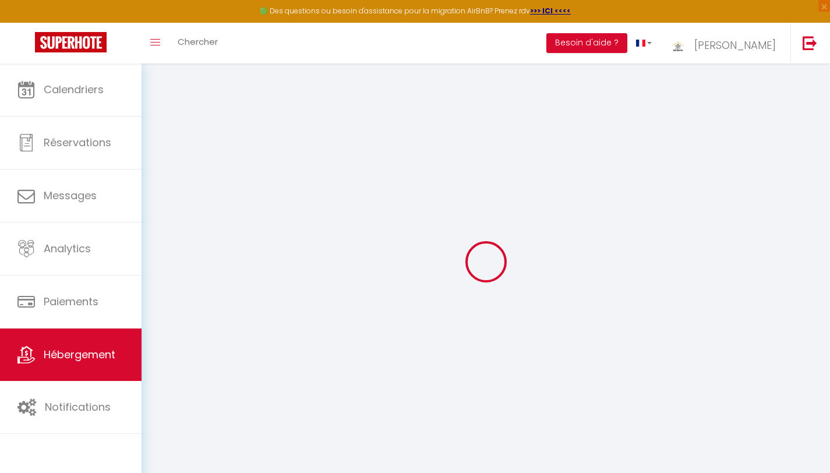
select select
checkbox input "false"
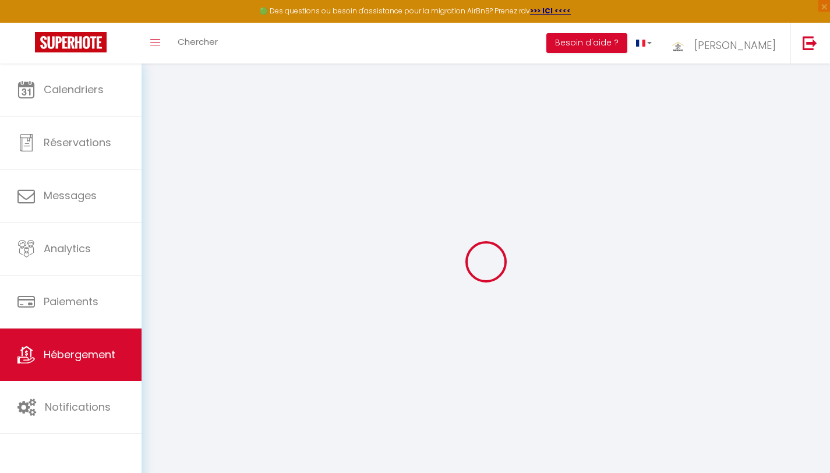
checkbox input "false"
select select
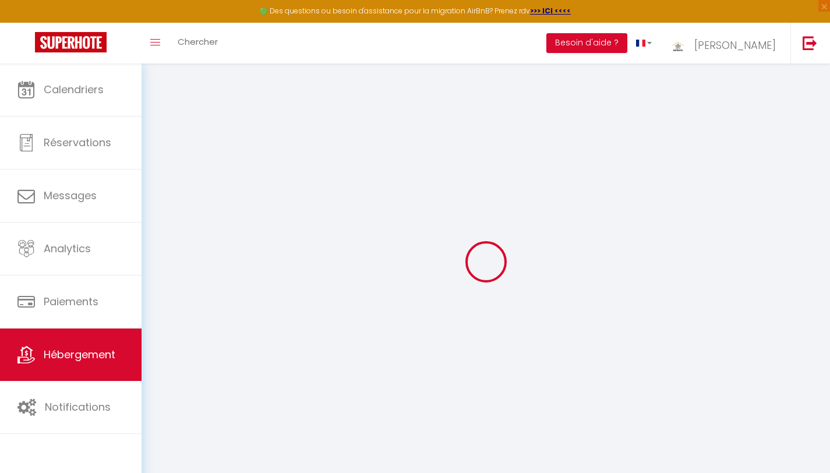
select select
checkbox input "false"
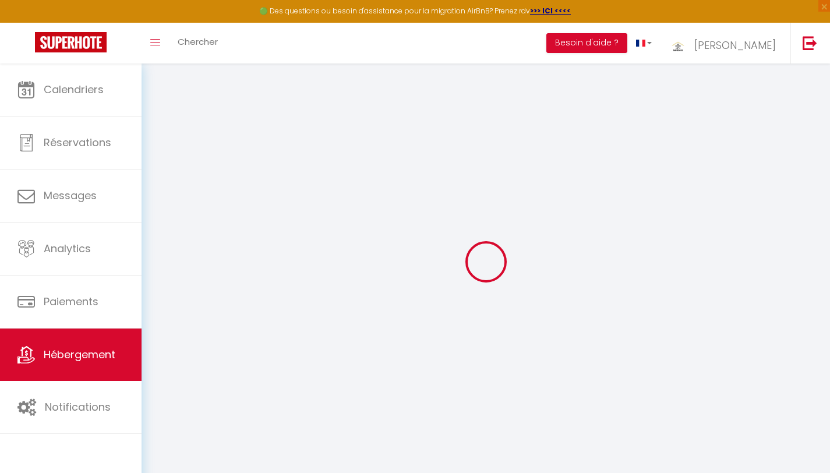
checkbox input "false"
select select
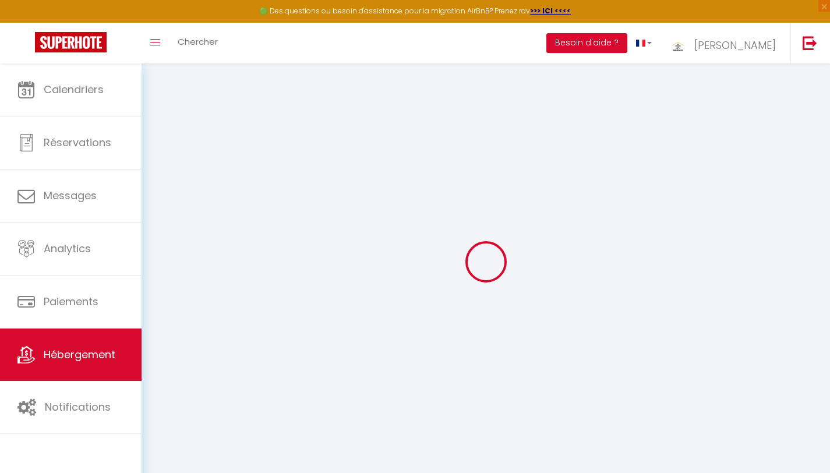
type input "1BR Chic à [GEOGRAPHIC_DATA]"
type input "Taoufk"
type input "AYACH"
select select "1"
type input "100"
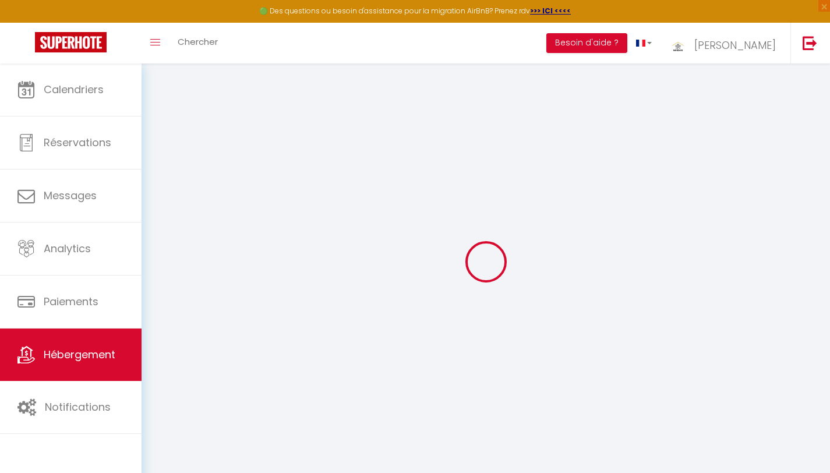
type input "25"
select select
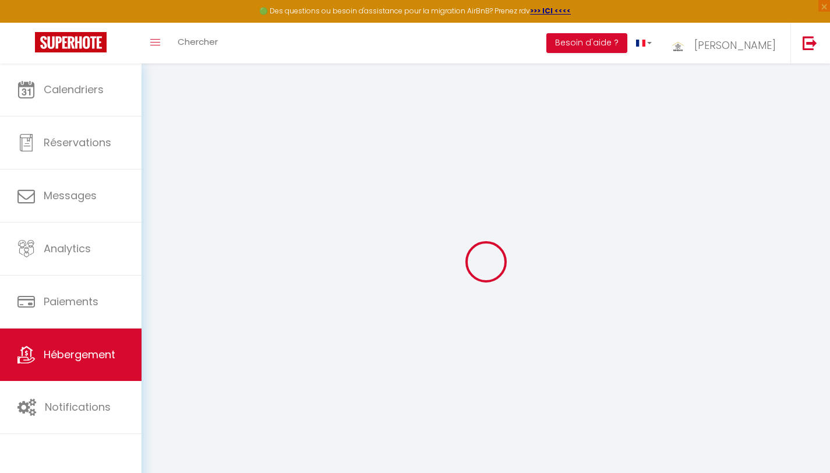
select select
type input "MXCC+397"
type input "40000"
type input "[GEOGRAPHIC_DATA]"
select select "146"
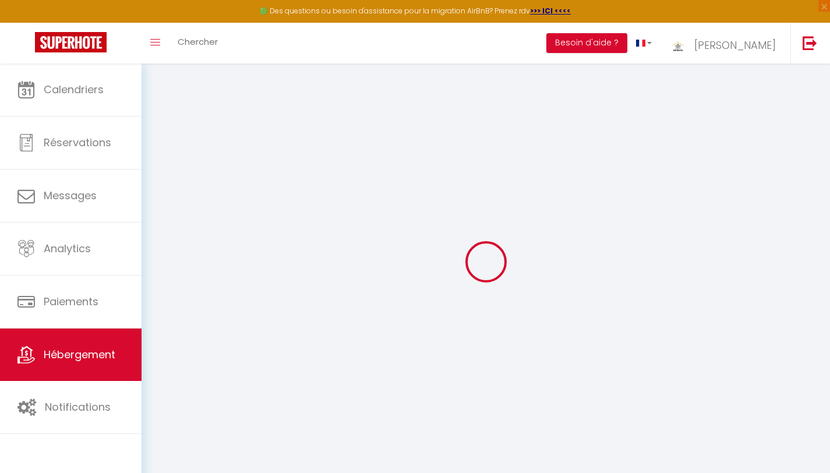
type input "[EMAIL_ADDRESS][DOMAIN_NAME]"
select select "10810"
checkbox input "false"
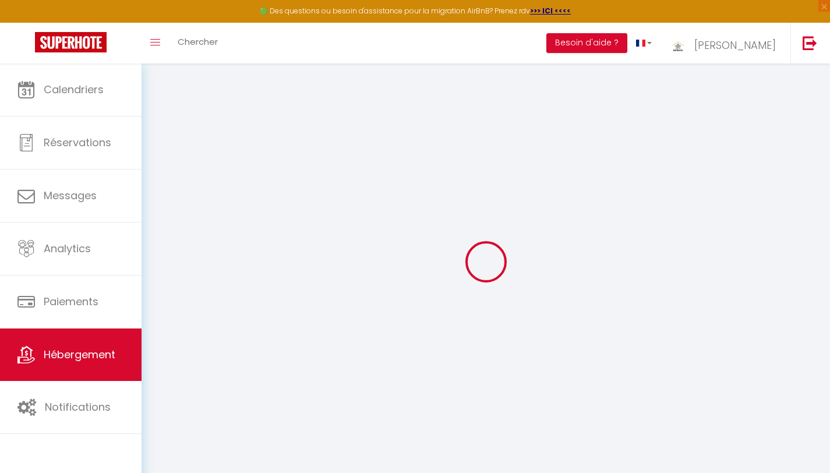
checkbox input "false"
type input "20"
type input "0"
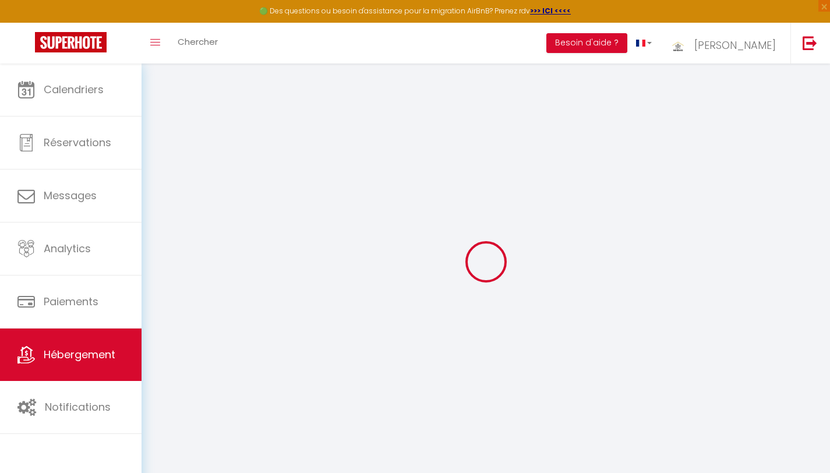
select select
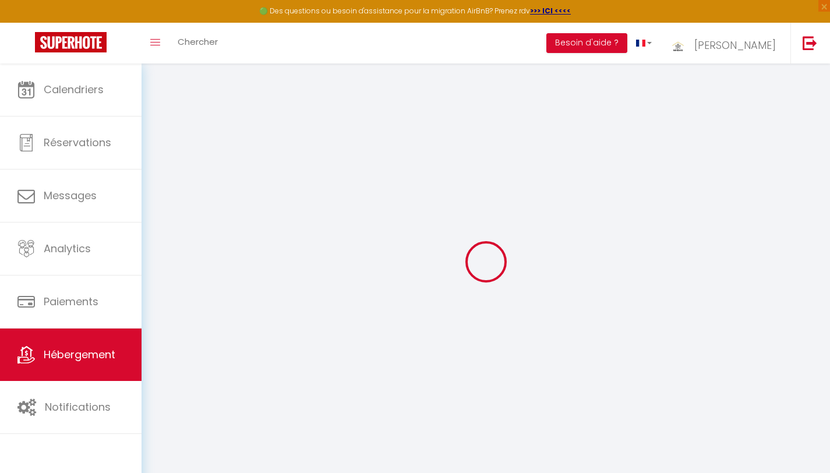
checkbox input "false"
select select
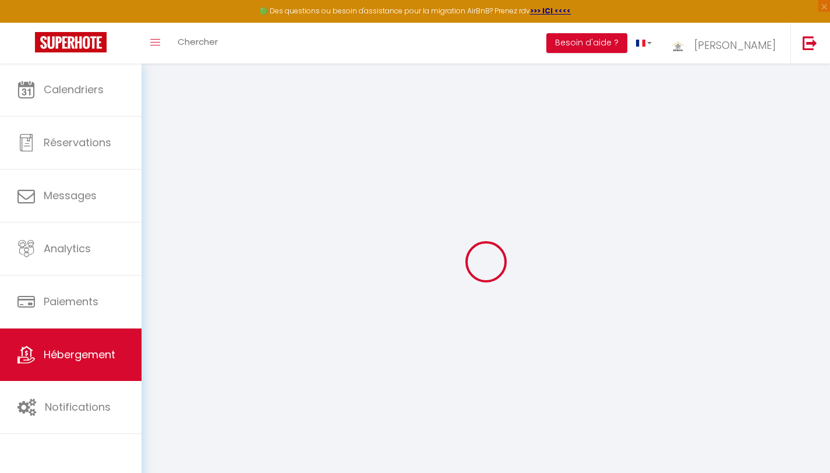
select select
checkbox input "false"
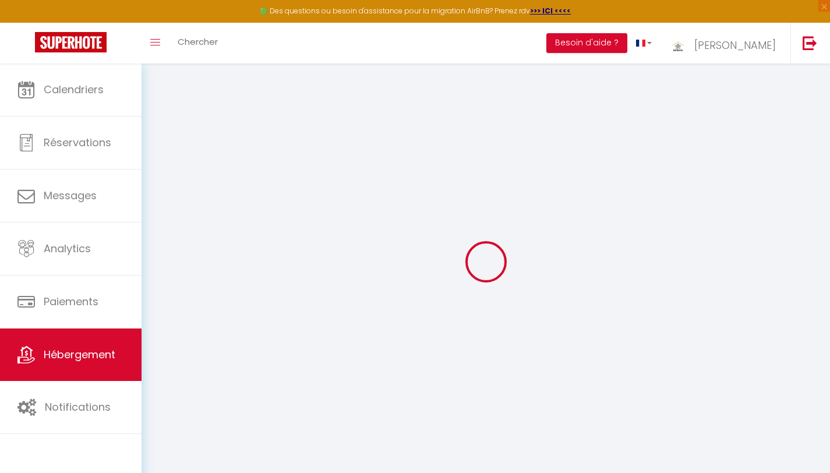
checkbox input "false"
select select
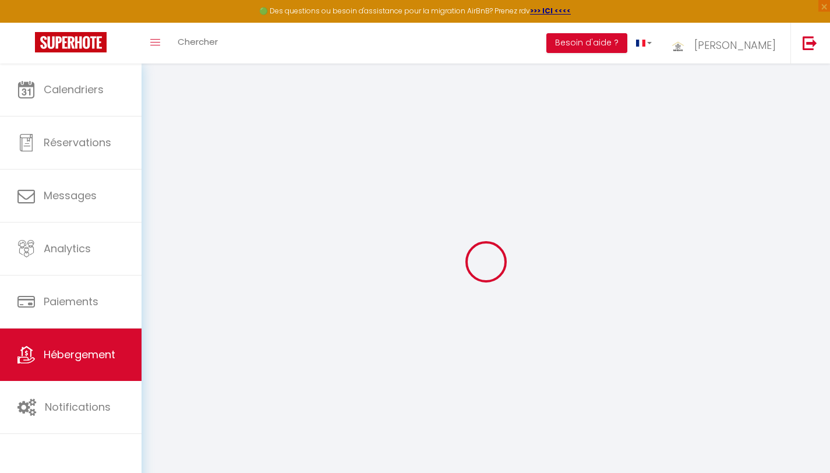
checkbox input "false"
select select "15:00"
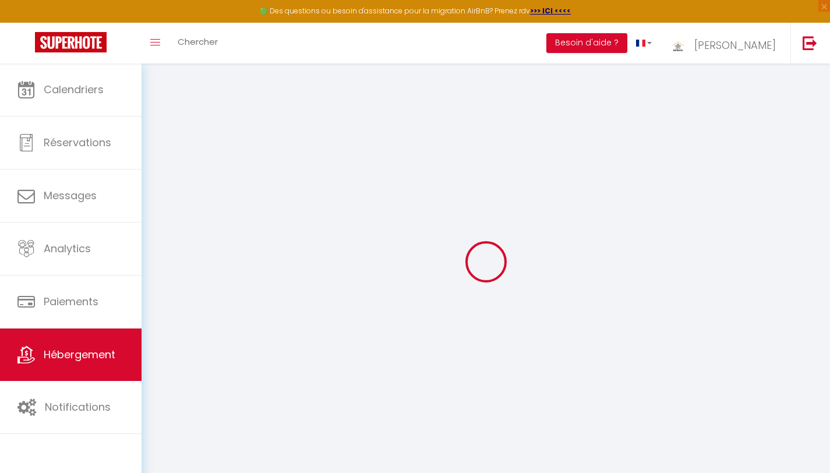
select select "00:00"
select select "11:00"
select select "15"
checkbox input "false"
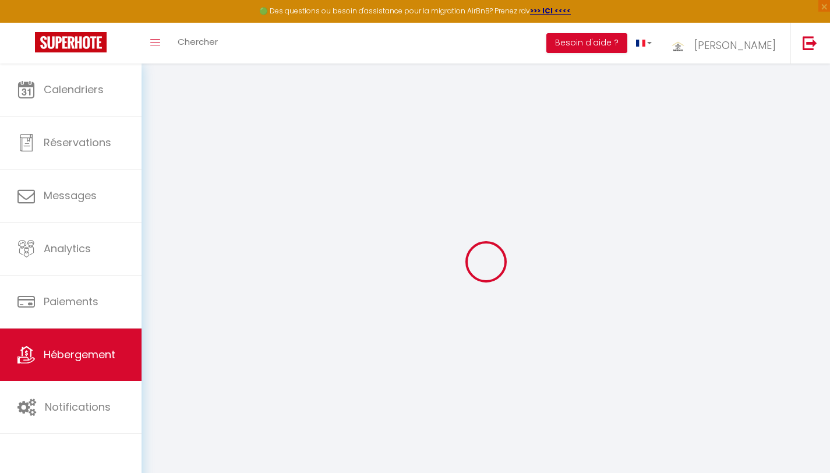
checkbox input "false"
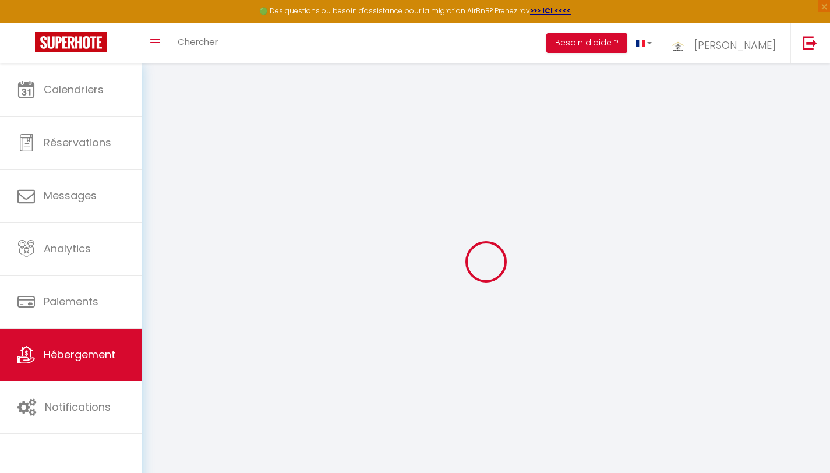
checkbox input "false"
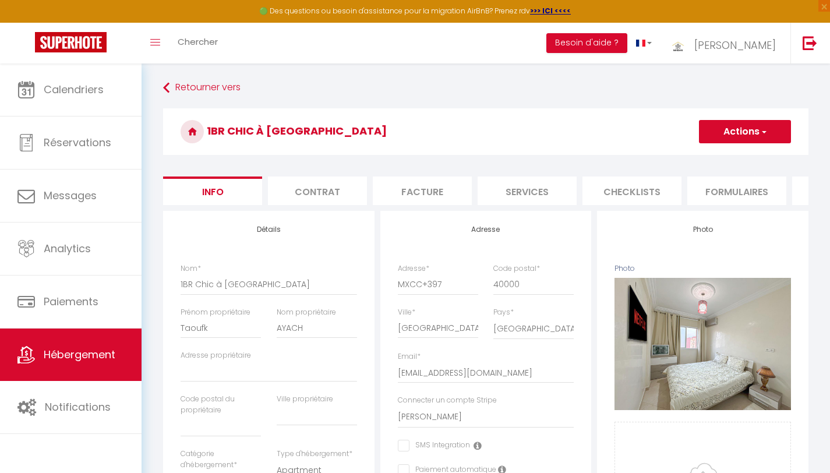
click at [741, 139] on button "Actions" at bounding box center [745, 131] width 92 height 23
click at [710, 156] on input "Enregistrer" at bounding box center [698, 157] width 43 height 12
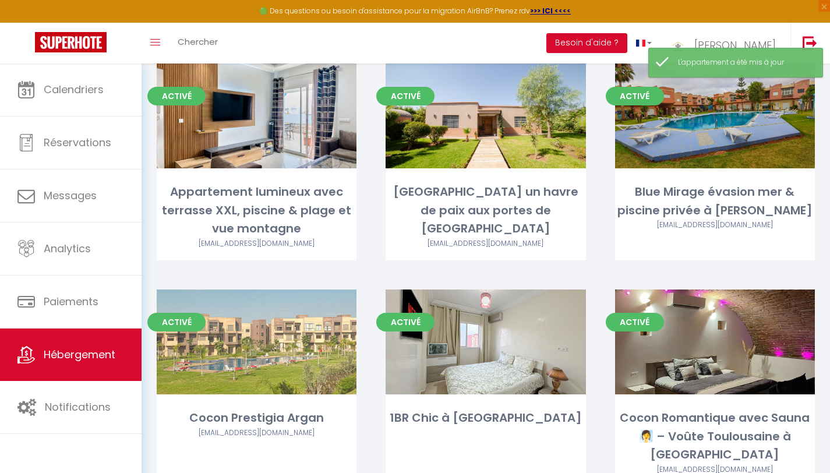
scroll to position [346, 0]
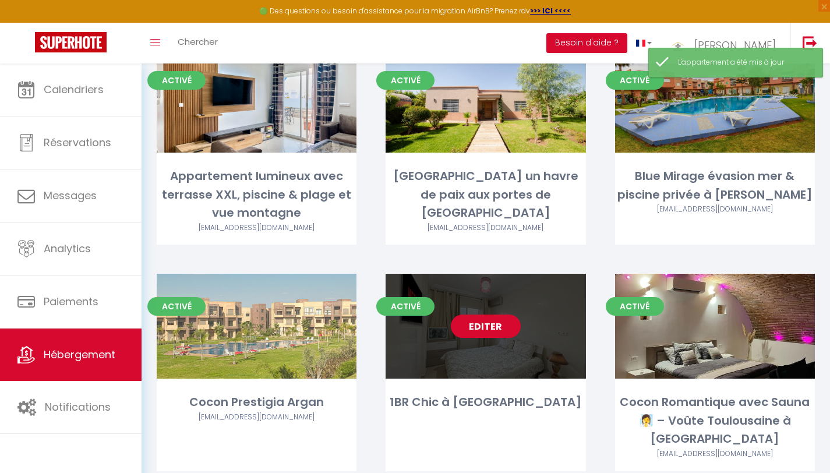
click at [495, 314] on link "Editer" at bounding box center [486, 325] width 70 height 23
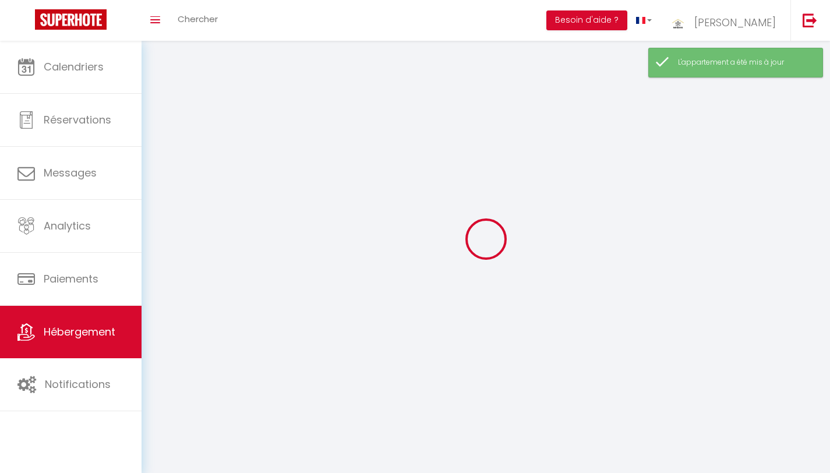
select select "1"
select select
select select "28"
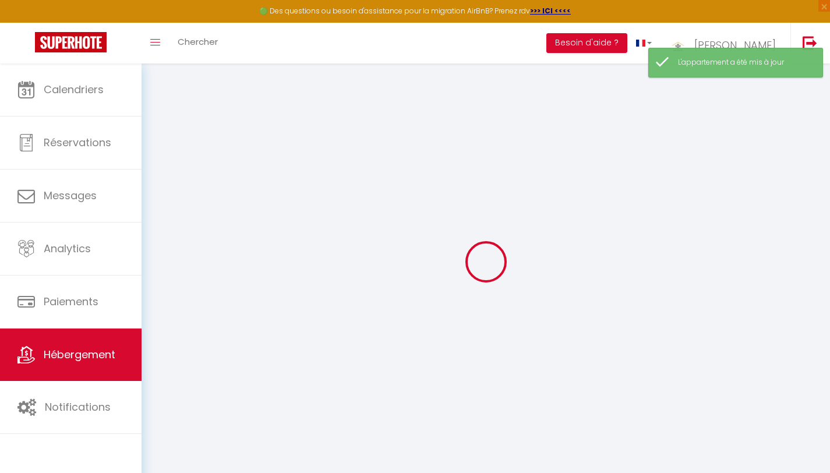
select select
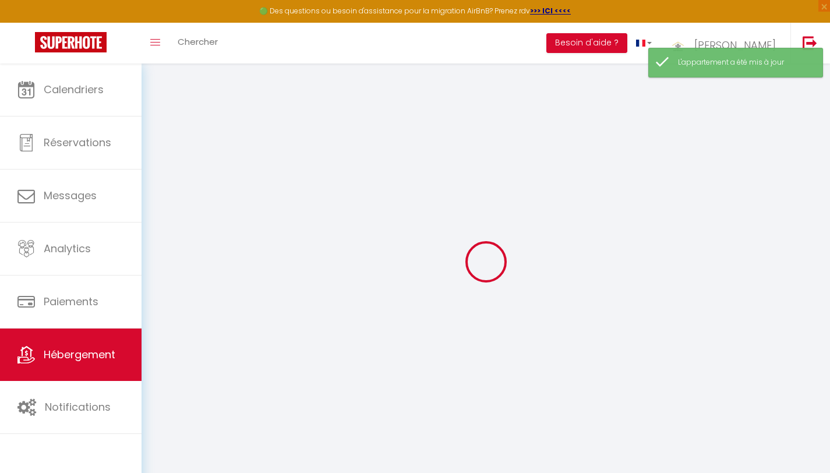
select select
checkbox input "false"
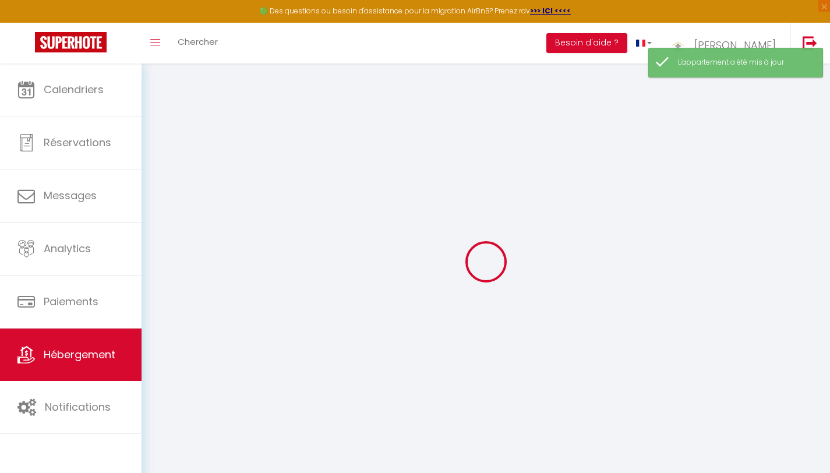
select select
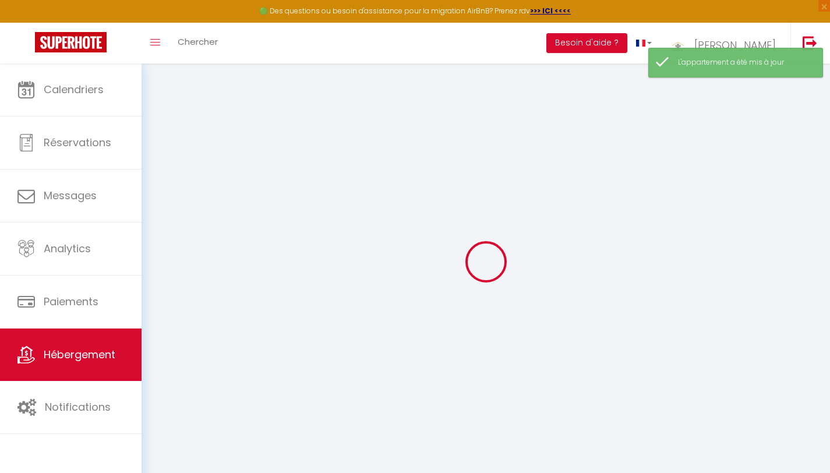
select select
checkbox input "false"
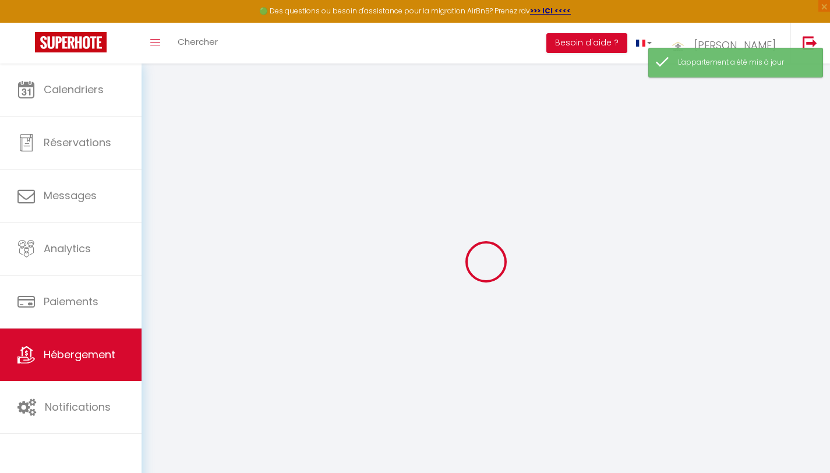
checkbox input "false"
select select
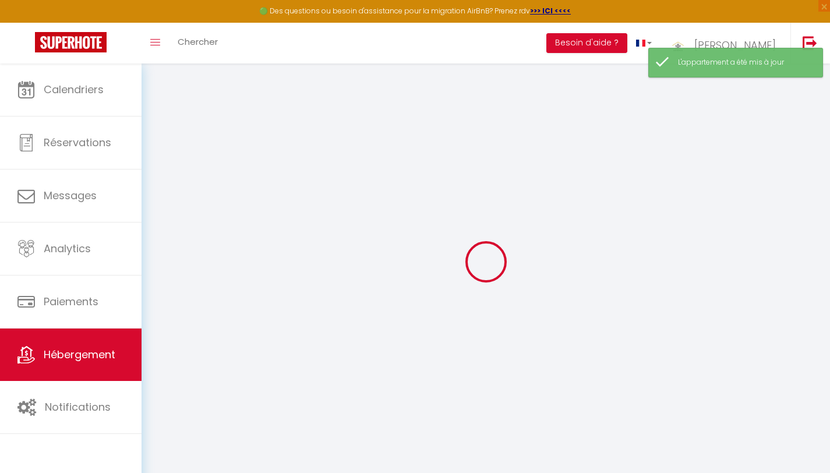
select select
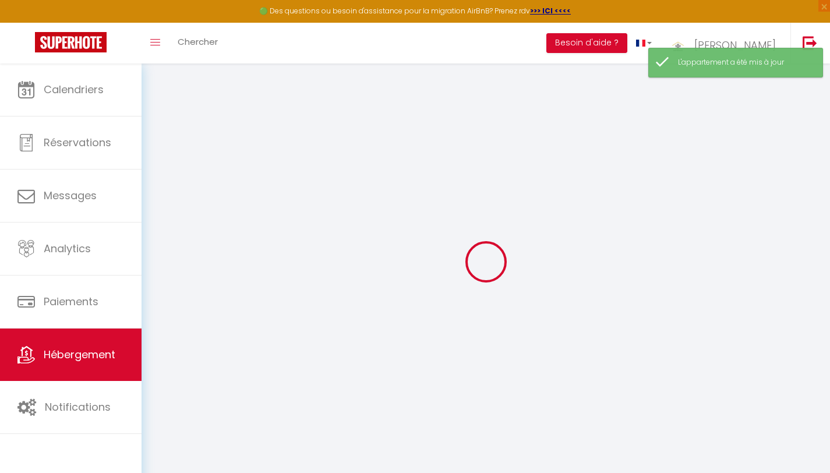
checkbox input "false"
select select
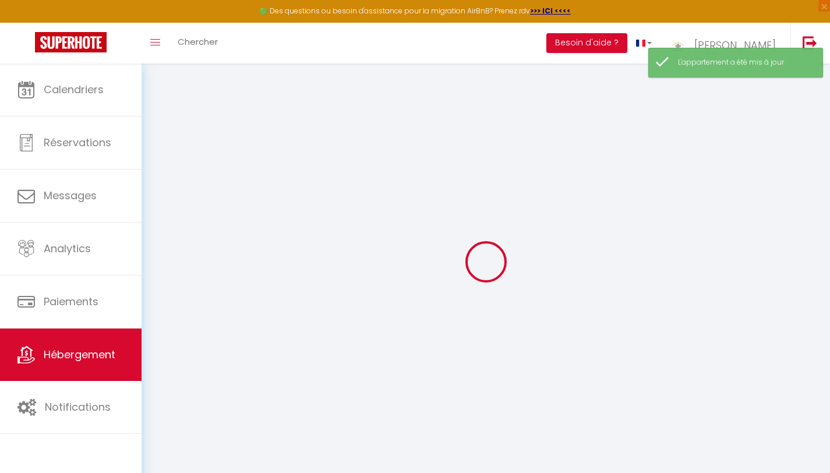
select select
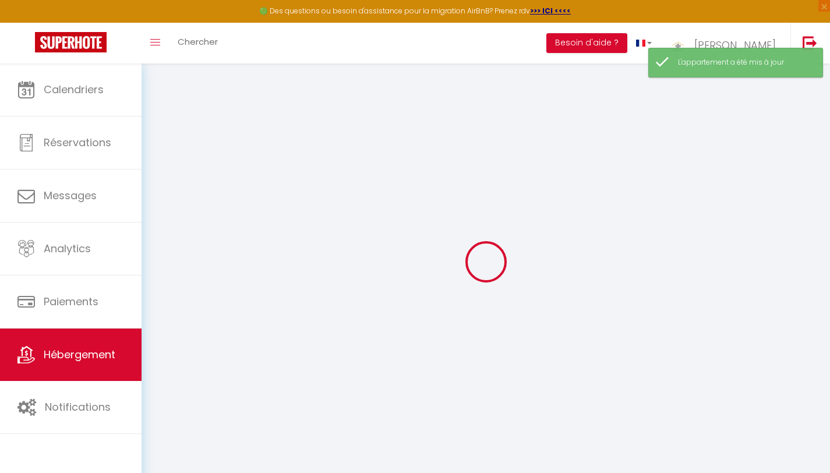
select select
checkbox input "false"
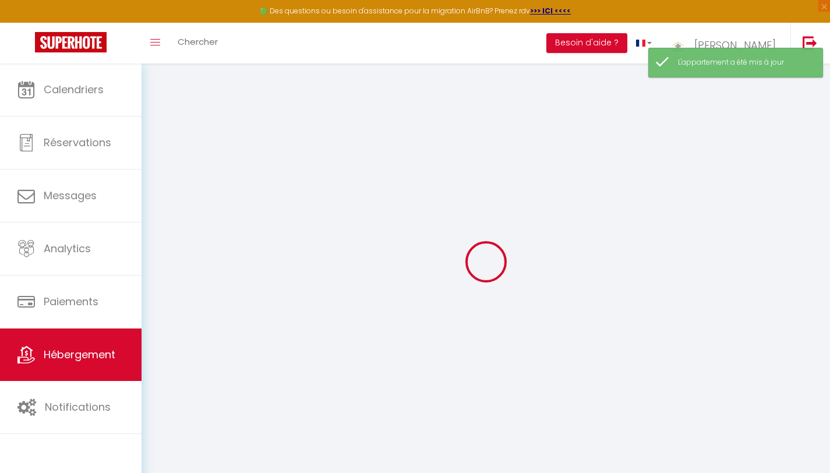
checkbox input "false"
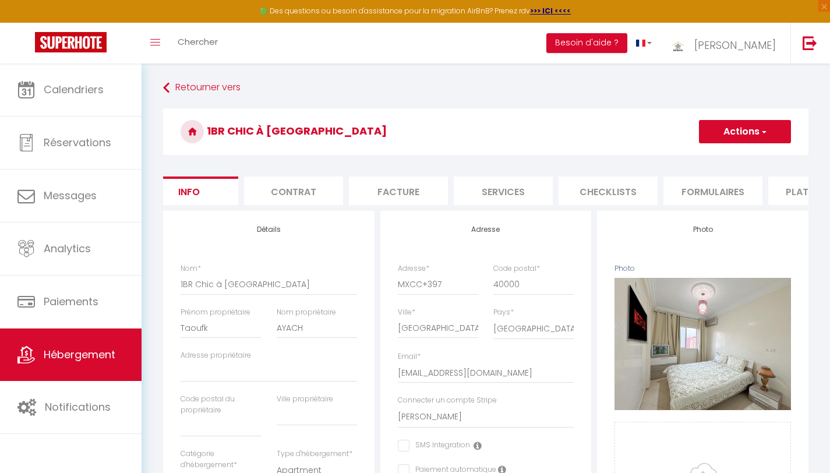
scroll to position [0, 27]
click at [517, 192] on li "Services" at bounding box center [499, 190] width 99 height 29
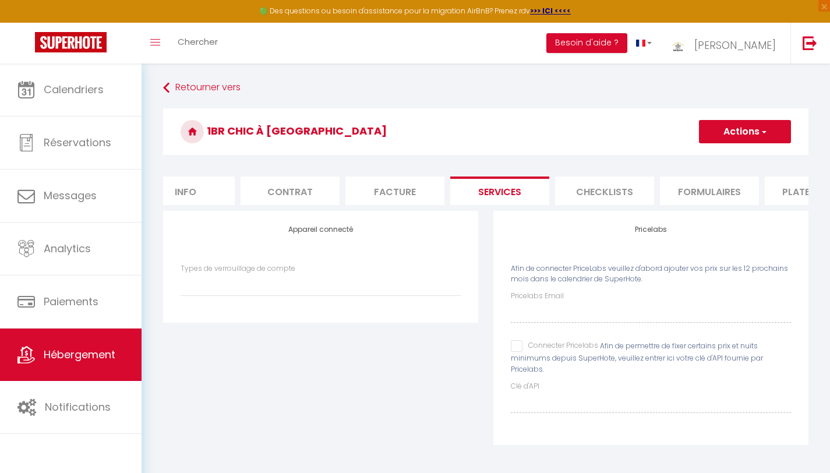
click at [517, 352] on input "Connecter Pricelabs" at bounding box center [554, 346] width 87 height 12
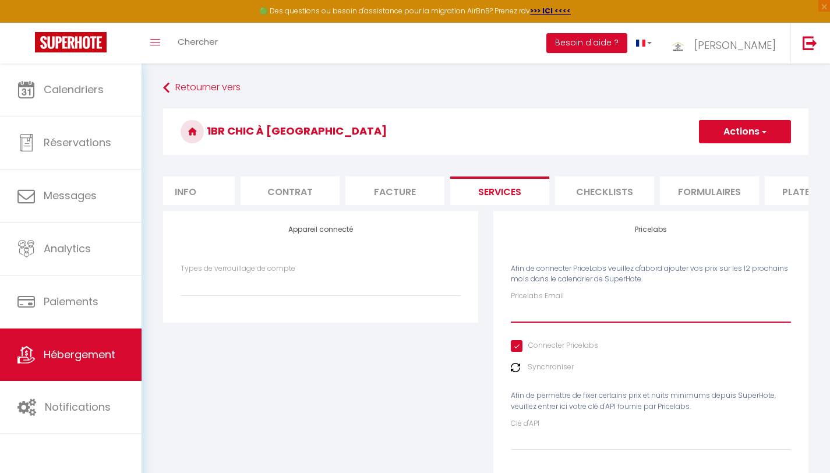
click at [525, 323] on input "Pricelabs Email" at bounding box center [651, 312] width 280 height 21
click at [517, 372] on img at bounding box center [515, 367] width 9 height 9
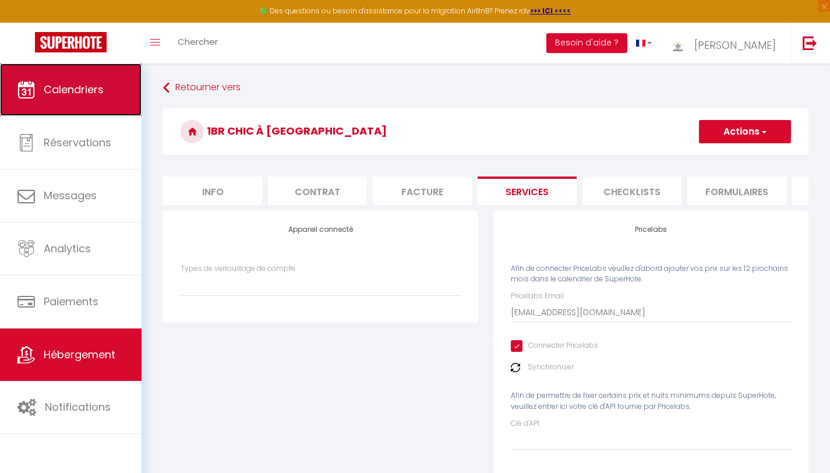
click at [90, 103] on link "Calendriers" at bounding box center [71, 89] width 142 height 52
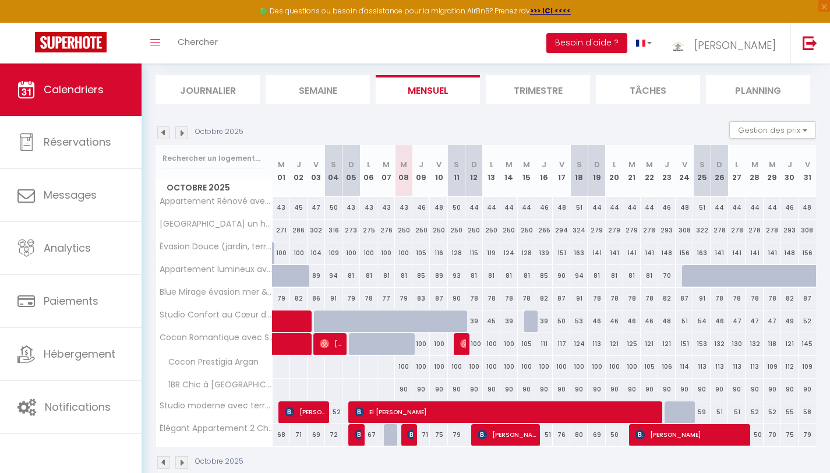
scroll to position [90, 0]
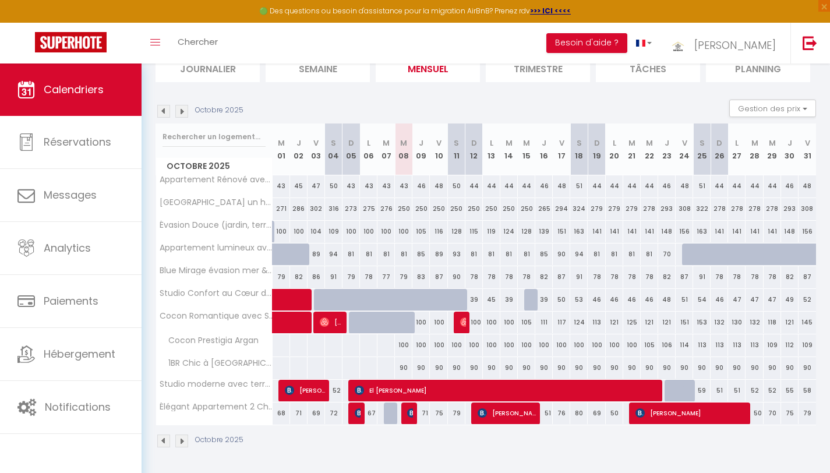
click at [404, 367] on div "90" at bounding box center [403, 368] width 17 height 22
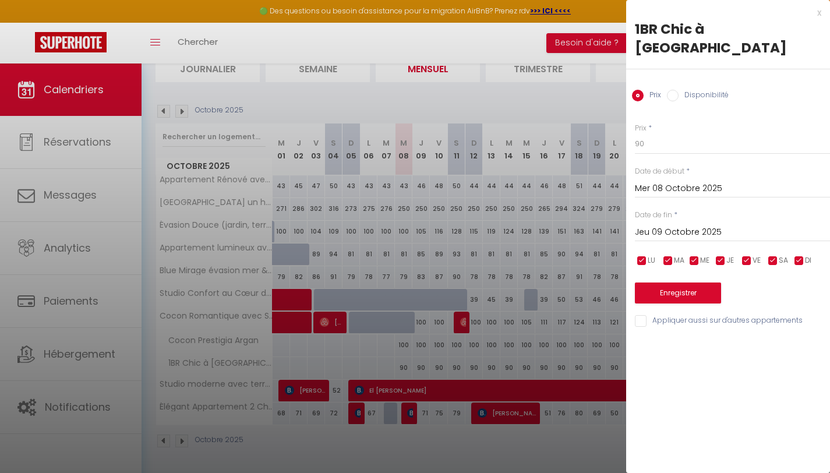
click at [675, 90] on input "Disponibilité" at bounding box center [673, 96] width 12 height 12
click at [673, 222] on div "[DATE] < [DATE] > Dim Lun Mar Mer Jeu Ven Sam 1 2 3 4 5 6 7 8 9 10 11 12 13 14 …" at bounding box center [732, 232] width 195 height 21
click at [673, 226] on input "Jeu 09 Octobre 2025" at bounding box center [732, 233] width 195 height 15
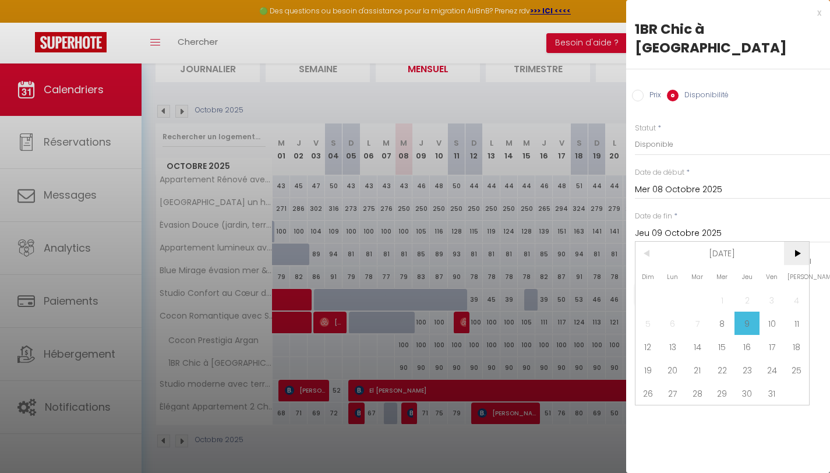
click at [794, 242] on span ">" at bounding box center [796, 253] width 25 height 23
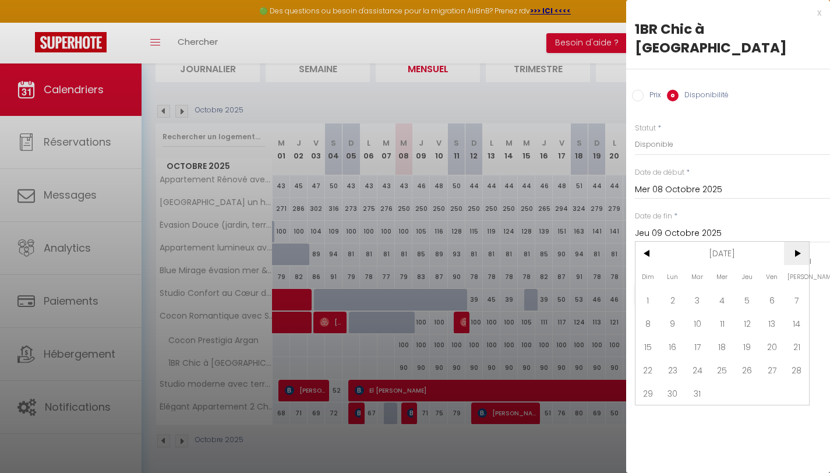
click at [794, 242] on span ">" at bounding box center [796, 253] width 25 height 23
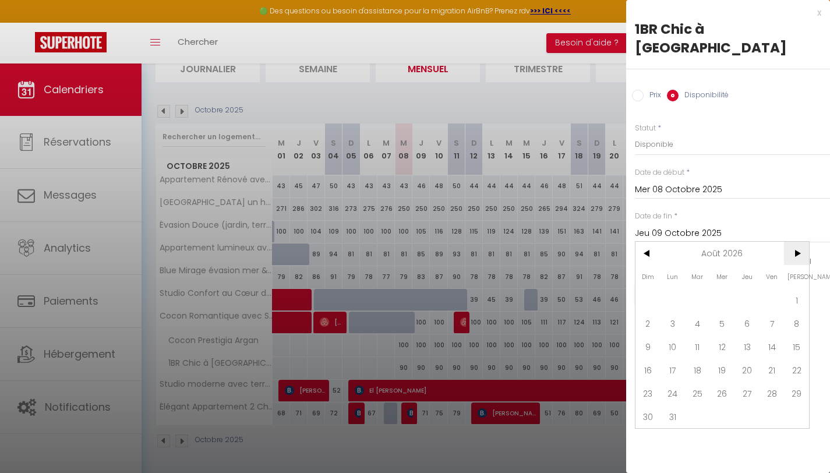
click at [794, 242] on span ">" at bounding box center [796, 253] width 25 height 23
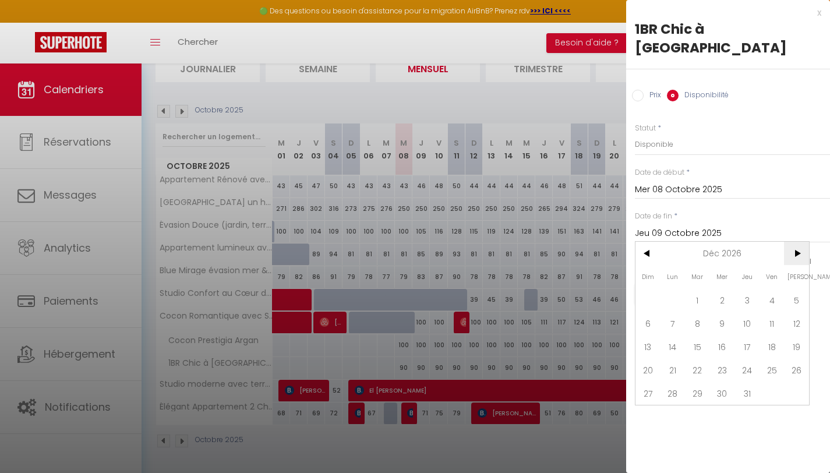
click at [794, 242] on span ">" at bounding box center [796, 253] width 25 height 23
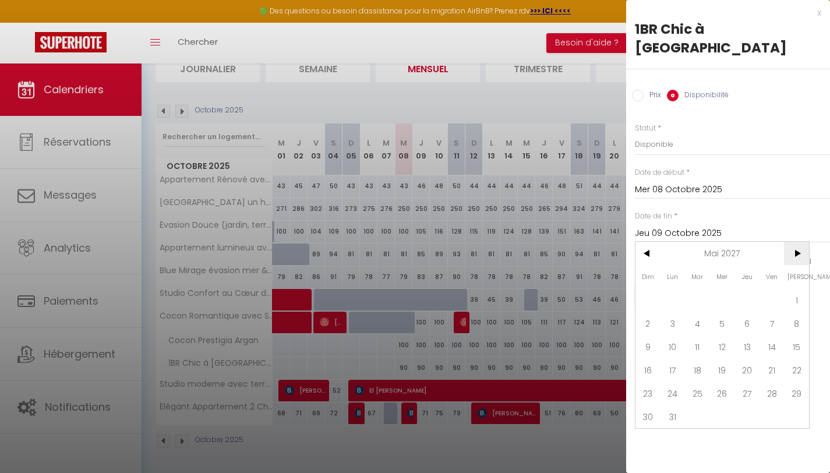
click at [794, 242] on span ">" at bounding box center [796, 253] width 25 height 23
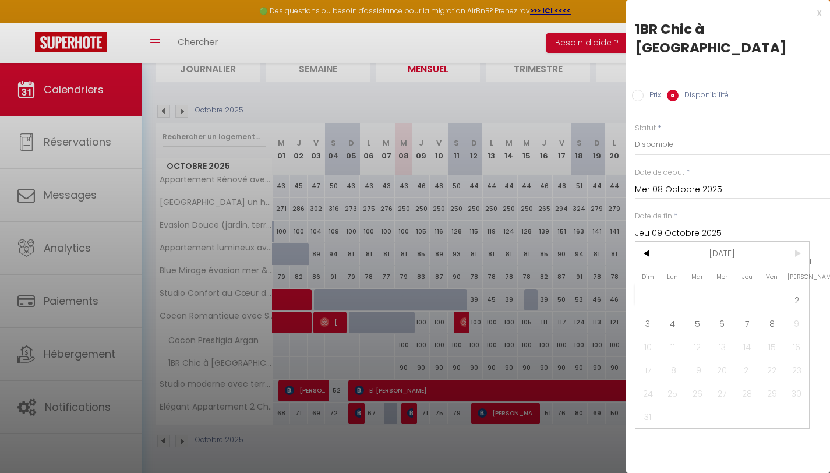
click at [794, 242] on span ">" at bounding box center [796, 253] width 25 height 23
click at [745, 312] on span "7" at bounding box center [746, 323] width 25 height 23
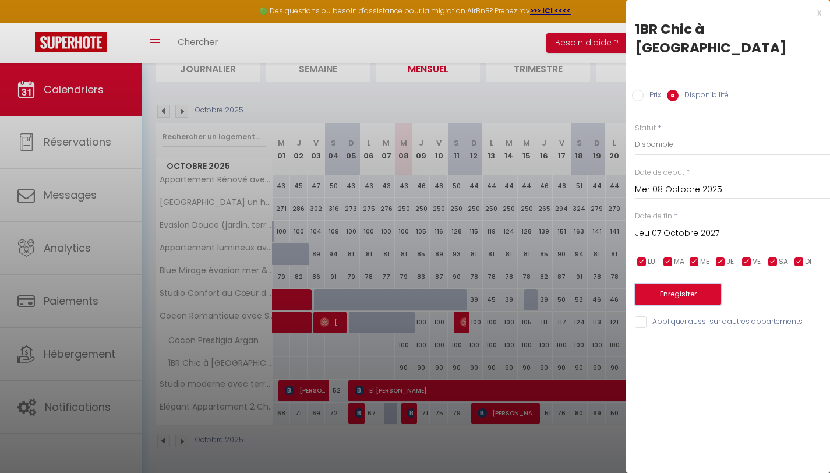
click at [695, 284] on button "Enregistrer" at bounding box center [678, 294] width 86 height 21
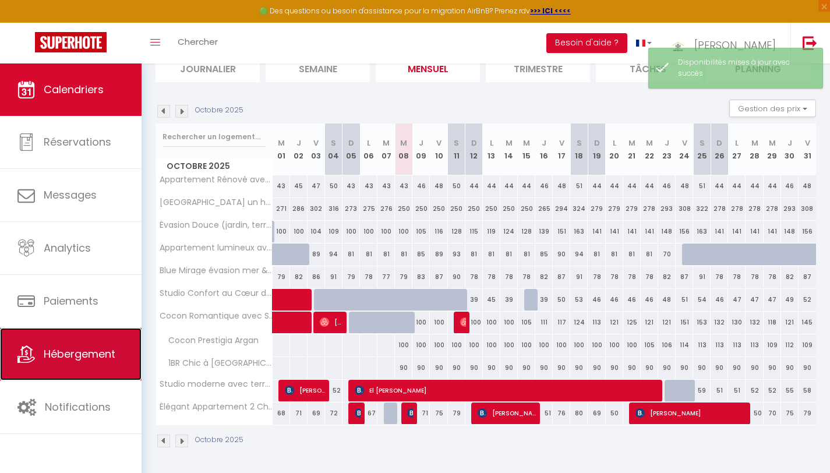
click at [111, 358] on span "Hébergement" at bounding box center [80, 353] width 72 height 15
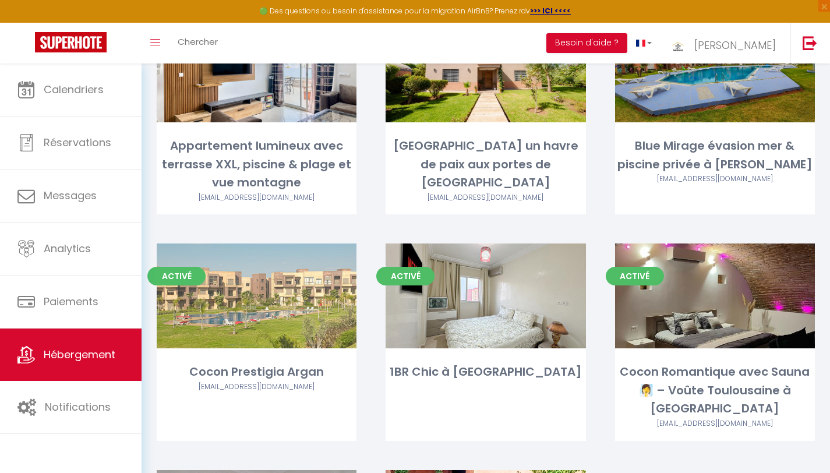
scroll to position [379, 0]
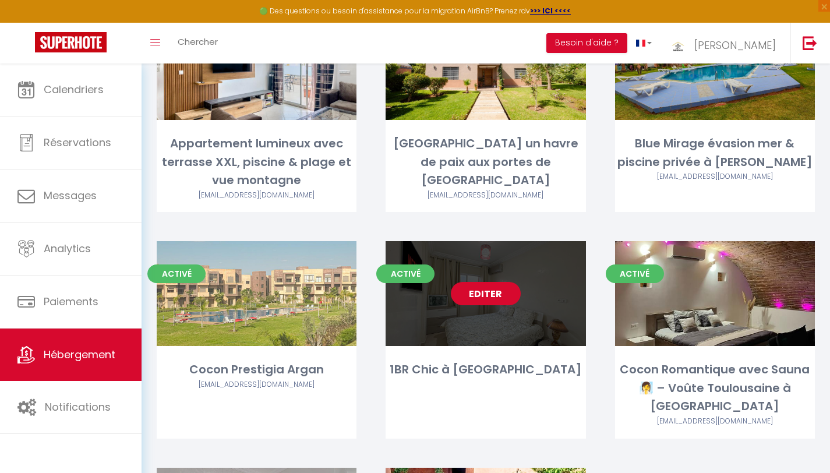
click at [497, 282] on link "Editer" at bounding box center [486, 293] width 70 height 23
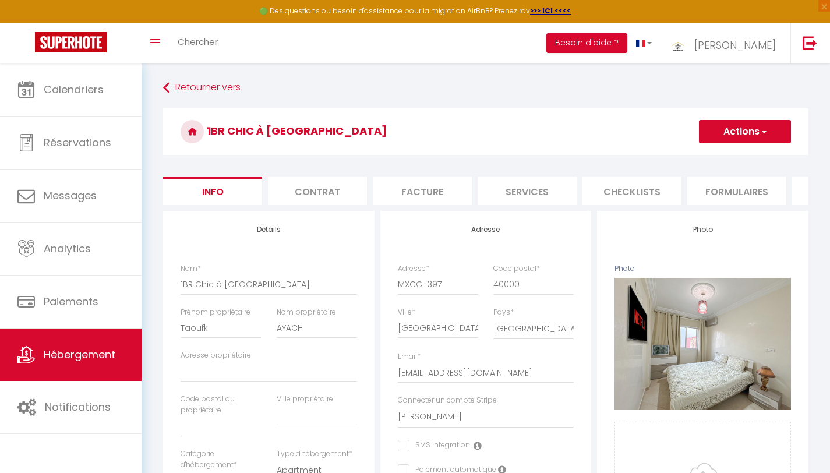
click at [527, 191] on li "Services" at bounding box center [527, 190] width 99 height 29
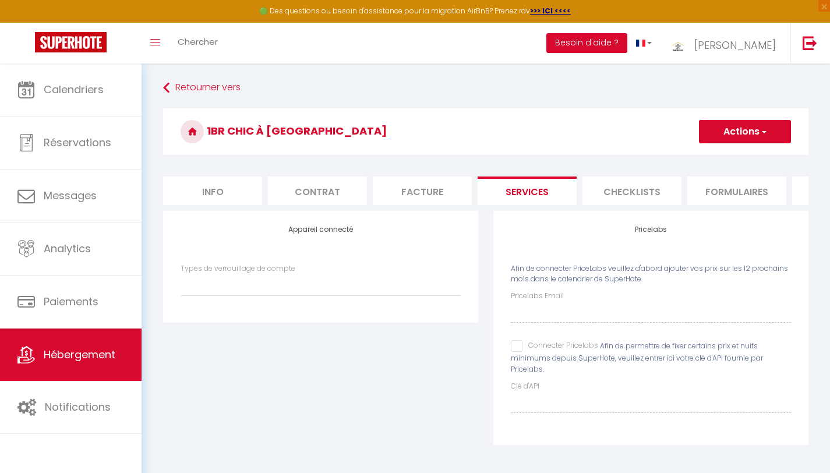
click at [518, 352] on input "Connecter Pricelabs" at bounding box center [554, 346] width 87 height 12
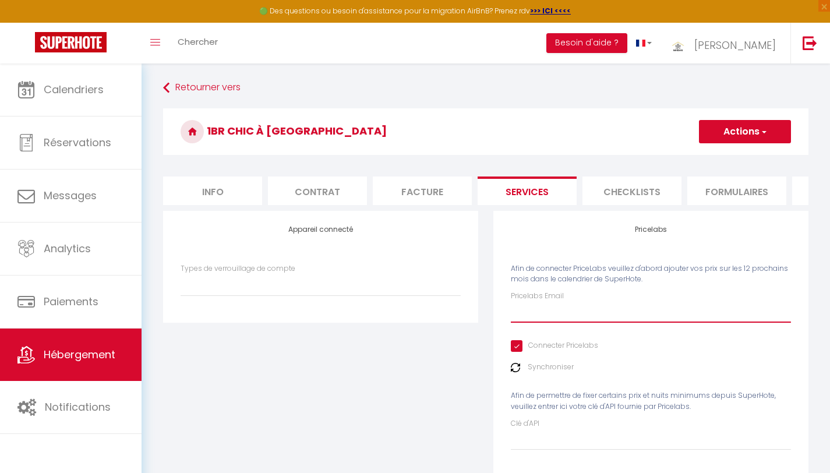
click at [528, 323] on input "Pricelabs Email" at bounding box center [651, 312] width 280 height 21
click at [515, 372] on img at bounding box center [515, 367] width 9 height 9
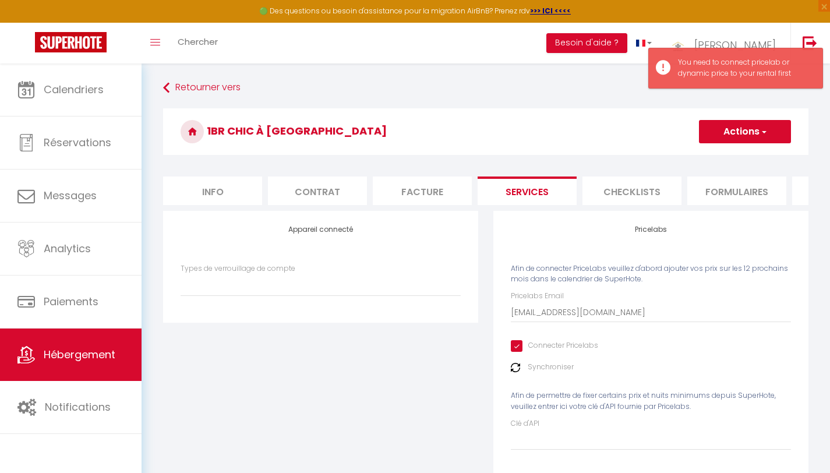
click at [517, 372] on img at bounding box center [515, 367] width 9 height 9
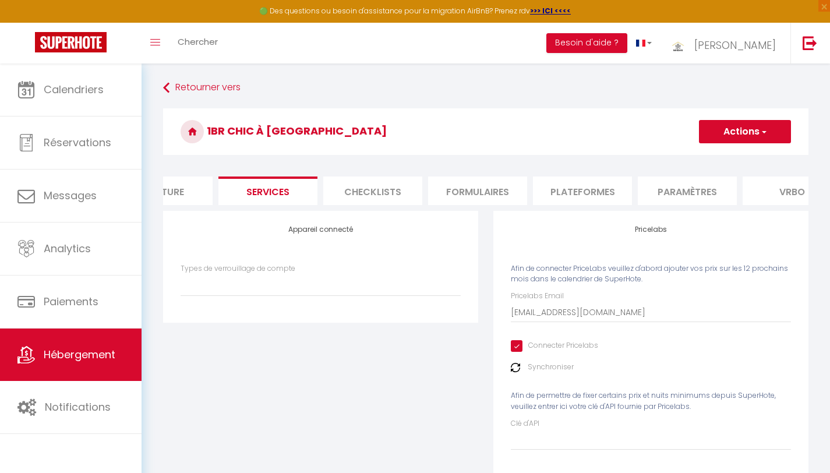
scroll to position [0, 264]
click at [683, 189] on li "Paramètres" at bounding box center [681, 190] width 99 height 29
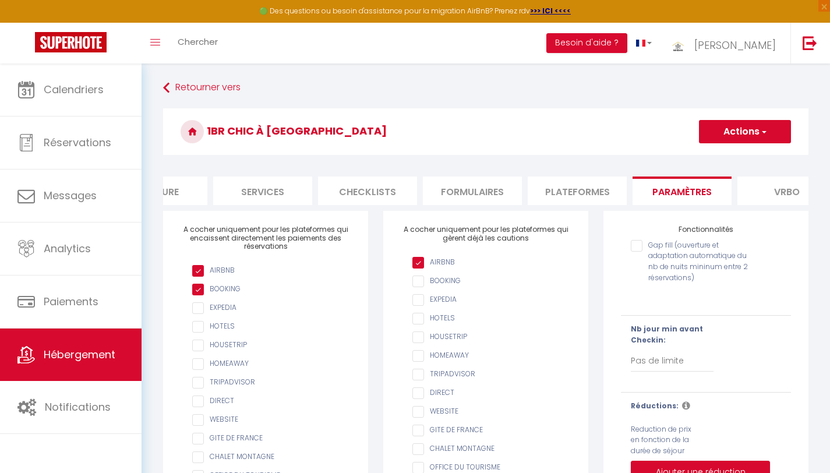
click at [578, 197] on li "Plateformes" at bounding box center [577, 190] width 99 height 29
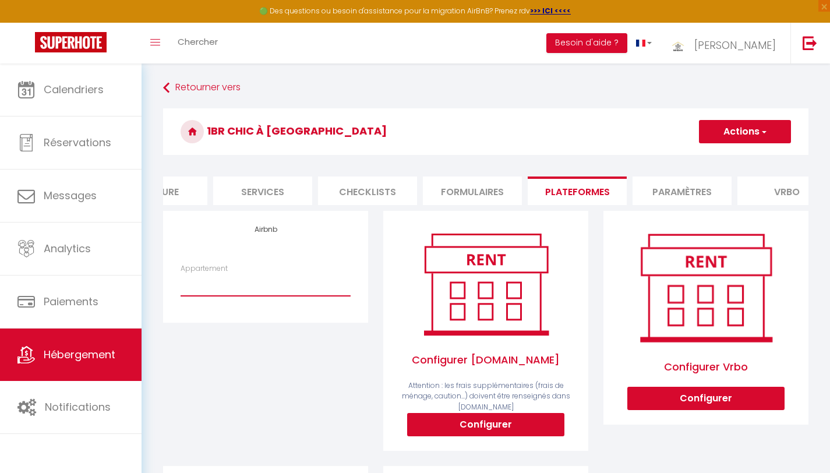
click at [266, 296] on select "Bel Appartement Vue sur Mer - [EMAIL_ADDRESS][DOMAIN_NAME] 1BR Chic à Izdihar C…" at bounding box center [266, 285] width 170 height 22
click at [181, 282] on select "Bel Appartement Vue sur Mer - [EMAIL_ADDRESS][DOMAIN_NAME] 1BR Chic à Izdihar C…" at bounding box center [266, 285] width 170 height 22
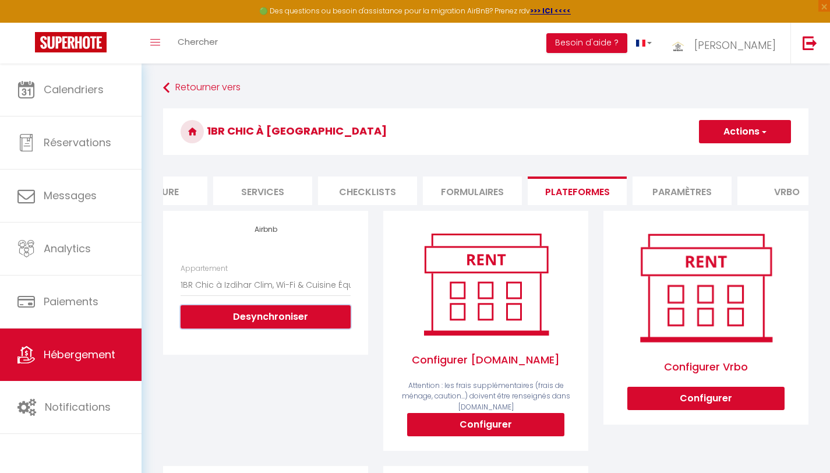
click at [268, 326] on button "Desynchroniser" at bounding box center [266, 316] width 170 height 23
click at [720, 129] on button "Actions" at bounding box center [745, 131] width 92 height 23
click at [724, 155] on link "Enregistrer" at bounding box center [744, 157] width 92 height 15
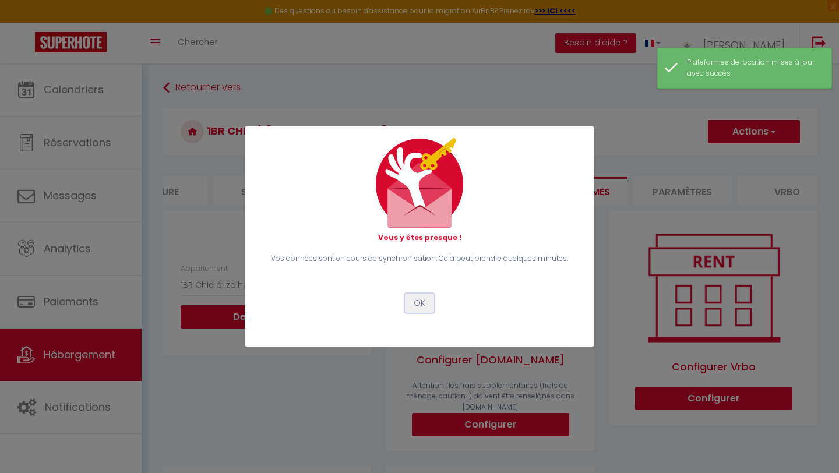
click at [422, 302] on button "OK" at bounding box center [419, 304] width 29 height 20
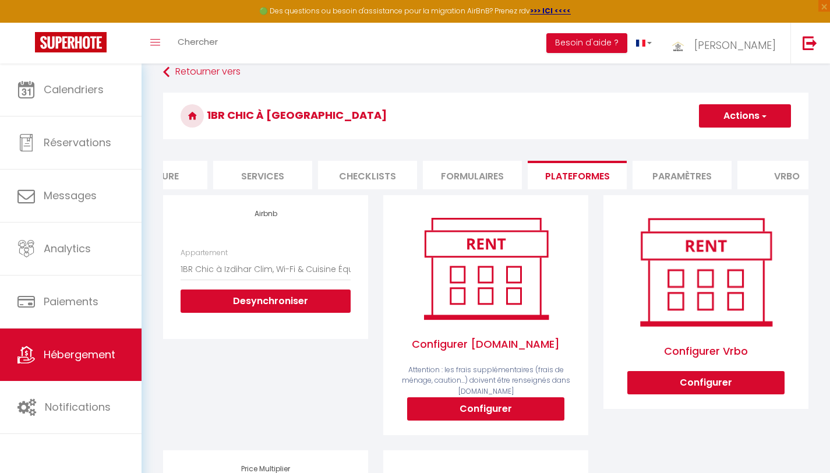
scroll to position [12, 0]
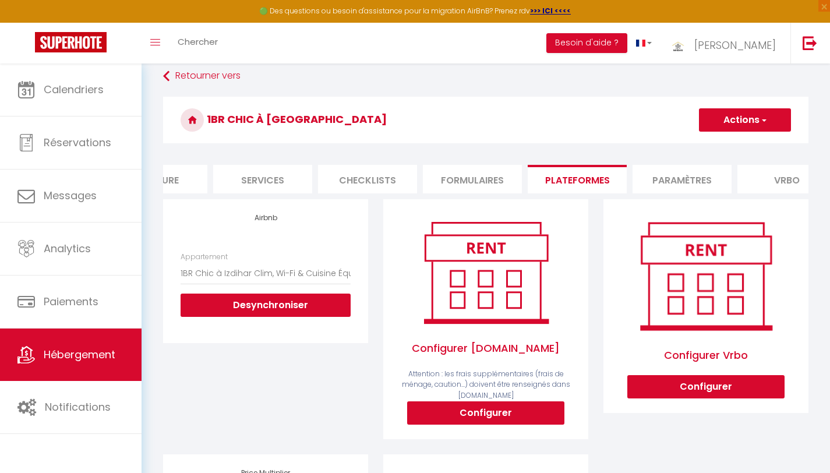
click at [723, 119] on button "Actions" at bounding box center [745, 119] width 92 height 23
click at [724, 142] on link "Enregistrer" at bounding box center [744, 145] width 92 height 15
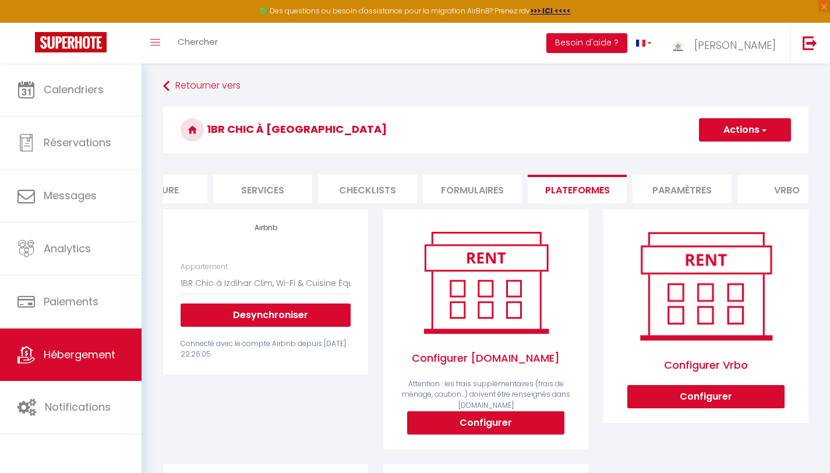
scroll to position [0, 0]
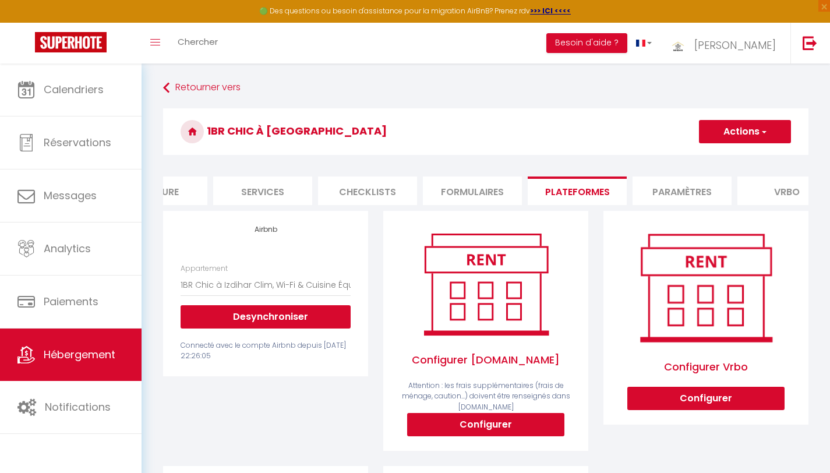
click at [264, 188] on li "Services" at bounding box center [262, 190] width 99 height 29
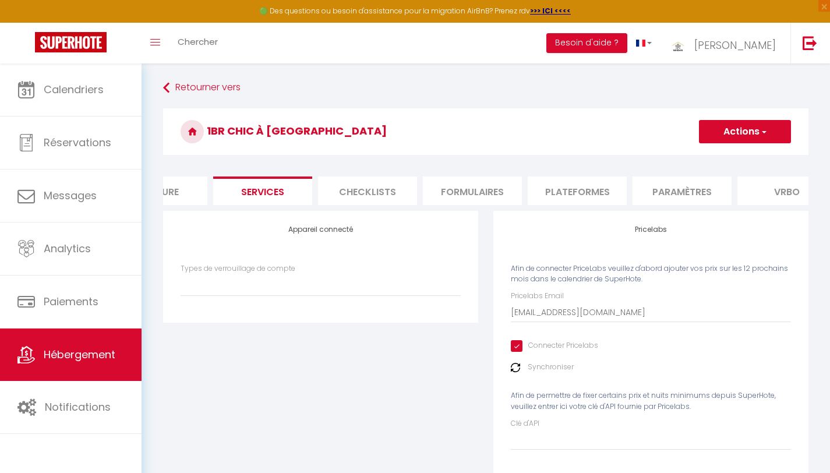
click at [516, 372] on img at bounding box center [515, 367] width 9 height 9
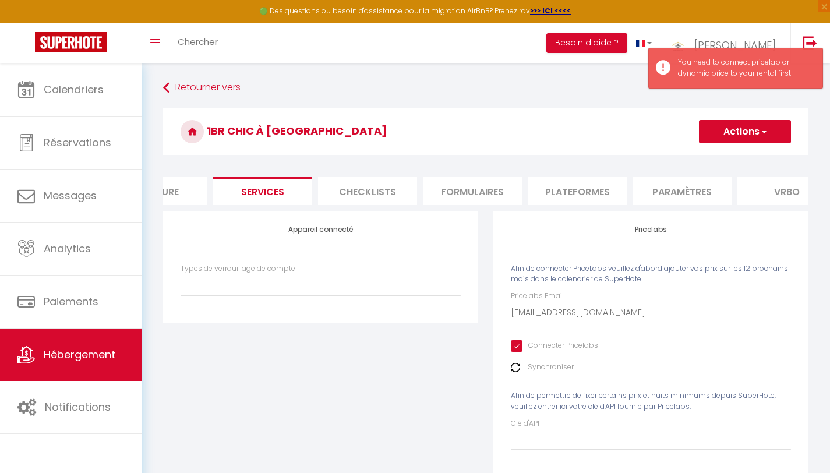
click at [516, 372] on img at bounding box center [515, 367] width 9 height 9
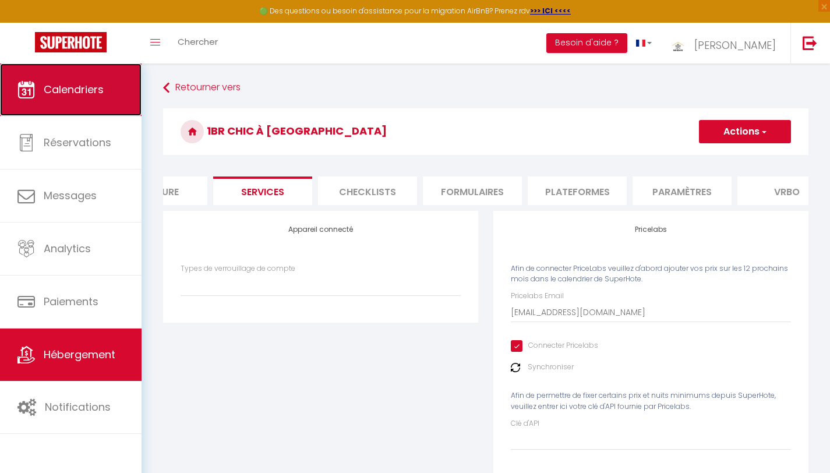
click at [78, 106] on link "Calendriers" at bounding box center [71, 89] width 142 height 52
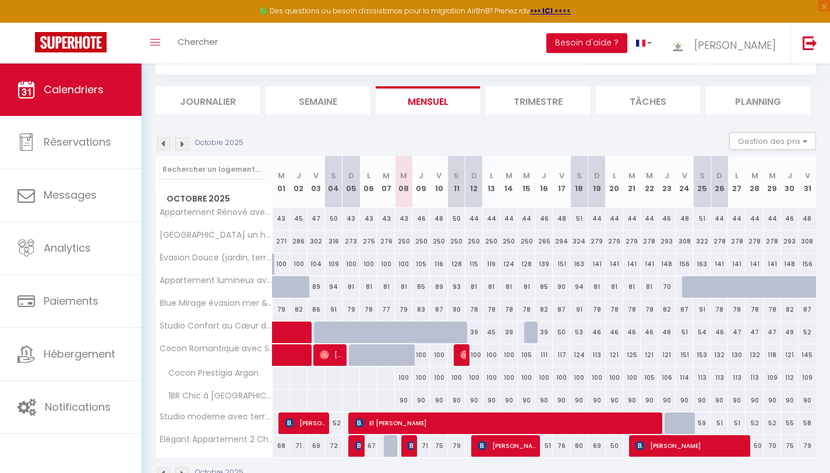
scroll to position [58, 0]
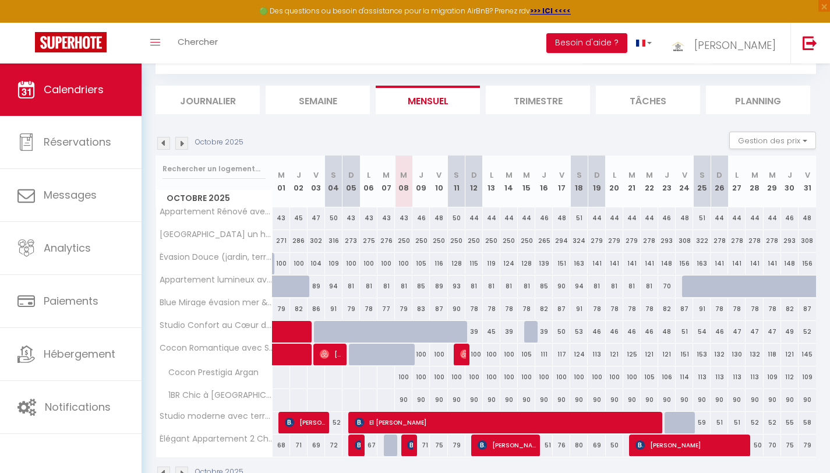
click at [406, 399] on div "90" at bounding box center [403, 400] width 17 height 22
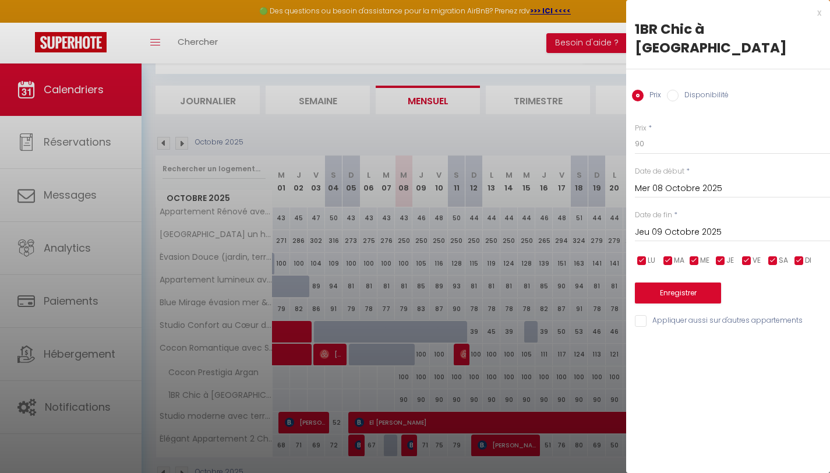
click at [691, 225] on input "Jeu 09 Octobre 2025" at bounding box center [732, 232] width 195 height 15
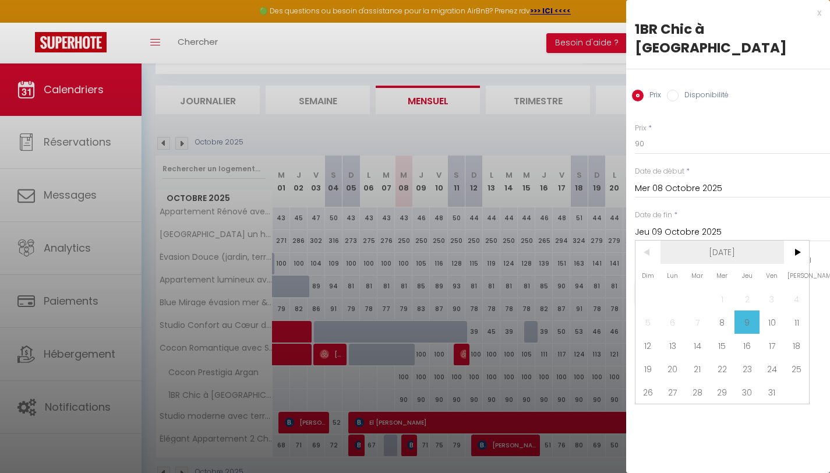
click at [724, 241] on span "[DATE]" at bounding box center [722, 252] width 124 height 23
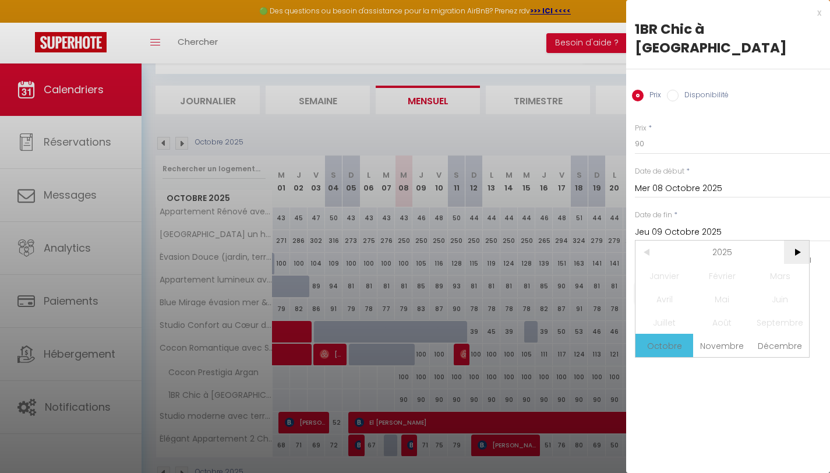
click at [798, 241] on span ">" at bounding box center [796, 252] width 25 height 23
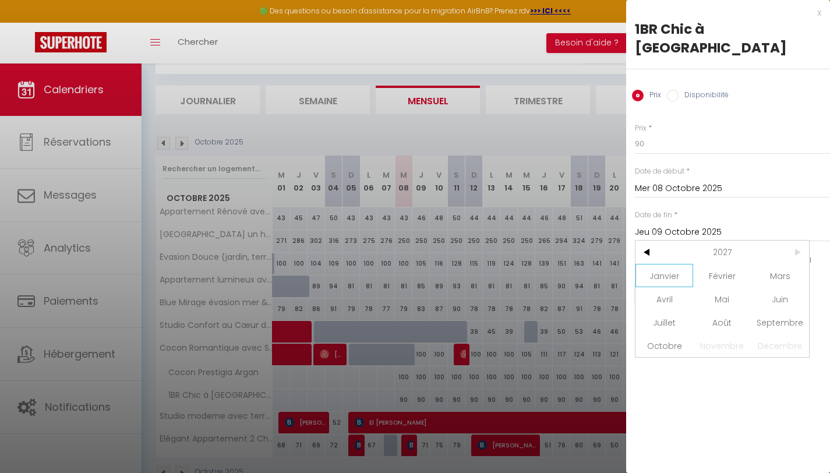
click at [678, 264] on span "Janvier" at bounding box center [664, 275] width 58 height 23
click at [774, 287] on span "1" at bounding box center [771, 298] width 25 height 23
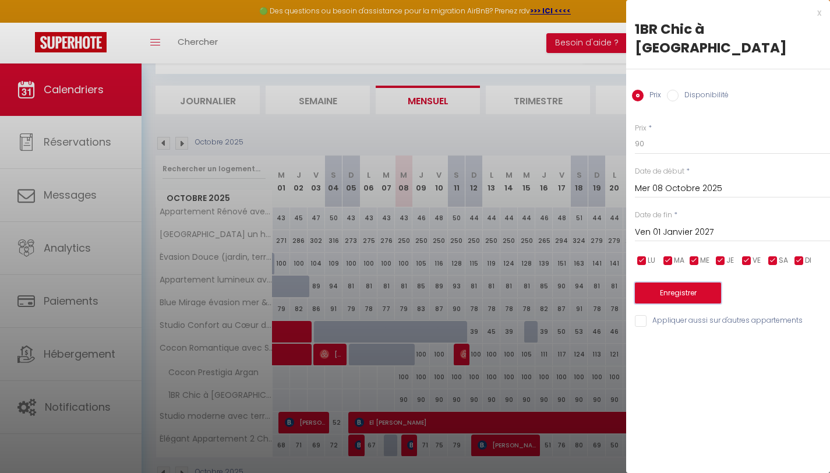
click at [660, 282] on button "Enregistrer" at bounding box center [678, 292] width 86 height 21
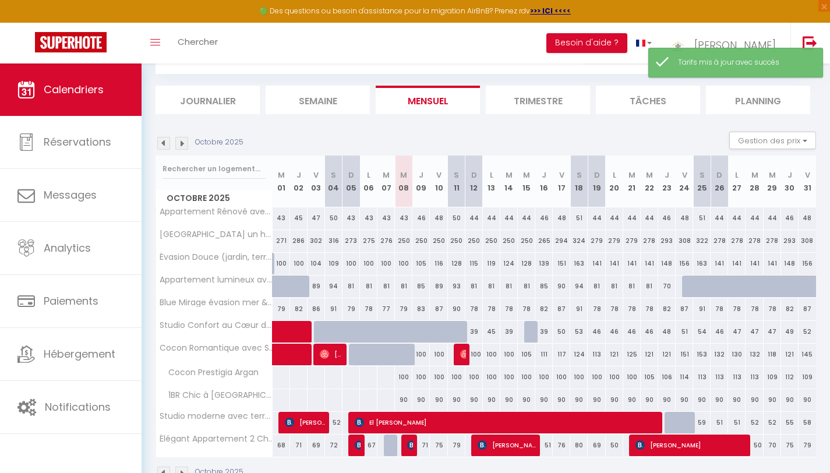
click at [545, 141] on div "Octobre 2025 Gestion des prix Nb Nuits minimum Règles Disponibilité" at bounding box center [485, 144] width 660 height 24
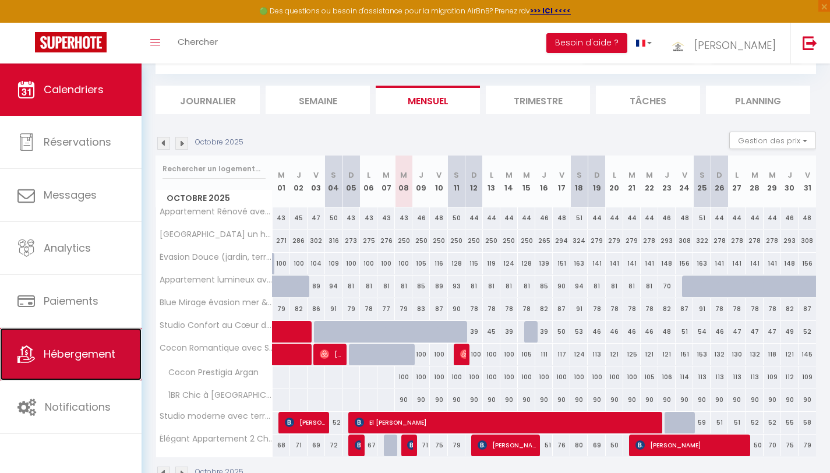
click at [102, 368] on link "Hébergement" at bounding box center [71, 354] width 142 height 52
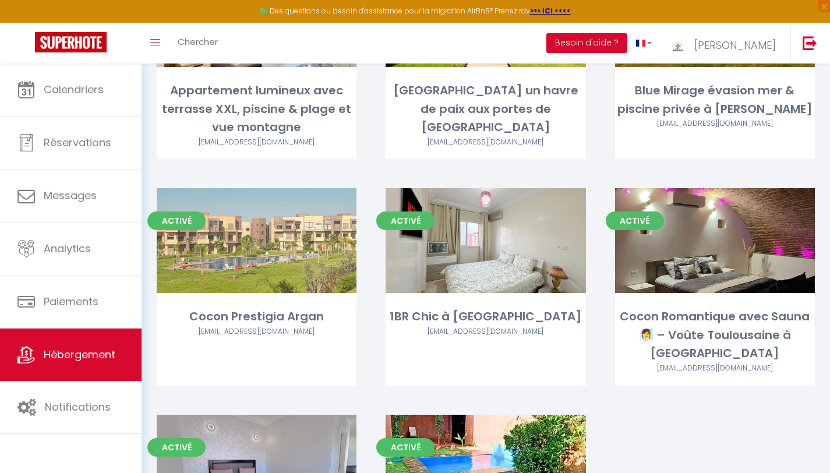
scroll to position [434, 0]
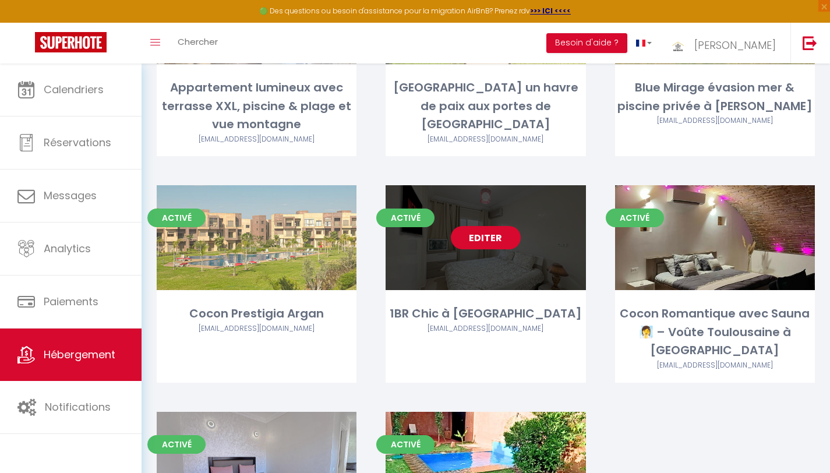
click at [486, 226] on link "Editer" at bounding box center [486, 237] width 70 height 23
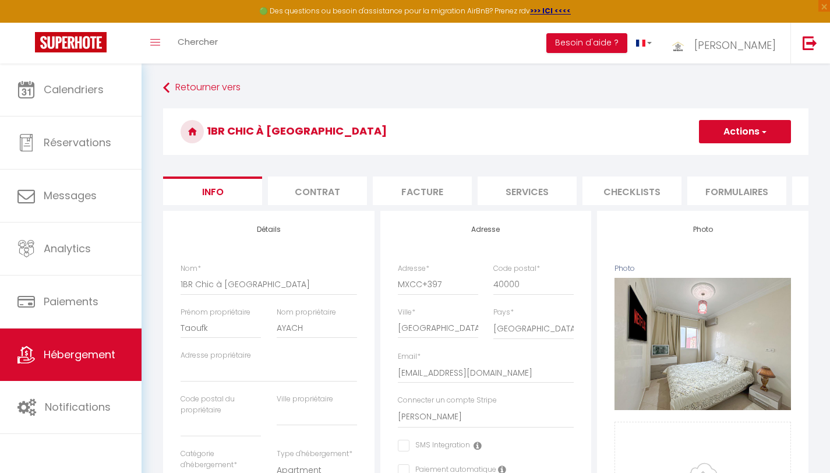
click at [515, 191] on li "Services" at bounding box center [527, 190] width 99 height 29
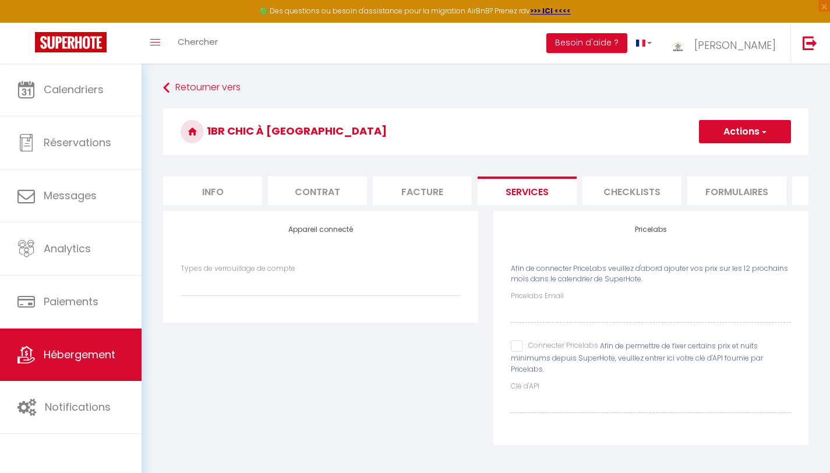
click at [517, 352] on input "Connecter Pricelabs" at bounding box center [554, 346] width 87 height 12
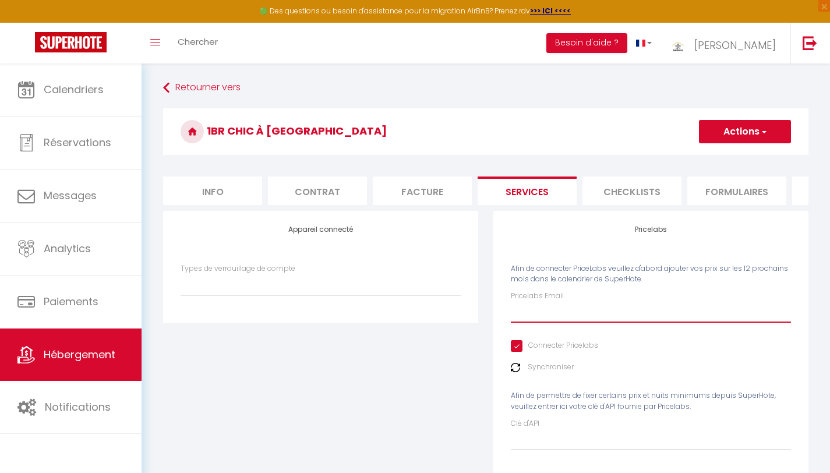
click at [524, 323] on input "Pricelabs Email" at bounding box center [651, 312] width 280 height 21
click at [515, 372] on img at bounding box center [515, 367] width 9 height 9
click at [514, 372] on img at bounding box center [515, 367] width 9 height 9
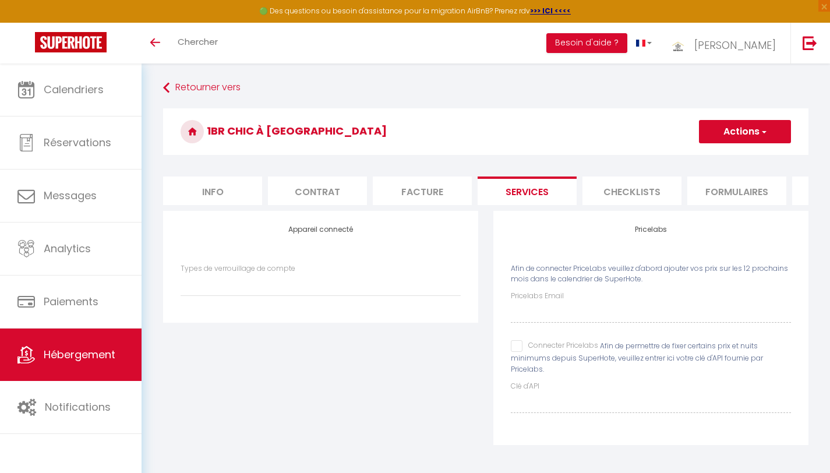
click at [517, 352] on input "Connecter Pricelabs" at bounding box center [554, 346] width 87 height 12
checkbox input "true"
select select
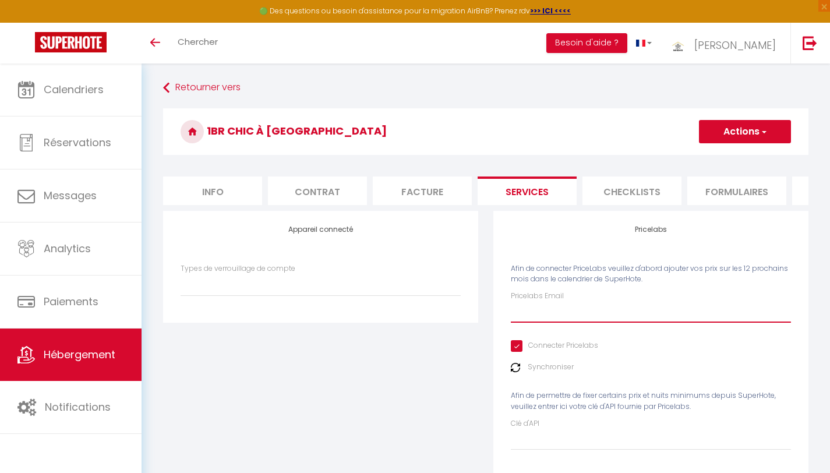
click at [521, 323] on input "Pricelabs Email" at bounding box center [651, 312] width 280 height 21
type input "[EMAIL_ADDRESS][DOMAIN_NAME]"
select select
click at [515, 372] on img at bounding box center [515, 367] width 9 height 9
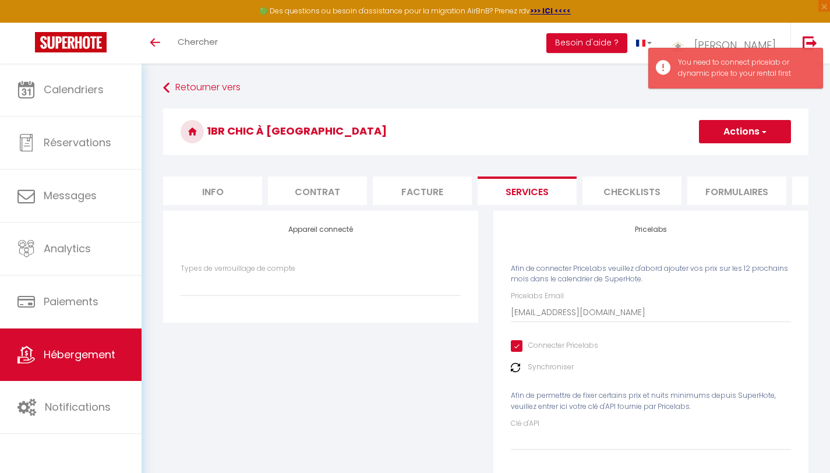
click at [738, 128] on button "Actions" at bounding box center [745, 131] width 92 height 23
click at [735, 154] on link "Enregistrer" at bounding box center [744, 157] width 92 height 15
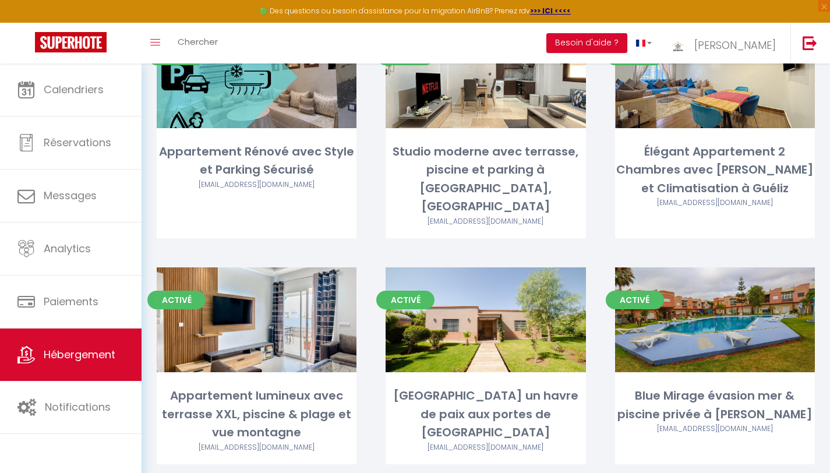
scroll to position [124, 0]
